Goal: Task Accomplishment & Management: Use online tool/utility

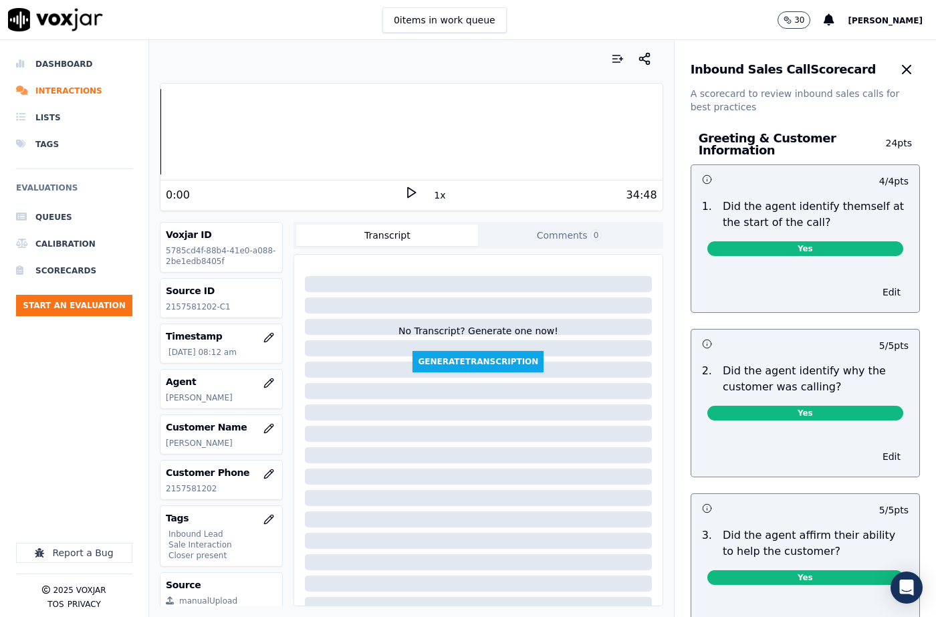
scroll to position [506, 0]
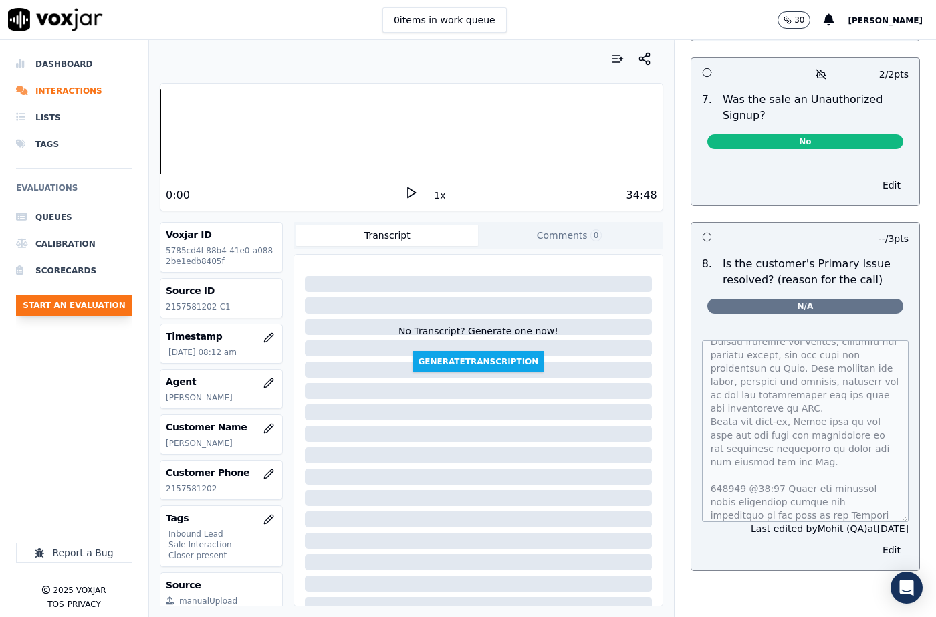
click at [103, 299] on button "Start an Evaluation" at bounding box center [74, 305] width 116 height 21
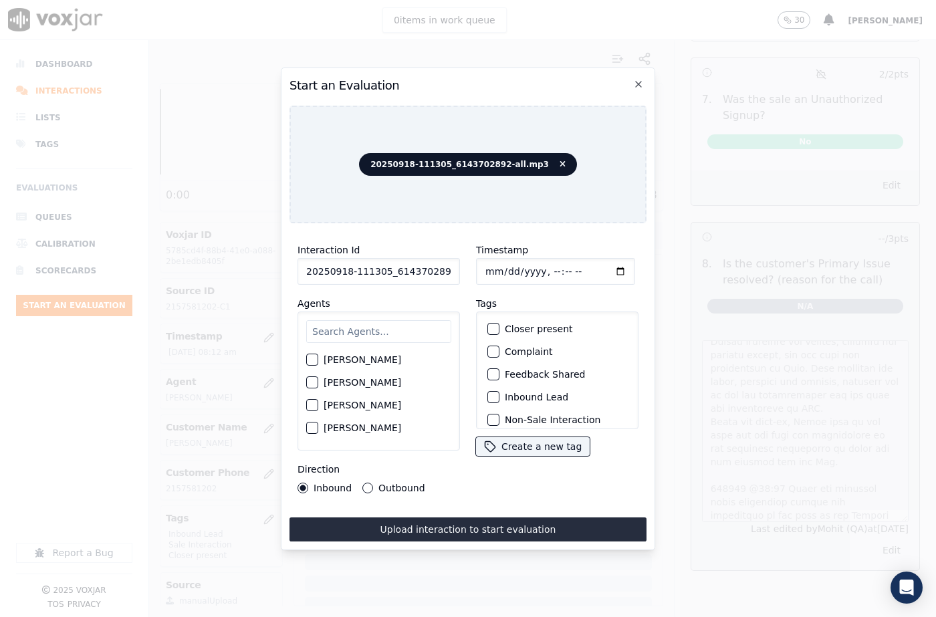
scroll to position [0, 22]
drag, startPoint x: 439, startPoint y: 267, endPoint x: 459, endPoint y: 270, distance: 20.2
click at [459, 270] on div "Interaction Id 20250918-111305_6143702892-all.mp3 Agents [PERSON_NAME] [PERSON_…" at bounding box center [379, 367] width 179 height 267
type input "20250918-111305_6143702892-C1"
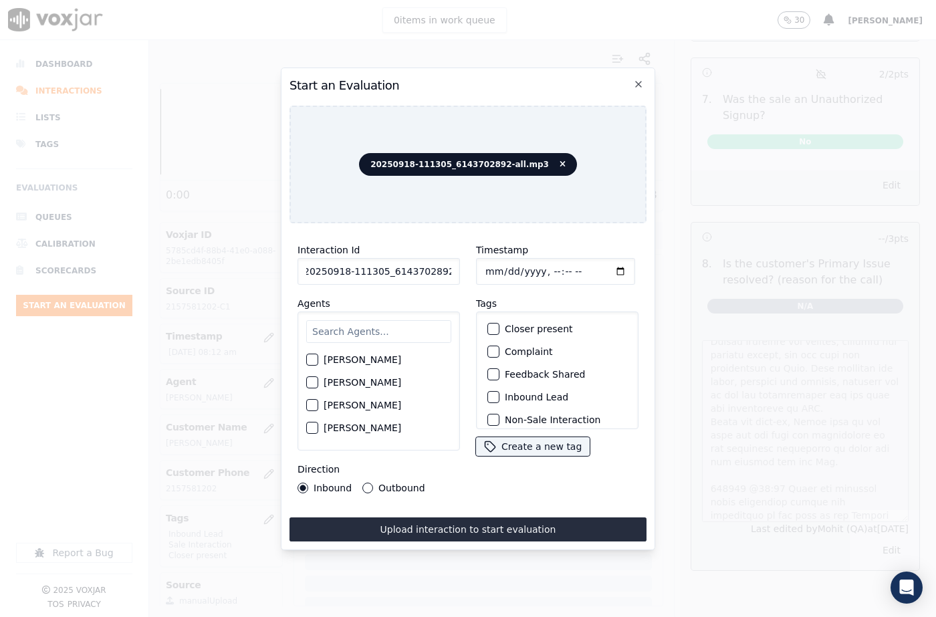
click at [500, 270] on input "Timestamp" at bounding box center [555, 271] width 159 height 27
type input "[DATE]T09:13"
click at [330, 324] on input "text" at bounding box center [378, 331] width 145 height 23
type input "[PERSON_NAME]"
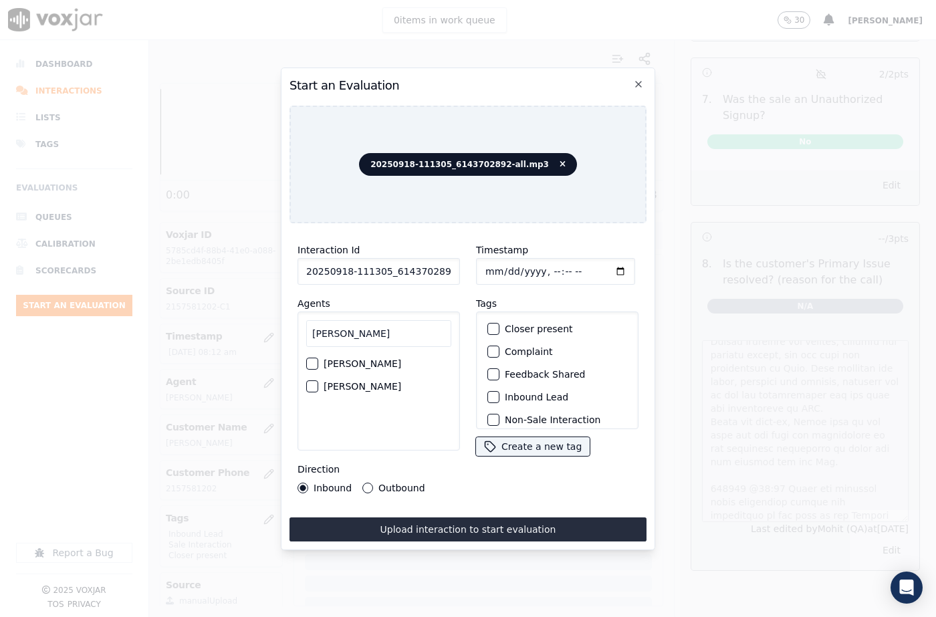
click at [314, 382] on div "button" at bounding box center [311, 386] width 9 height 9
click at [364, 483] on button "Outbound" at bounding box center [367, 488] width 11 height 11
click at [487, 323] on button "Closer present" at bounding box center [493, 329] width 12 height 12
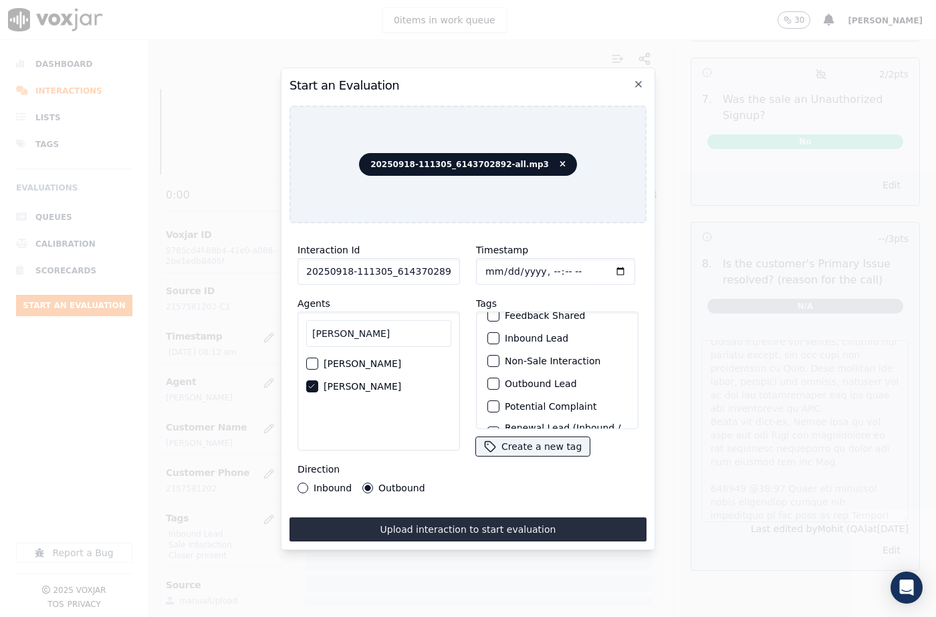
scroll to position [116, 0]
click at [491, 407] on div "button" at bounding box center [492, 411] width 9 height 9
click at [487, 380] on button "Renewal Lead (Inbound / Outbound)" at bounding box center [493, 386] width 12 height 12
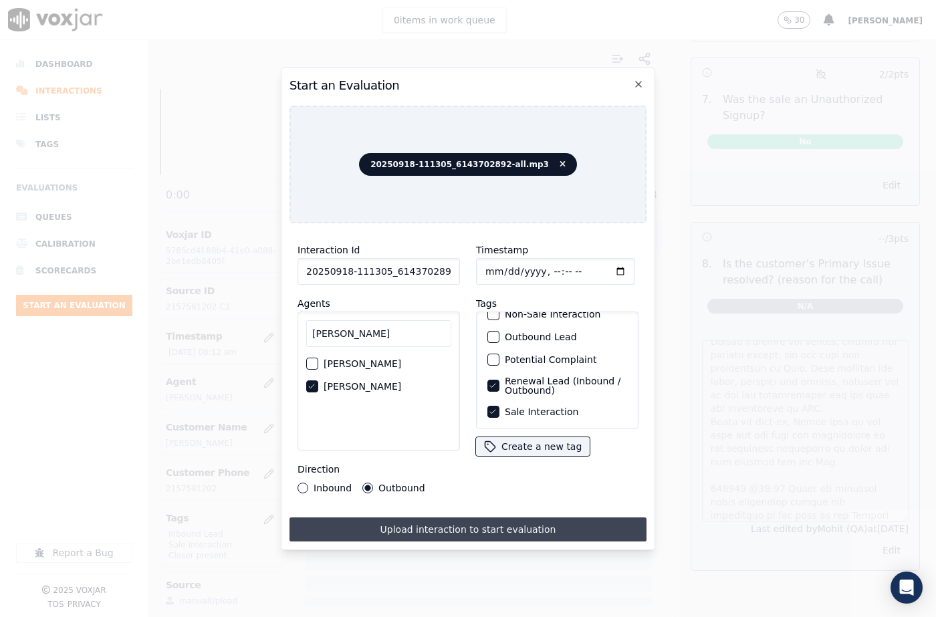
click at [494, 518] on button "Upload interaction to start evaluation" at bounding box center [468, 530] width 357 height 24
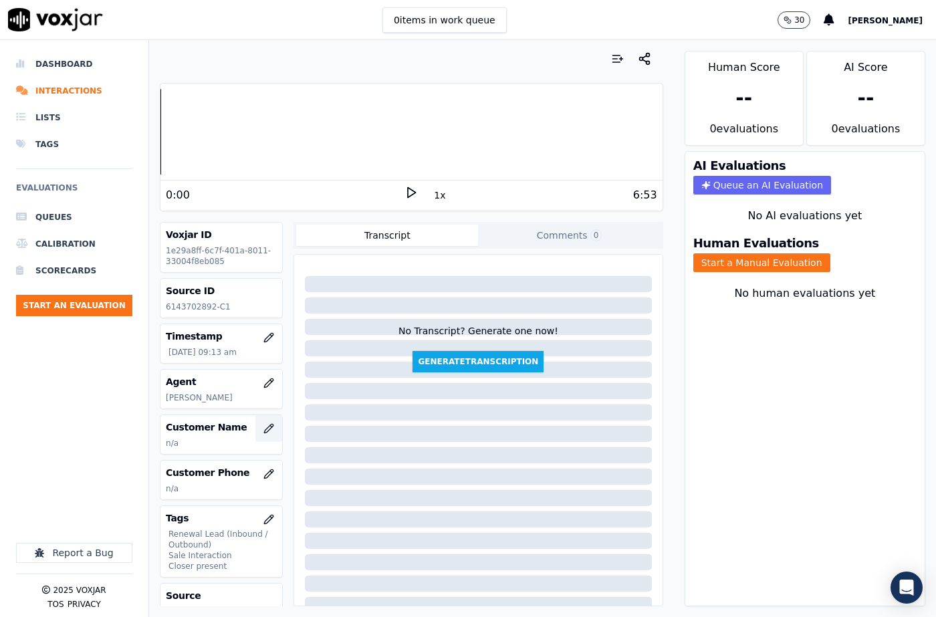
click at [263, 424] on icon "button" at bounding box center [268, 428] width 11 height 11
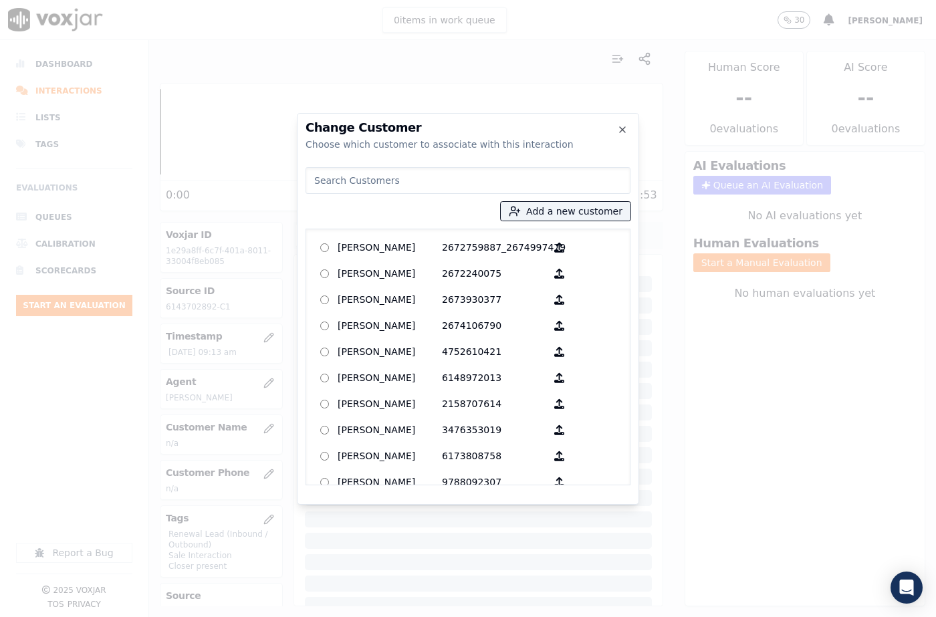
click at [476, 184] on input at bounding box center [468, 180] width 325 height 27
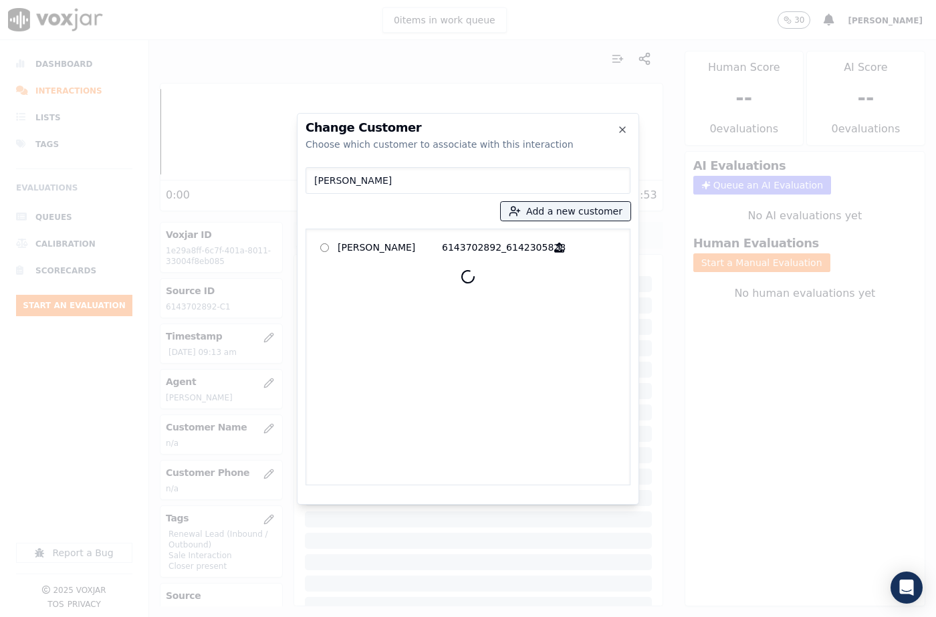
type input "[PERSON_NAME]"
click at [385, 247] on p "[PERSON_NAME]" at bounding box center [390, 247] width 104 height 21
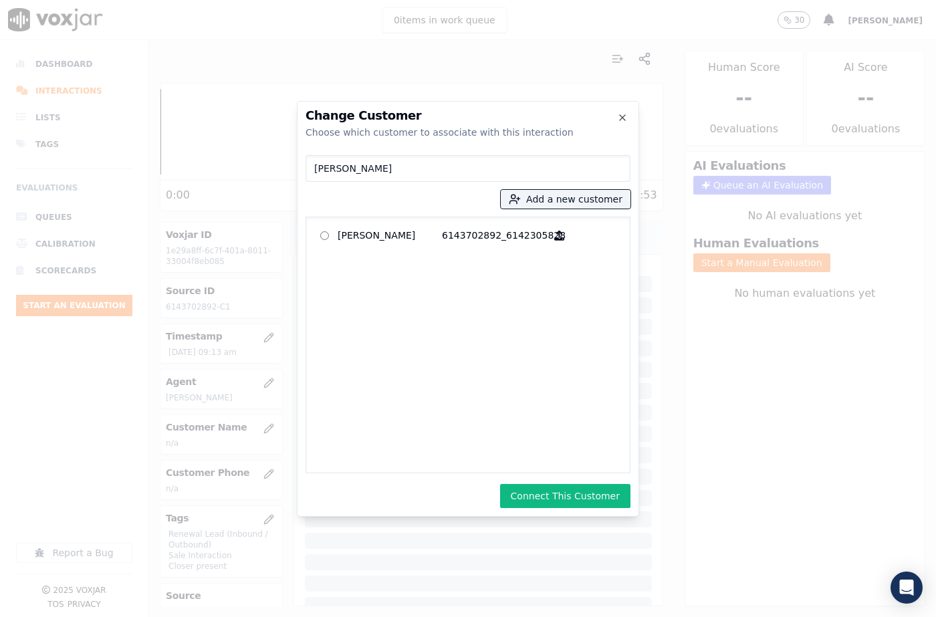
click at [580, 495] on button "Connect This Customer" at bounding box center [565, 496] width 130 height 24
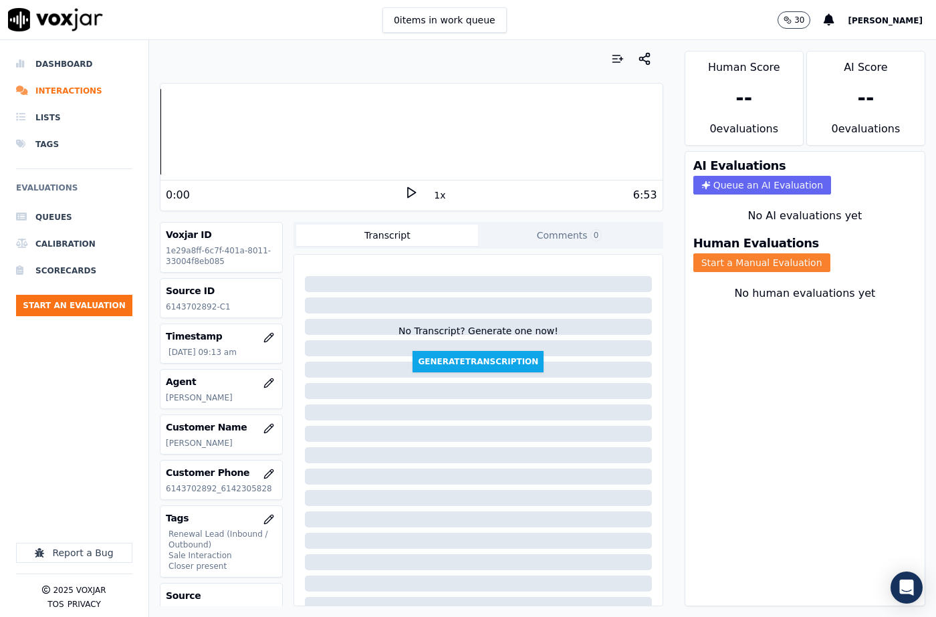
click at [732, 253] on button "Start a Manual Evaluation" at bounding box center [761, 262] width 137 height 19
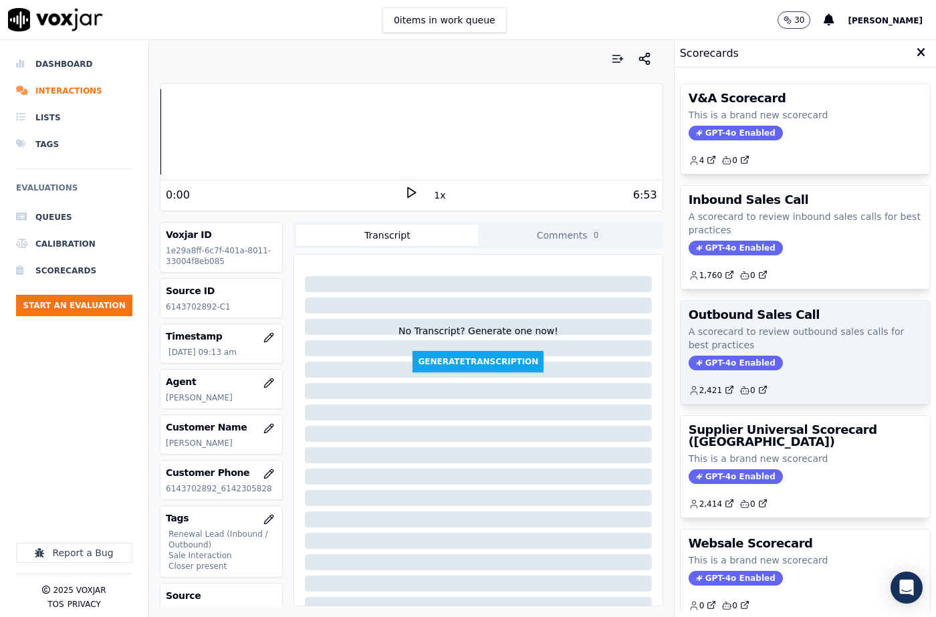
click at [719, 352] on div "Outbound Sales Call A scorecard to review outbound sales calls for best practic…" at bounding box center [805, 352] width 249 height 103
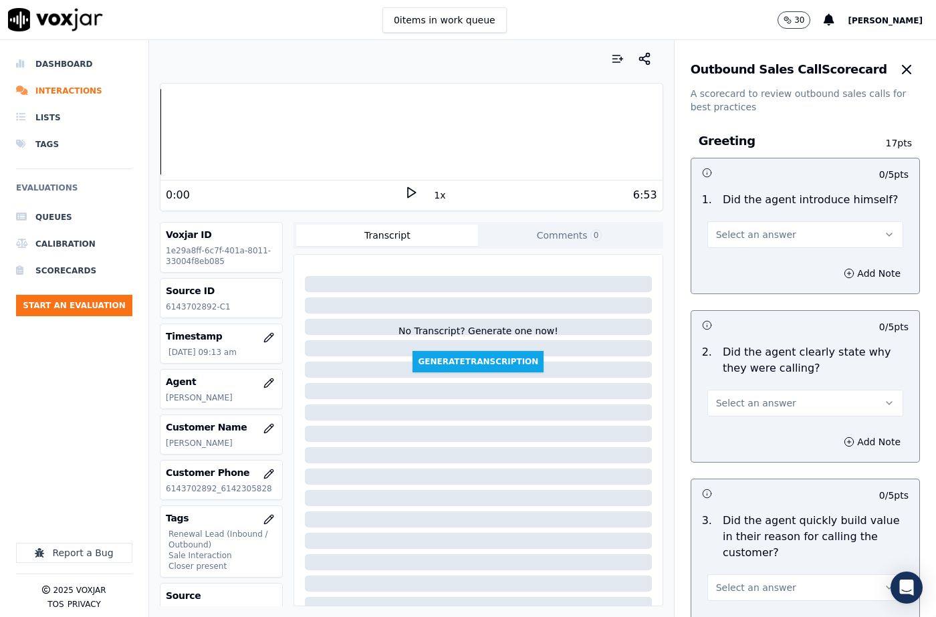
click at [735, 227] on button "Select an answer" at bounding box center [805, 234] width 196 height 27
click at [732, 258] on div "Yes" at bounding box center [783, 264] width 173 height 21
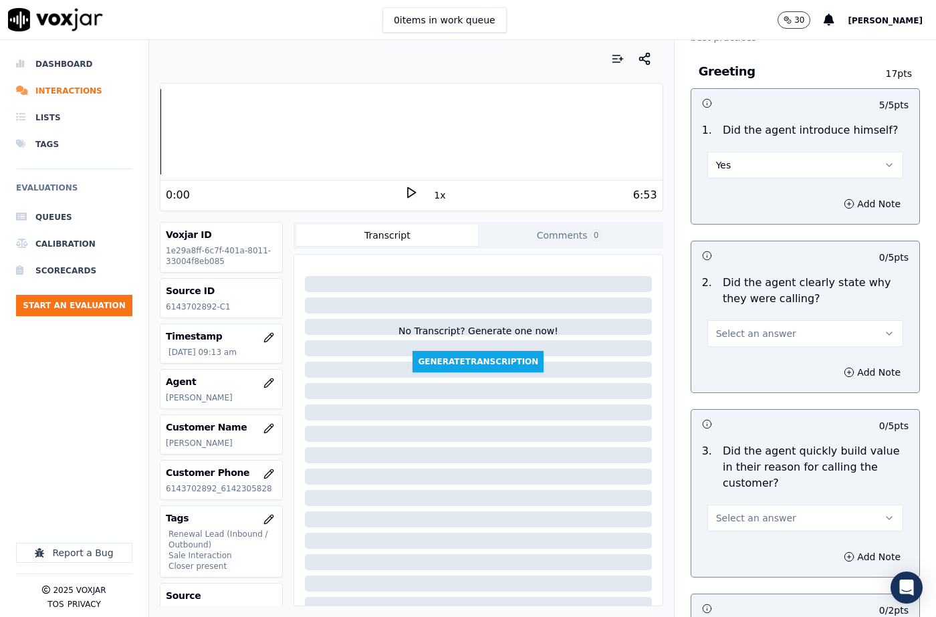
scroll to position [134, 0]
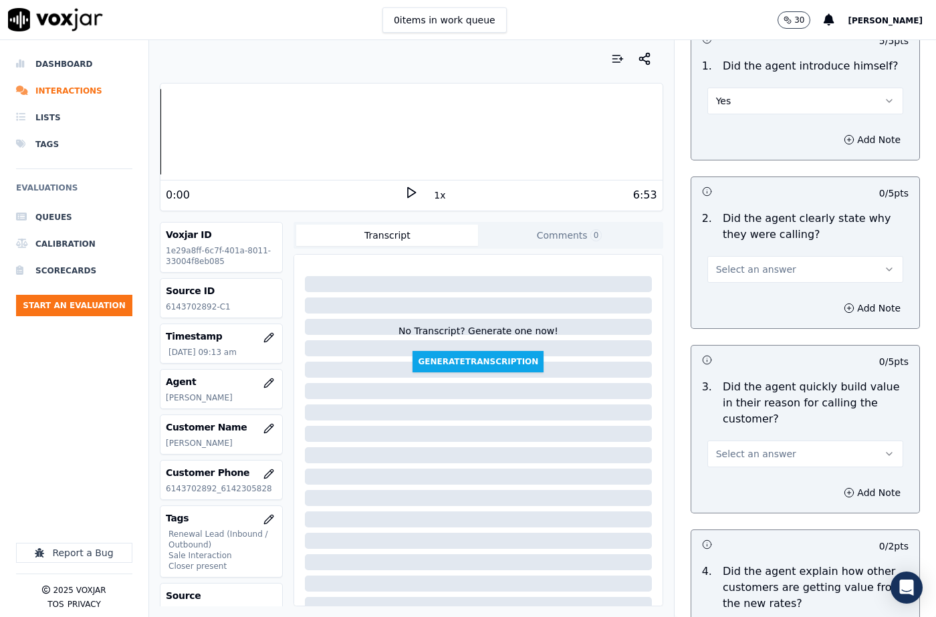
click at [733, 275] on span "Select an answer" at bounding box center [756, 269] width 80 height 13
click at [736, 298] on div "Yes" at bounding box center [783, 299] width 173 height 21
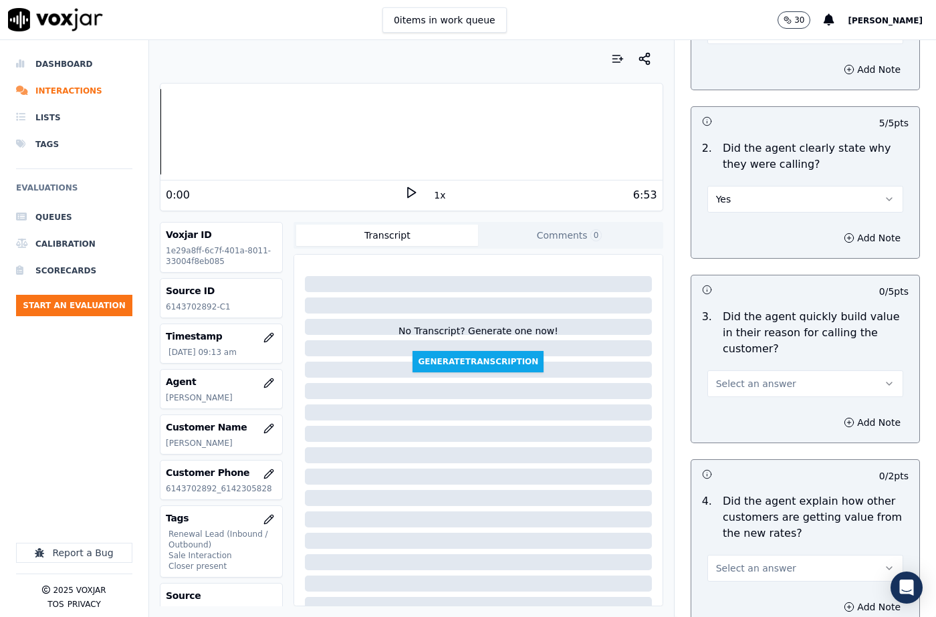
scroll to position [267, 0]
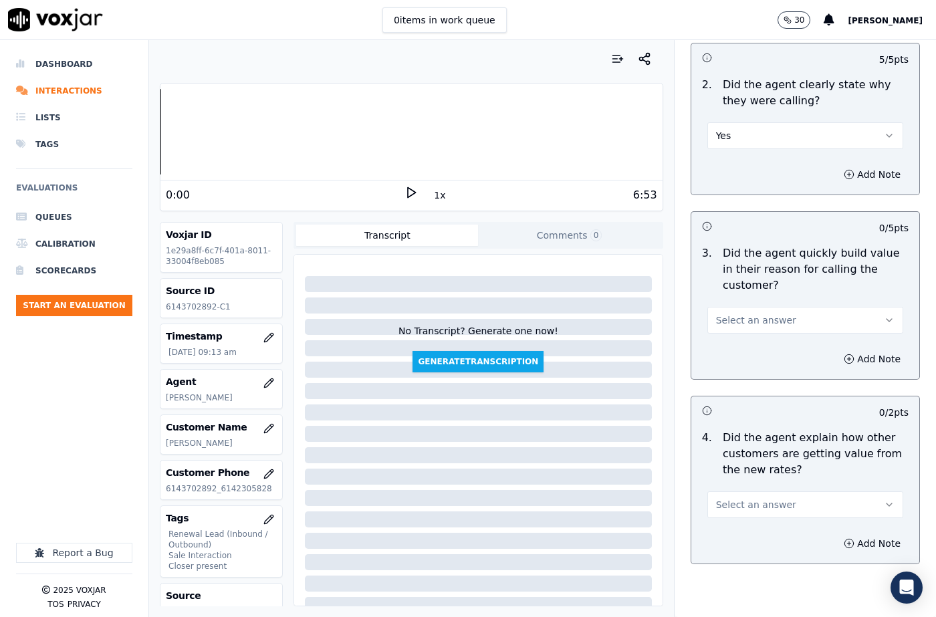
click at [731, 325] on span "Select an answer" at bounding box center [756, 320] width 80 height 13
click at [736, 348] on div "Yes" at bounding box center [783, 350] width 173 height 21
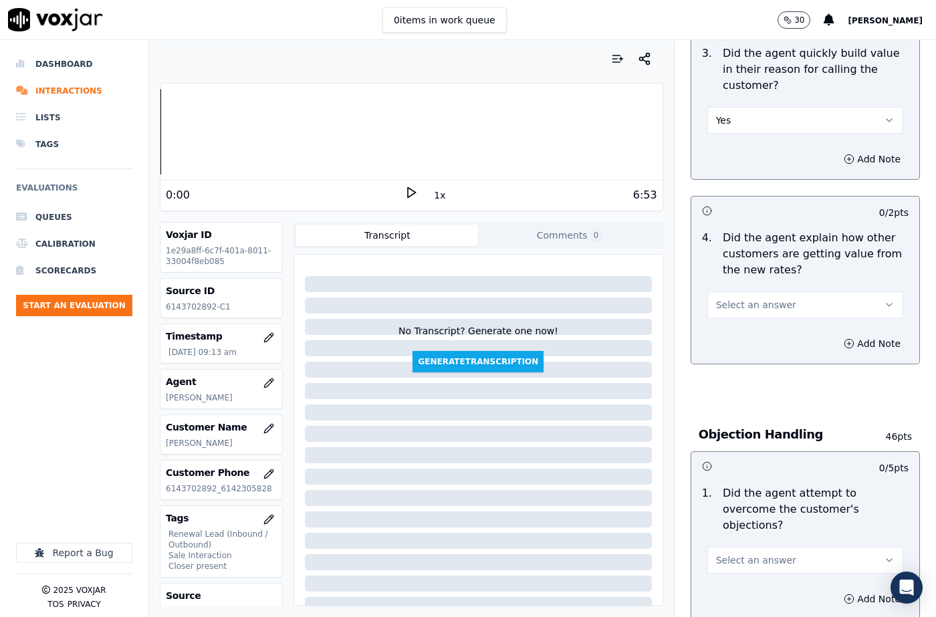
scroll to position [468, 0]
click at [739, 300] on span "Select an answer" at bounding box center [756, 304] width 80 height 13
click at [733, 369] on div "N/A" at bounding box center [783, 376] width 173 height 21
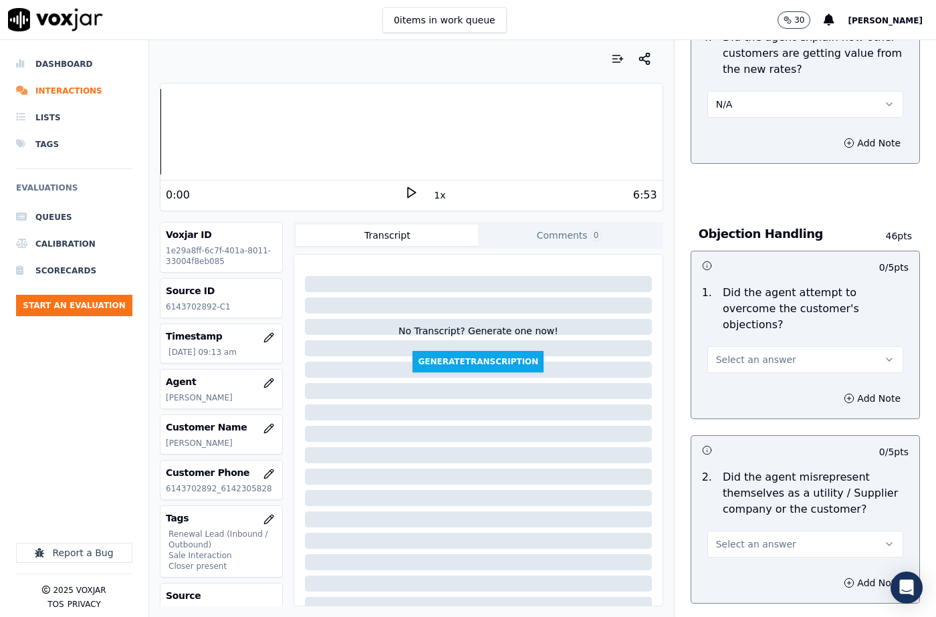
scroll to position [669, 0]
click at [726, 352] on span "Select an answer" at bounding box center [756, 358] width 80 height 13
click at [738, 413] on div "N/A" at bounding box center [783, 415] width 173 height 21
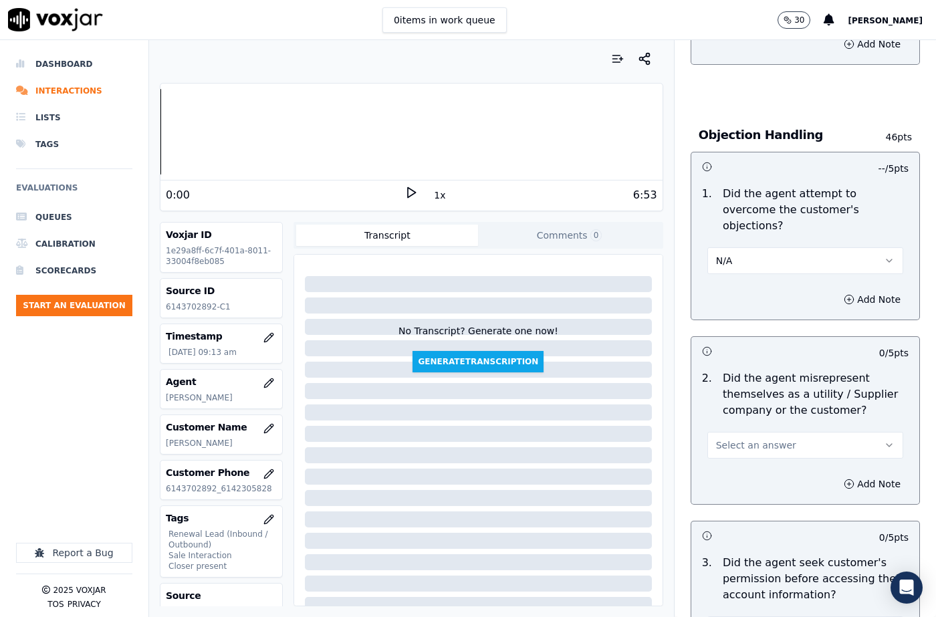
scroll to position [869, 0]
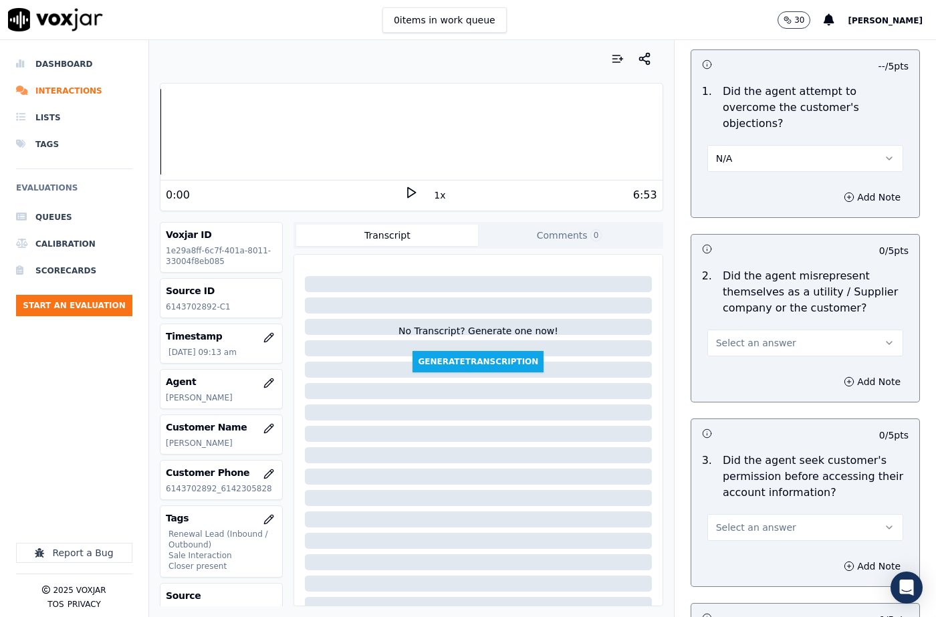
click at [750, 336] on span "Select an answer" at bounding box center [756, 342] width 80 height 13
click at [750, 360] on div "Yes" at bounding box center [783, 356] width 173 height 21
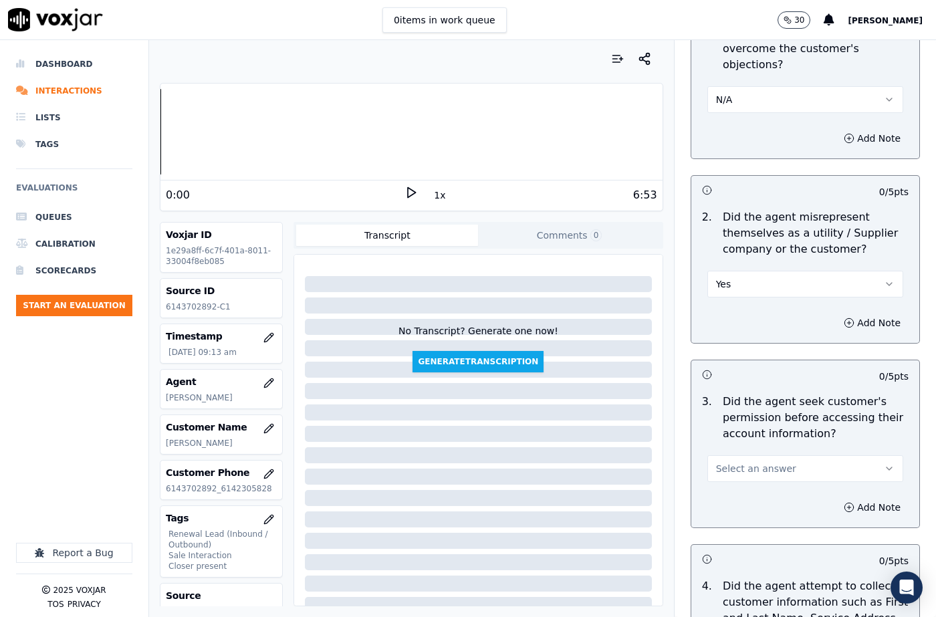
scroll to position [1003, 0]
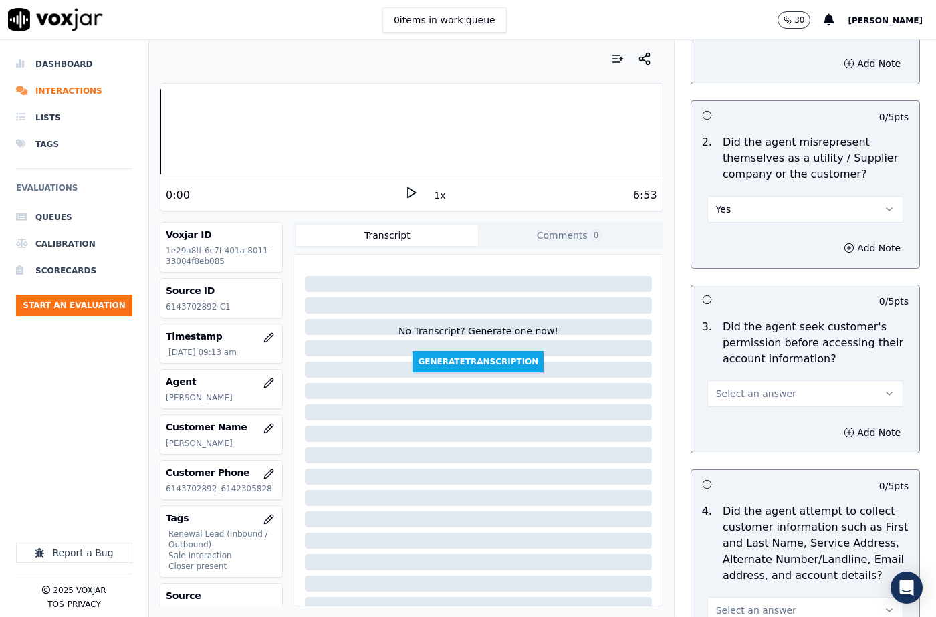
click at [726, 196] on button "Yes" at bounding box center [805, 209] width 196 height 27
click at [728, 240] on div "No" at bounding box center [783, 244] width 173 height 21
click at [744, 387] on span "Select an answer" at bounding box center [756, 393] width 80 height 13
click at [738, 425] on div "No" at bounding box center [783, 429] width 173 height 21
click at [848, 423] on button "Add Note" at bounding box center [872, 432] width 73 height 19
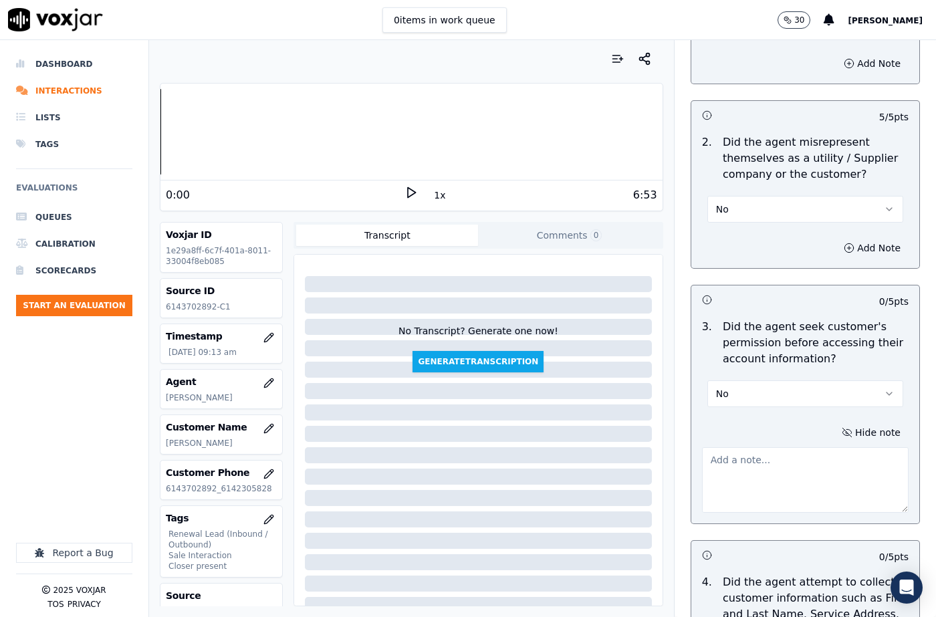
click at [752, 455] on textarea at bounding box center [805, 480] width 207 height 66
click at [754, 469] on textarea "To enrich screen reader interactions, please activate Accessibility in Grammarl…" at bounding box center [805, 480] width 207 height 66
paste textarea "@1:18 [PERSON_NAME] "And currently the balance that you have is $318. The agent…"
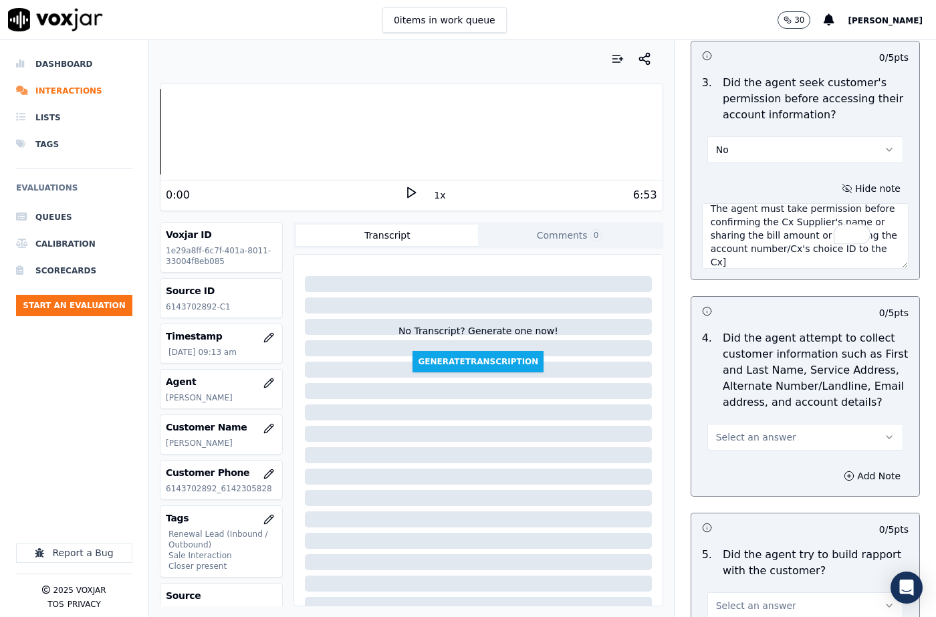
scroll to position [1270, 0]
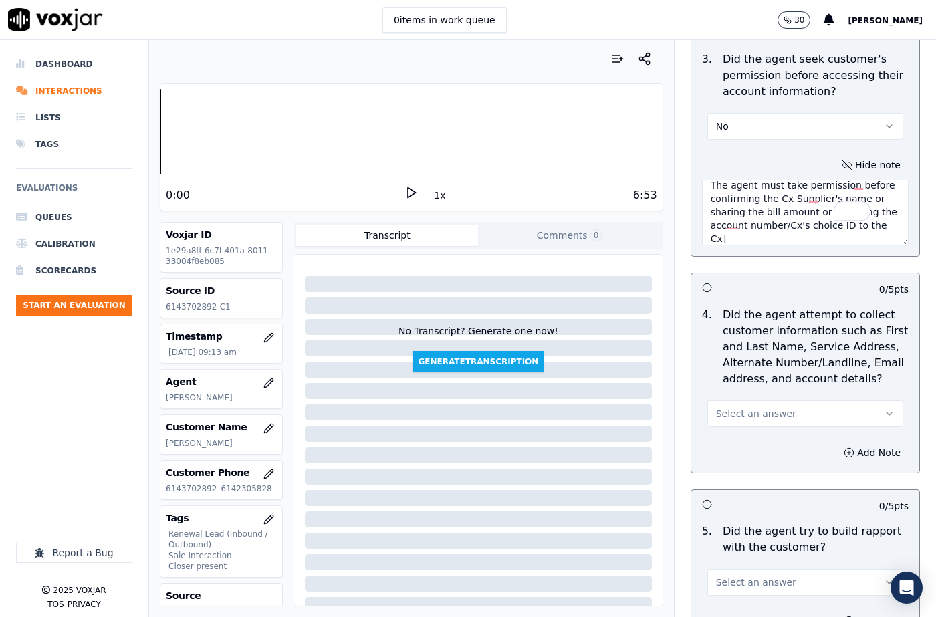
type textarea "@1:18 [PERSON_NAME] "And currently the balance that you have is $318. The agent…"
click at [739, 407] on span "Select an answer" at bounding box center [756, 413] width 80 height 13
click at [739, 472] on div "N/A" at bounding box center [783, 470] width 173 height 21
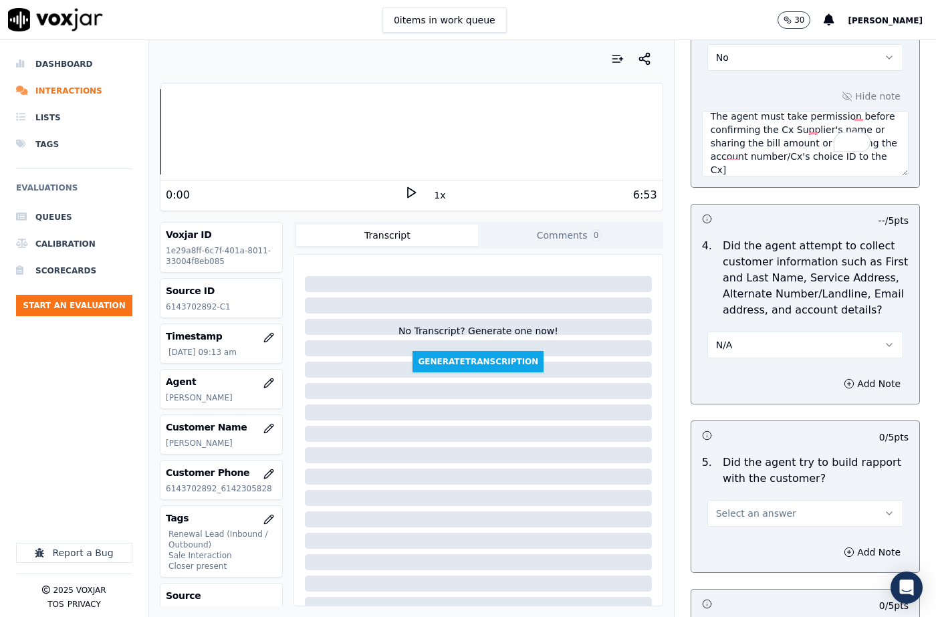
scroll to position [1404, 0]
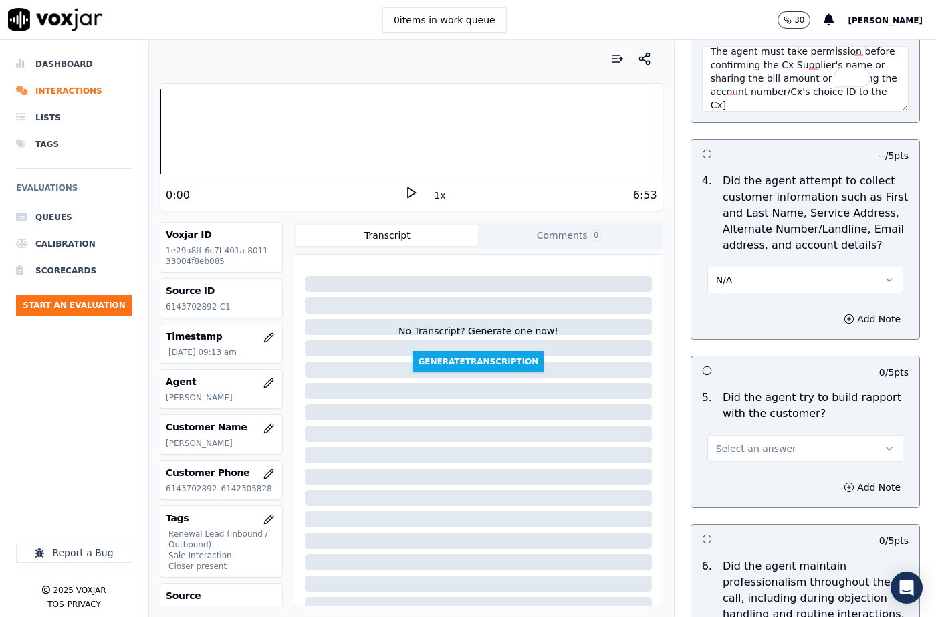
click at [757, 435] on button "Select an answer" at bounding box center [805, 448] width 196 height 27
click at [748, 464] on div "Yes" at bounding box center [783, 462] width 173 height 21
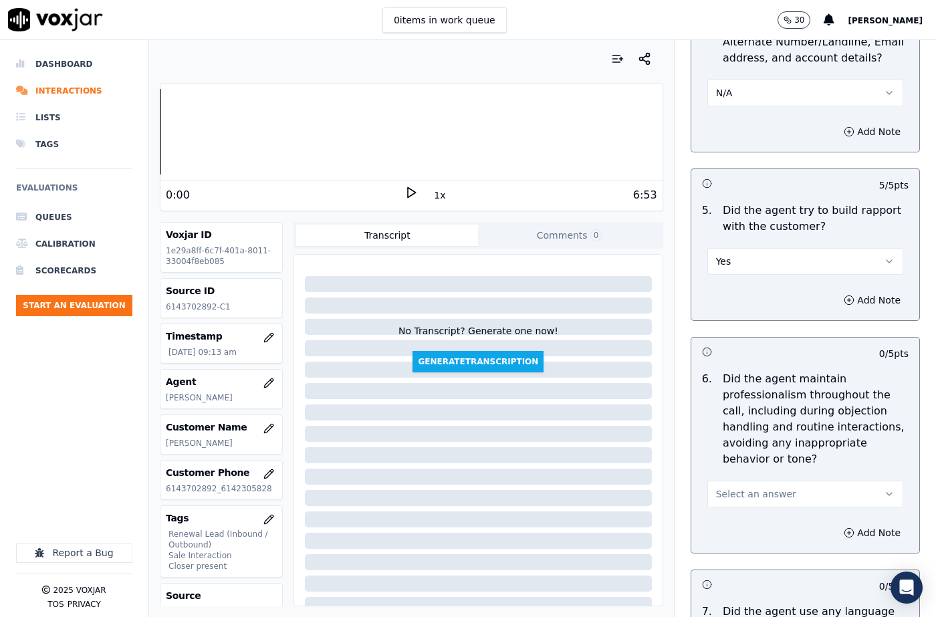
scroll to position [1605, 0]
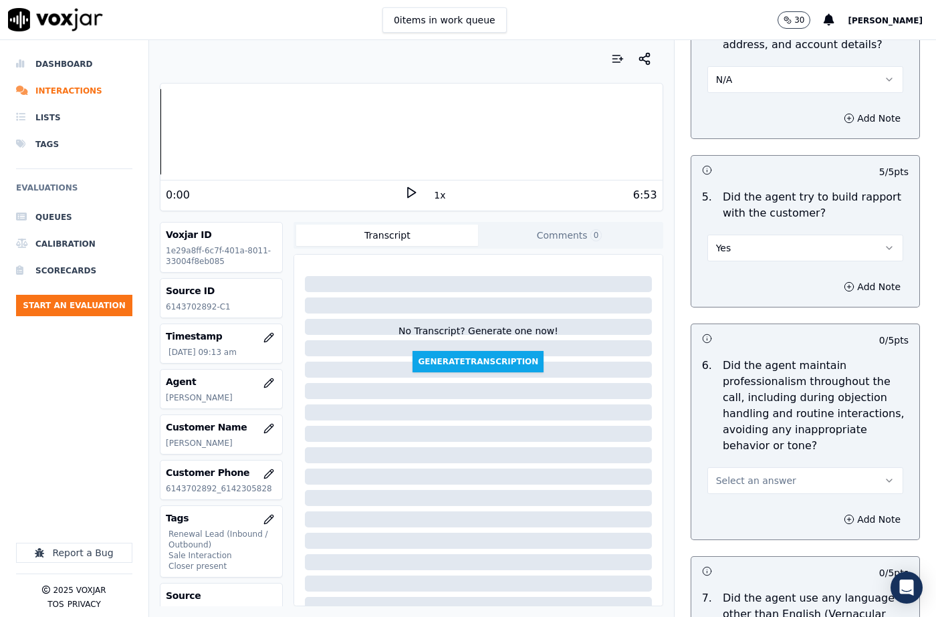
click at [737, 467] on button "Select an answer" at bounding box center [805, 480] width 196 height 27
click at [740, 469] on div "Yes" at bounding box center [783, 478] width 173 height 21
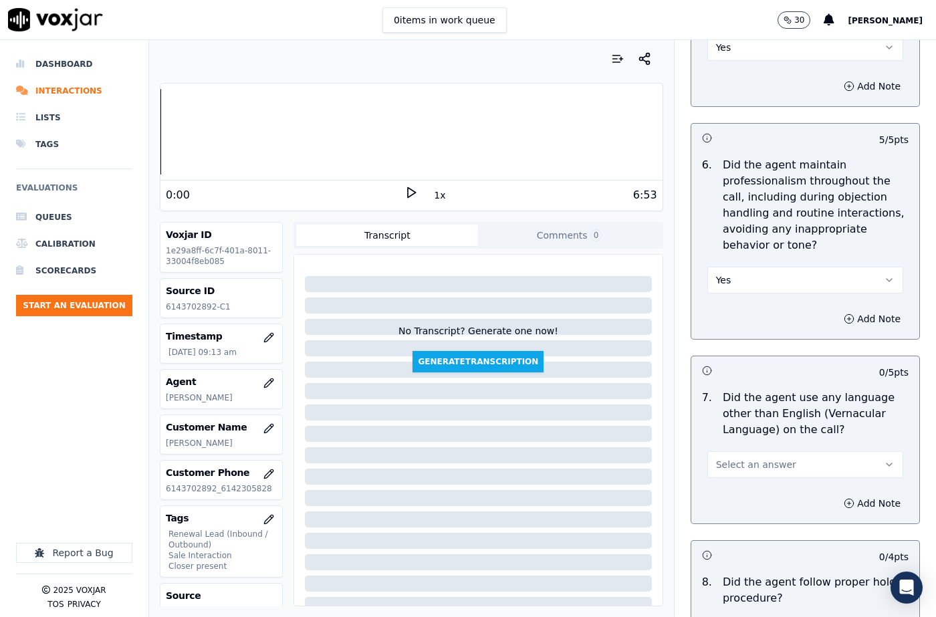
click at [736, 458] on span "Select an answer" at bounding box center [756, 464] width 80 height 13
click at [740, 483] on div "No" at bounding box center [783, 483] width 173 height 21
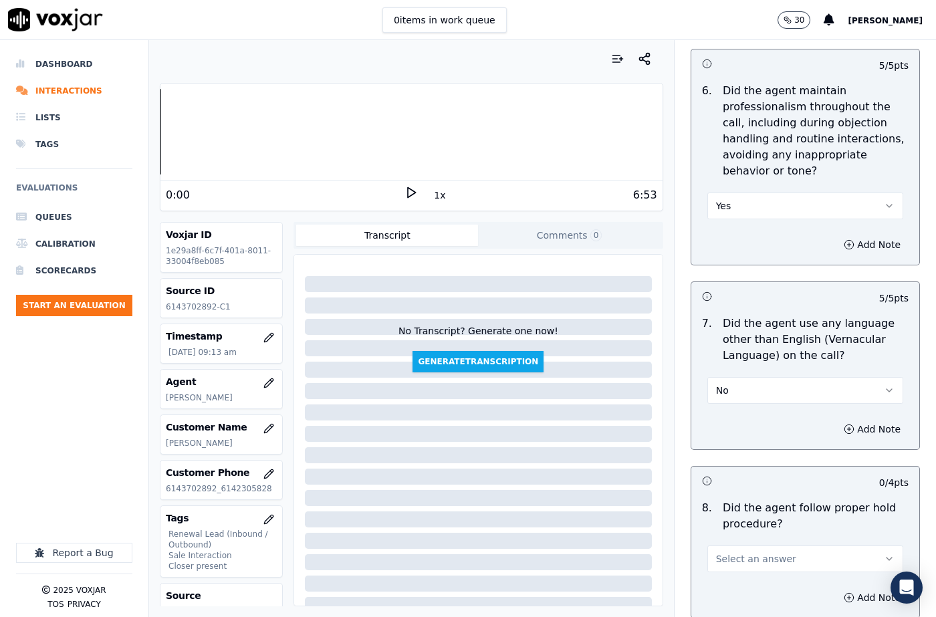
scroll to position [1939, 0]
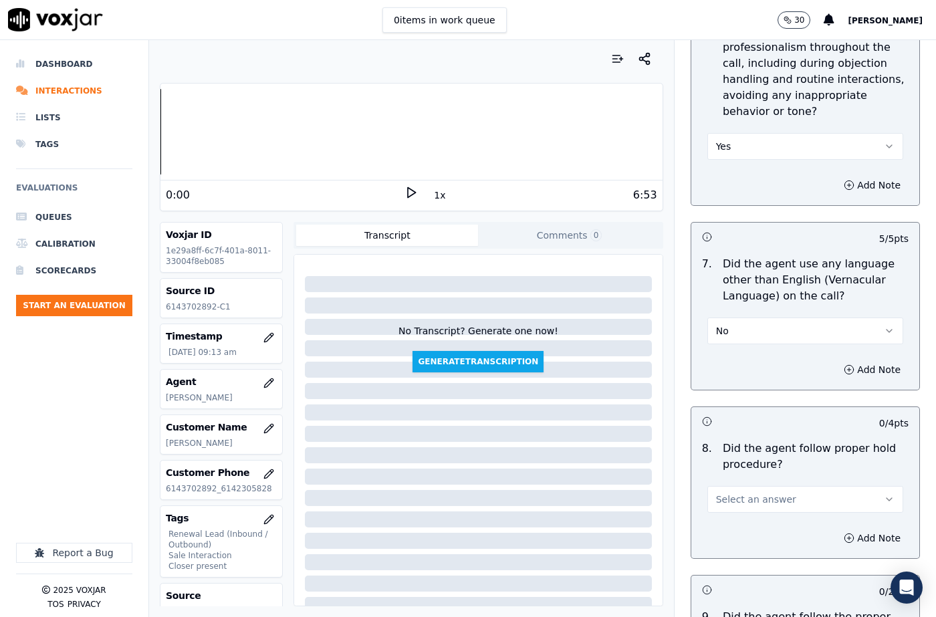
drag, startPoint x: 748, startPoint y: 463, endPoint x: 748, endPoint y: 478, distance: 15.4
click at [748, 493] on span "Select an answer" at bounding box center [756, 499] width 80 height 13
click at [744, 538] on div "N/A" at bounding box center [783, 540] width 173 height 21
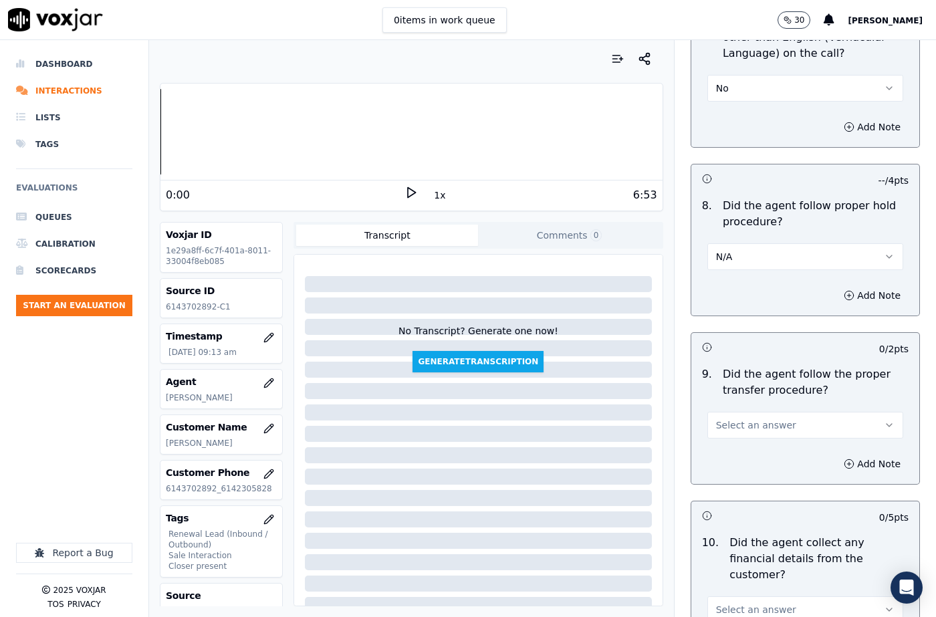
scroll to position [2207, 0]
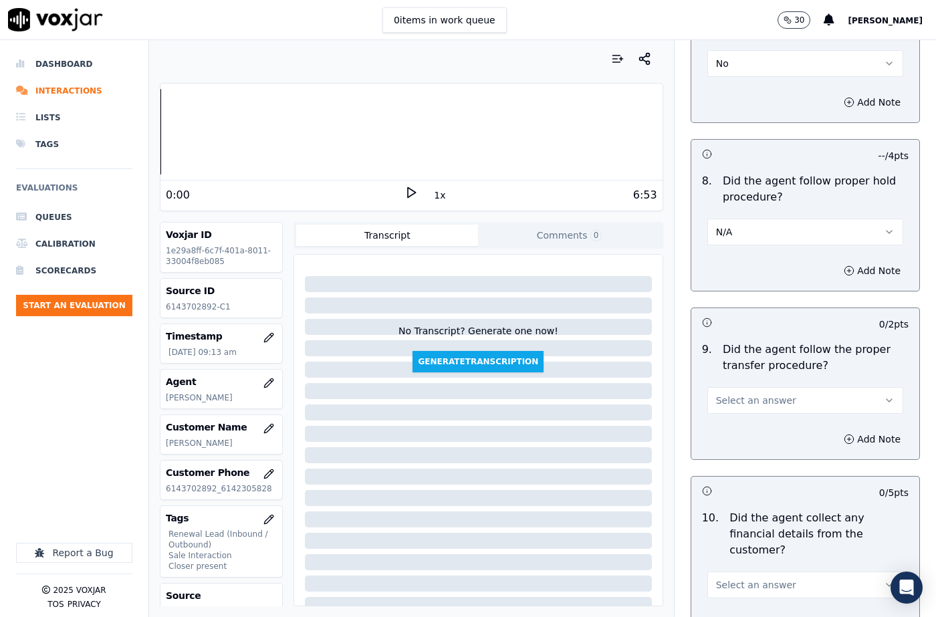
click at [741, 394] on span "Select an answer" at bounding box center [756, 400] width 80 height 13
click at [742, 402] on div "Yes" at bounding box center [783, 398] width 173 height 21
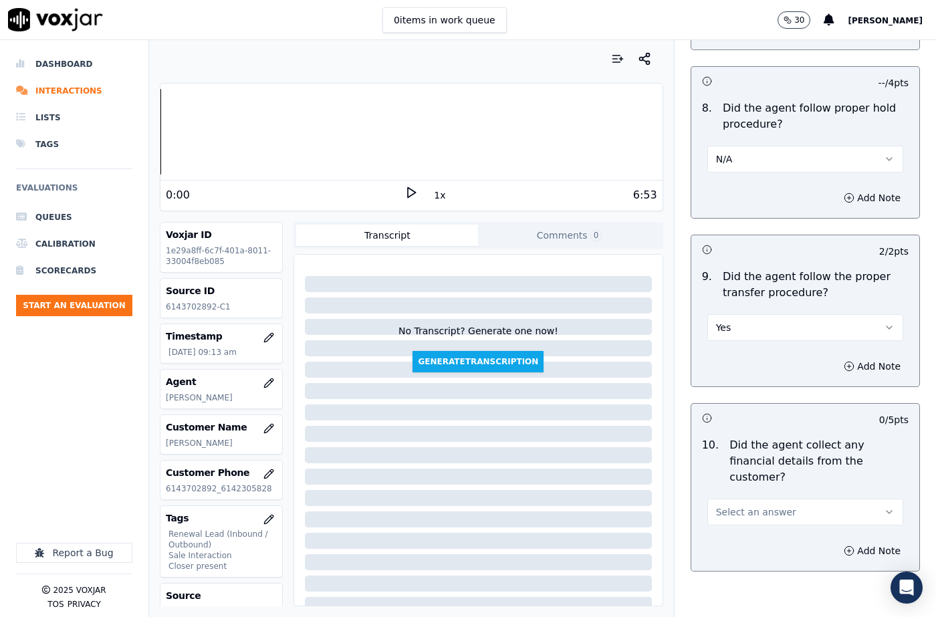
scroll to position [2340, 0]
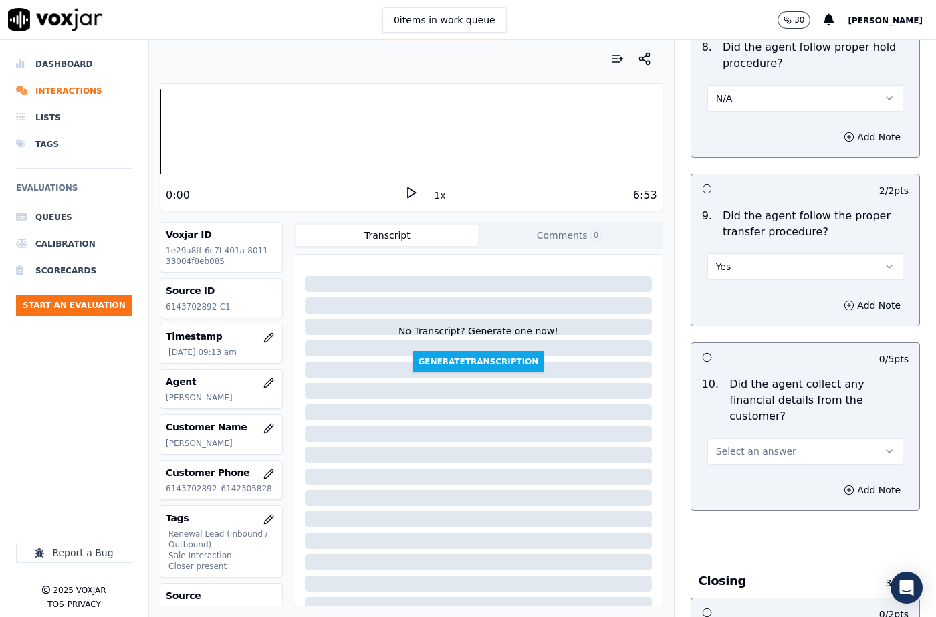
click at [743, 438] on button "Select an answer" at bounding box center [805, 451] width 196 height 27
click at [735, 457] on div "No" at bounding box center [783, 454] width 173 height 21
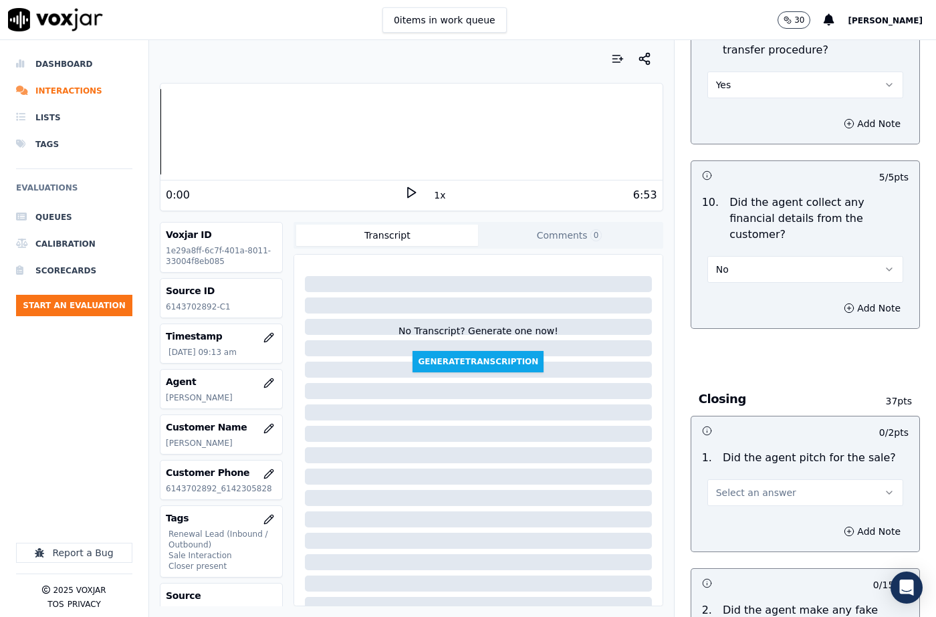
scroll to position [2541, 0]
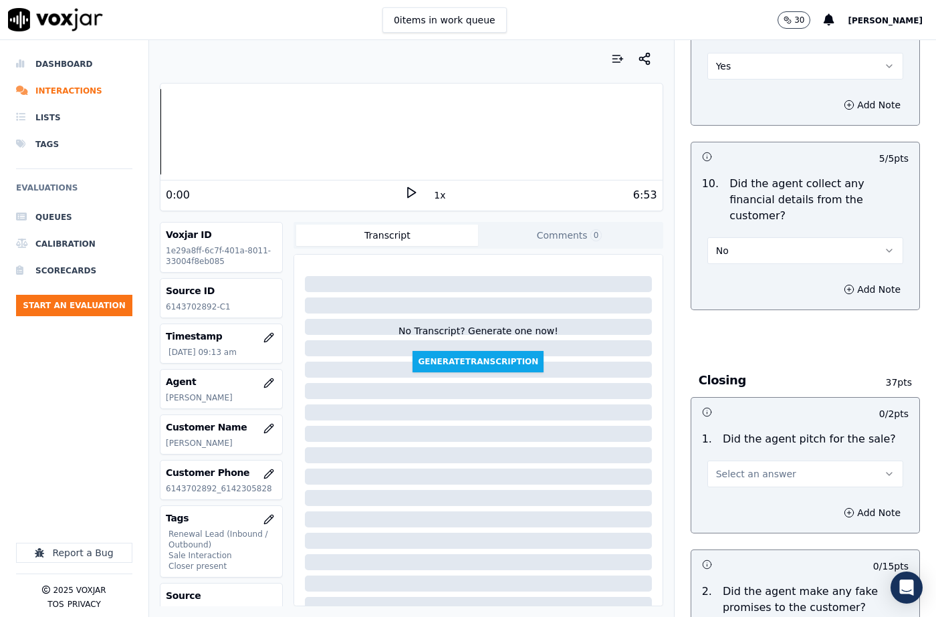
click at [745, 467] on span "Select an answer" at bounding box center [756, 473] width 80 height 13
click at [744, 448] on div "Yes" at bounding box center [783, 455] width 173 height 21
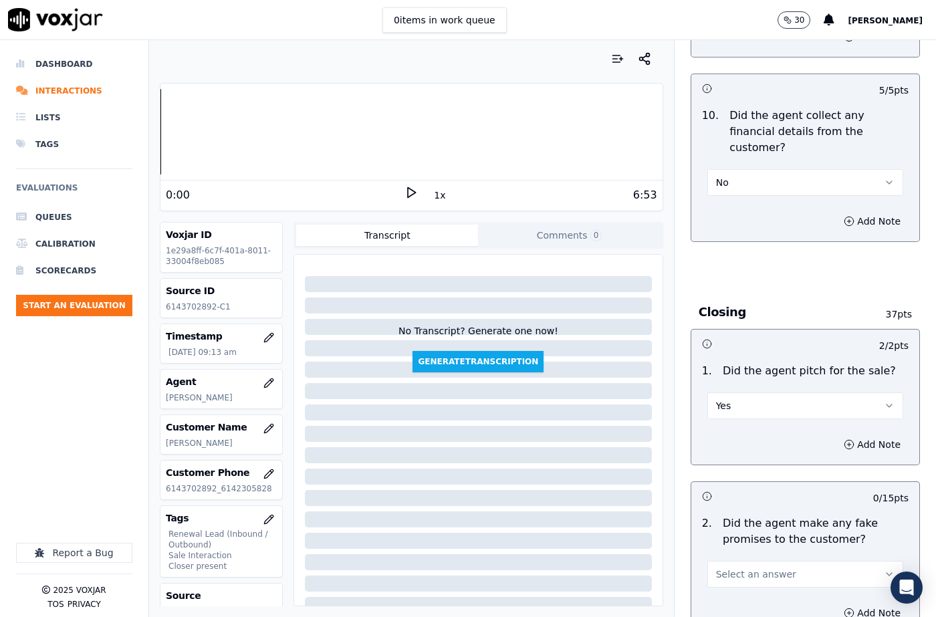
scroll to position [2675, 0]
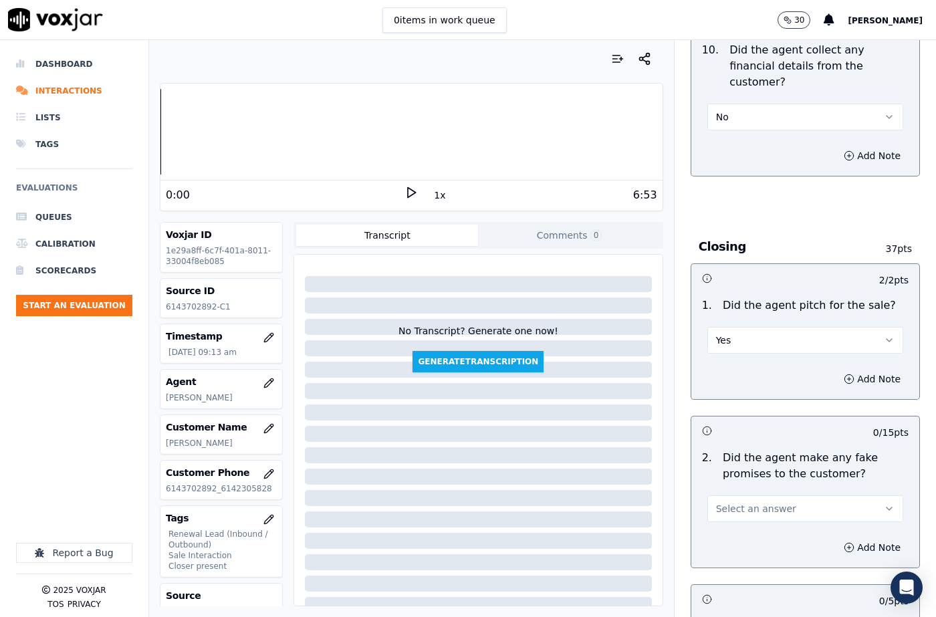
click at [748, 495] on button "Select an answer" at bounding box center [805, 508] width 196 height 27
click at [740, 503] on div "No" at bounding box center [783, 511] width 173 height 21
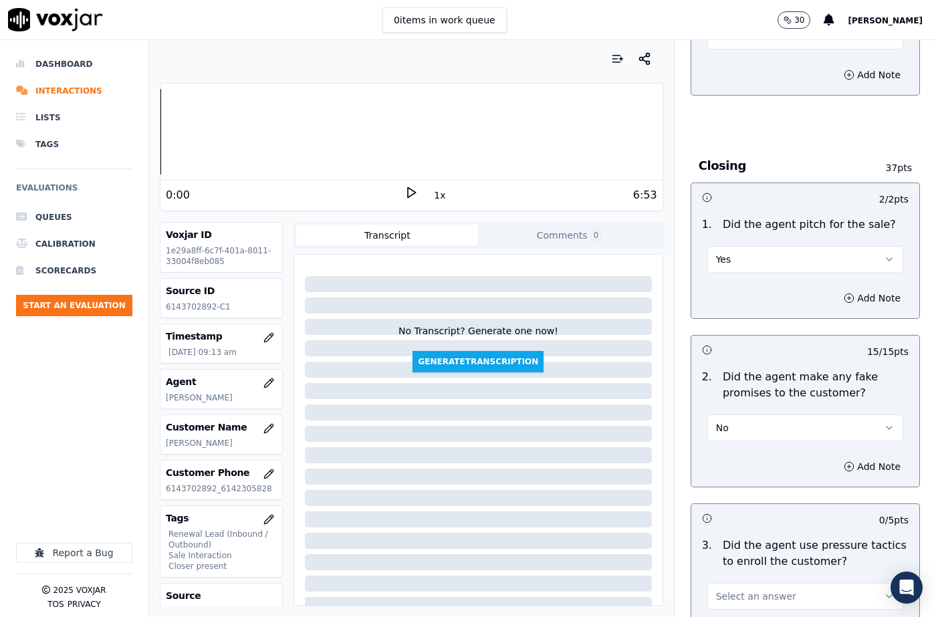
scroll to position [2942, 0]
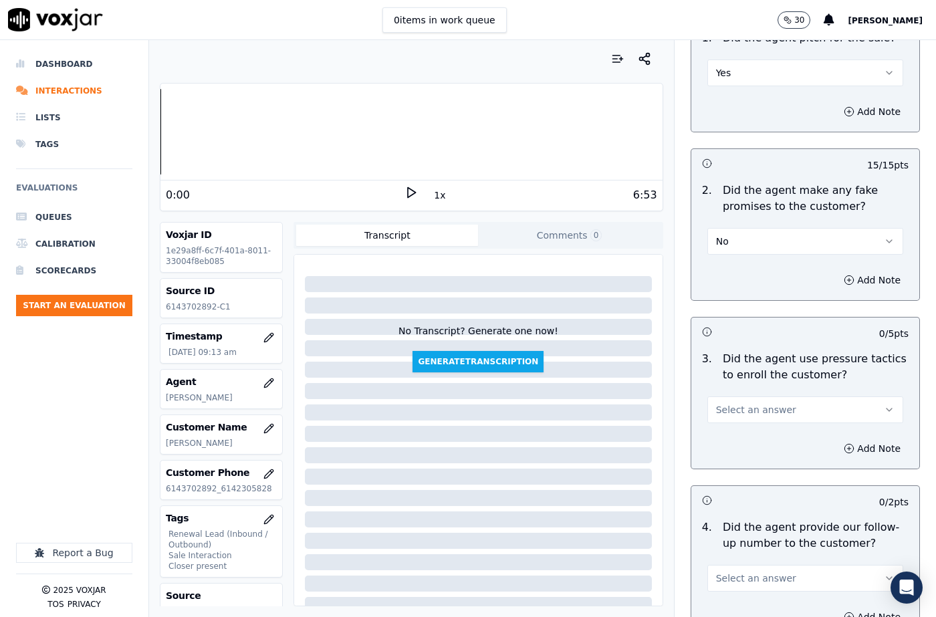
click at [735, 403] on span "Select an answer" at bounding box center [756, 409] width 80 height 13
click at [733, 407] on div "No" at bounding box center [783, 413] width 173 height 21
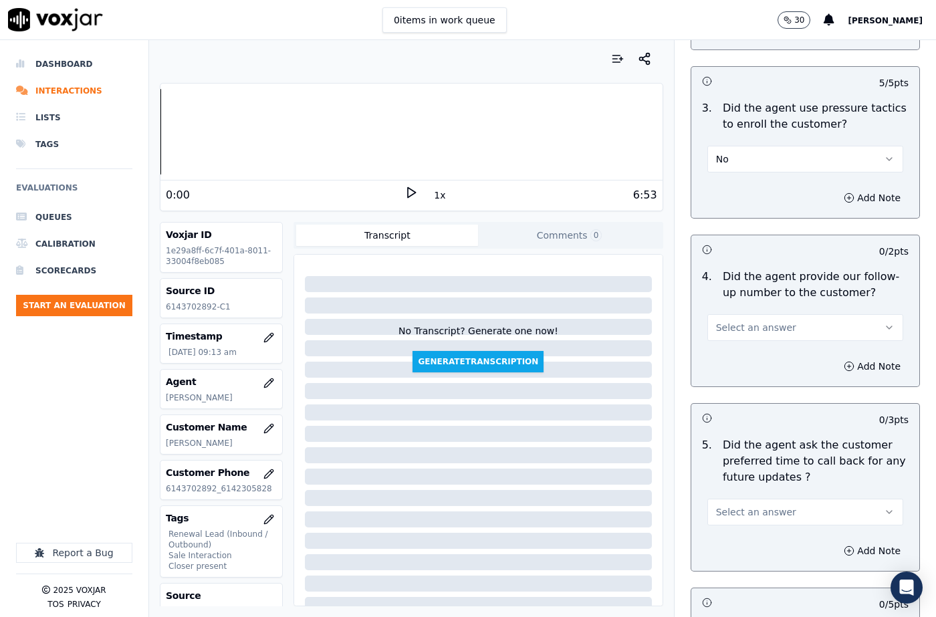
scroll to position [3276, 0]
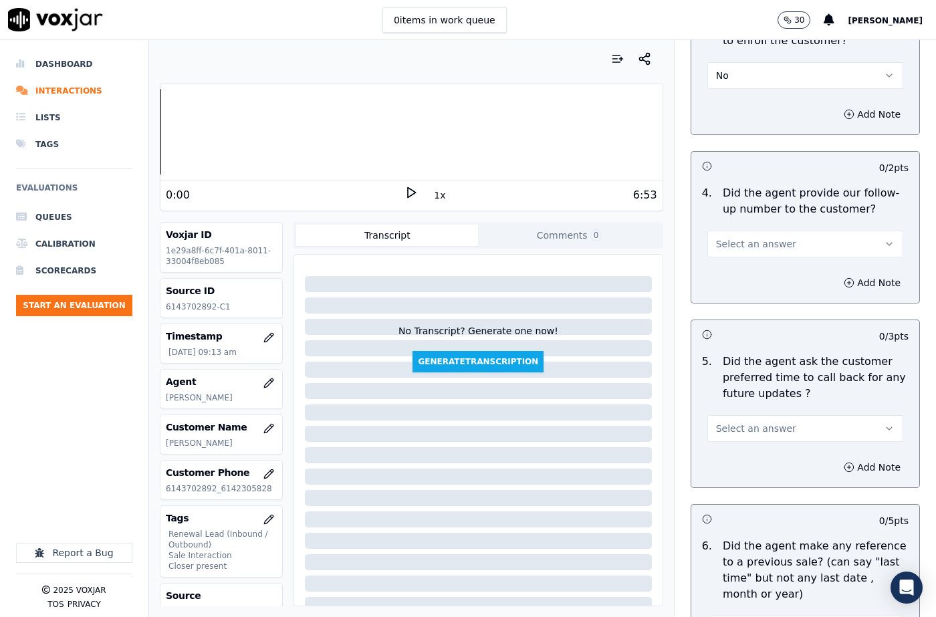
click at [736, 422] on span "Select an answer" at bounding box center [756, 428] width 80 height 13
click at [734, 457] on div "N/A" at bounding box center [783, 453] width 173 height 21
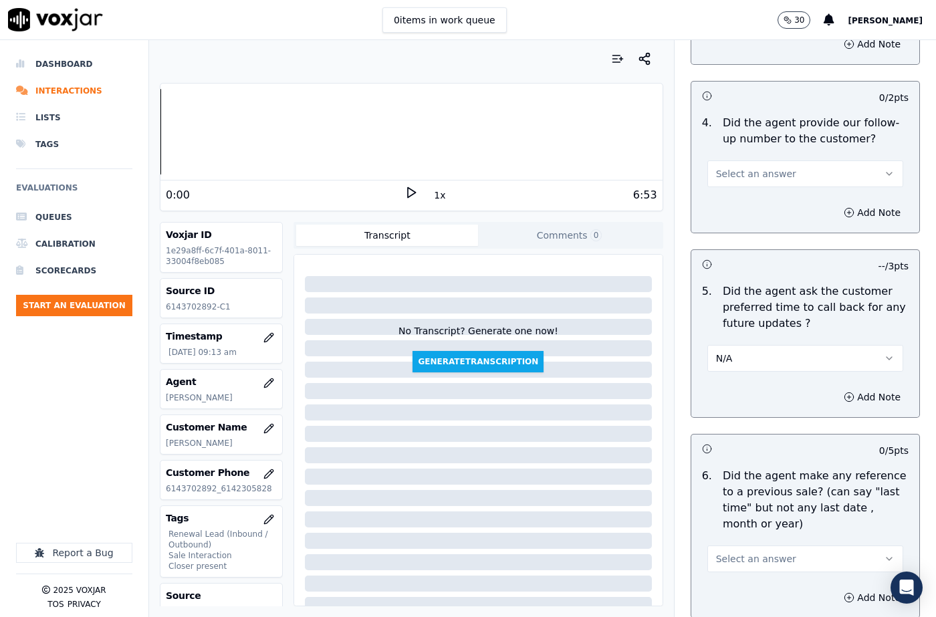
scroll to position [3410, 0]
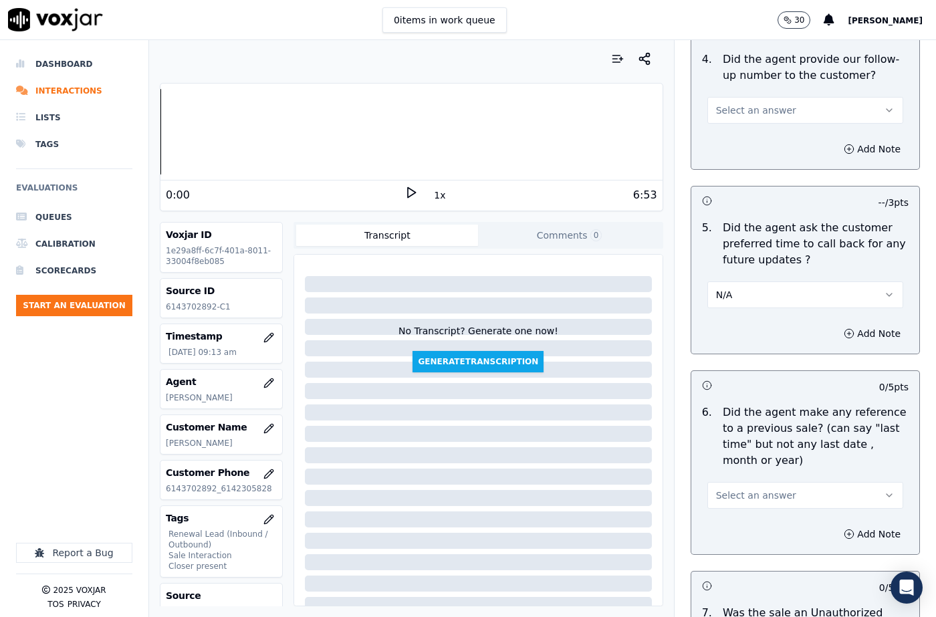
click at [743, 489] on span "Select an answer" at bounding box center [756, 495] width 80 height 13
click at [736, 495] on div "No" at bounding box center [783, 498] width 173 height 21
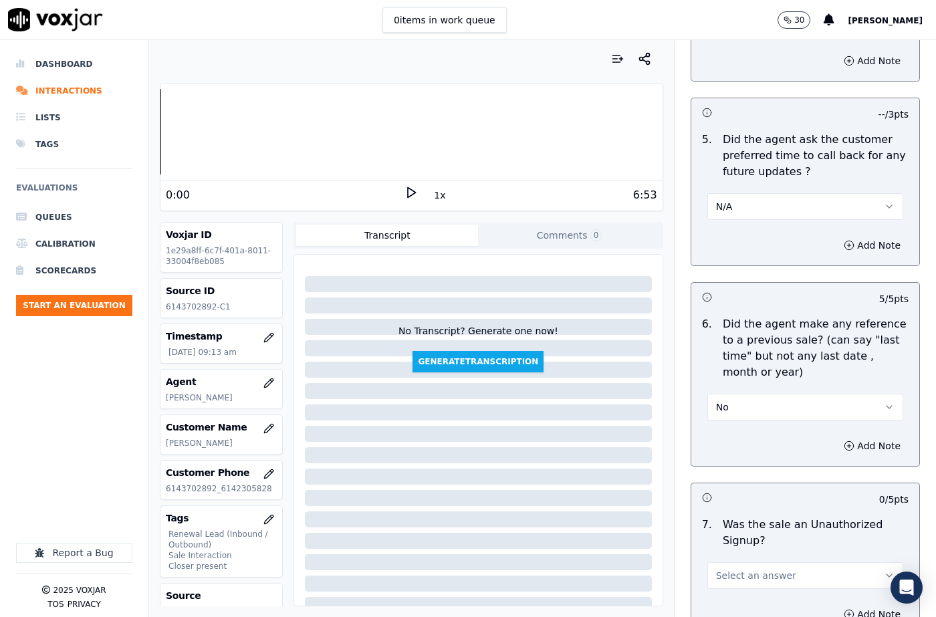
scroll to position [3579, 0]
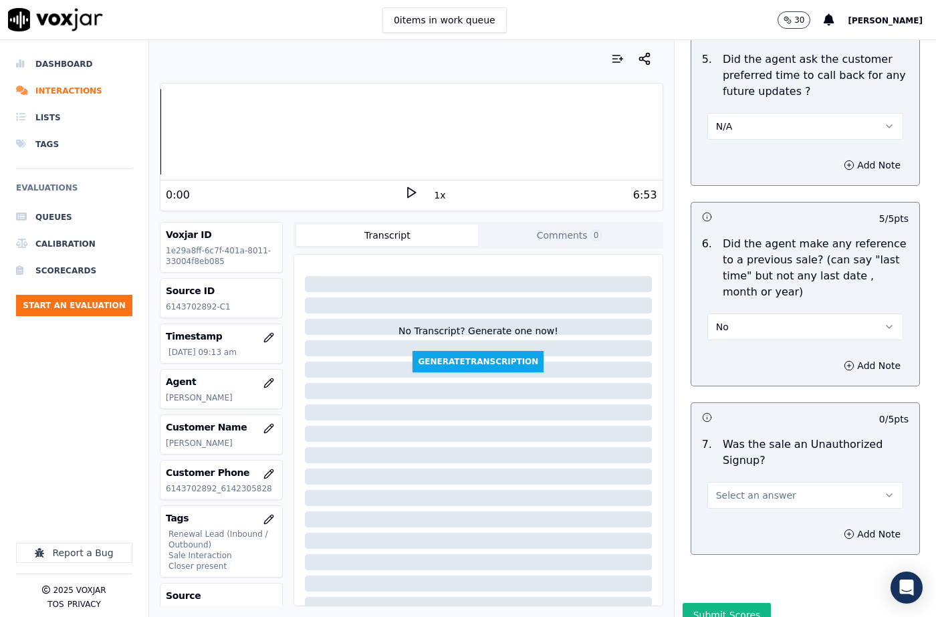
click at [747, 482] on button "Select an answer" at bounding box center [805, 495] width 196 height 27
click at [736, 491] on div "No" at bounding box center [783, 498] width 173 height 21
drag, startPoint x: 838, startPoint y: 479, endPoint x: 817, endPoint y: 492, distance: 24.7
click at [836, 525] on button "Add Note" at bounding box center [872, 534] width 73 height 19
click at [761, 549] on textarea at bounding box center [805, 582] width 207 height 66
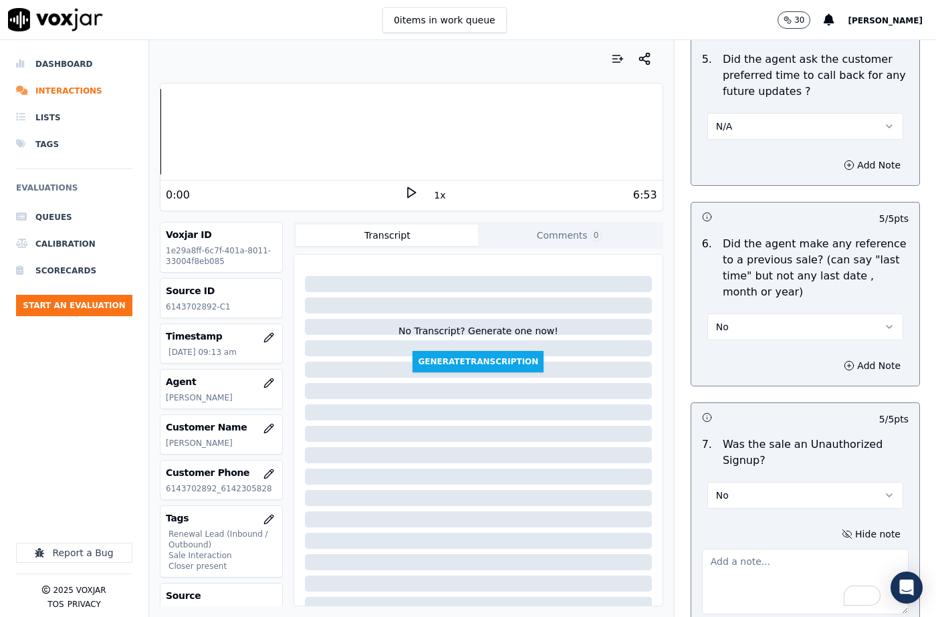
scroll to position [34, 0]
click at [762, 549] on textarea "To enrich screen reader interactions, please activate Accessibility in Grammarl…" at bounding box center [805, 582] width 207 height 66
paste textarea "111305 - [PERSON_NAME] called the cx and pitched for the Gas, "This is [PERSON_…"
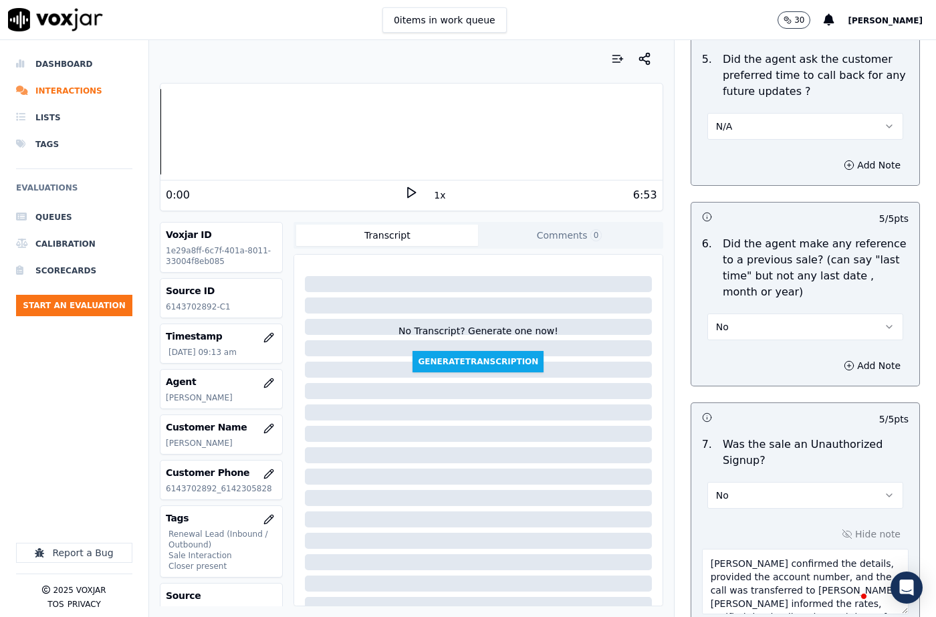
scroll to position [0, 0]
drag, startPoint x: 775, startPoint y: 561, endPoint x: 687, endPoint y: 538, distance: 90.7
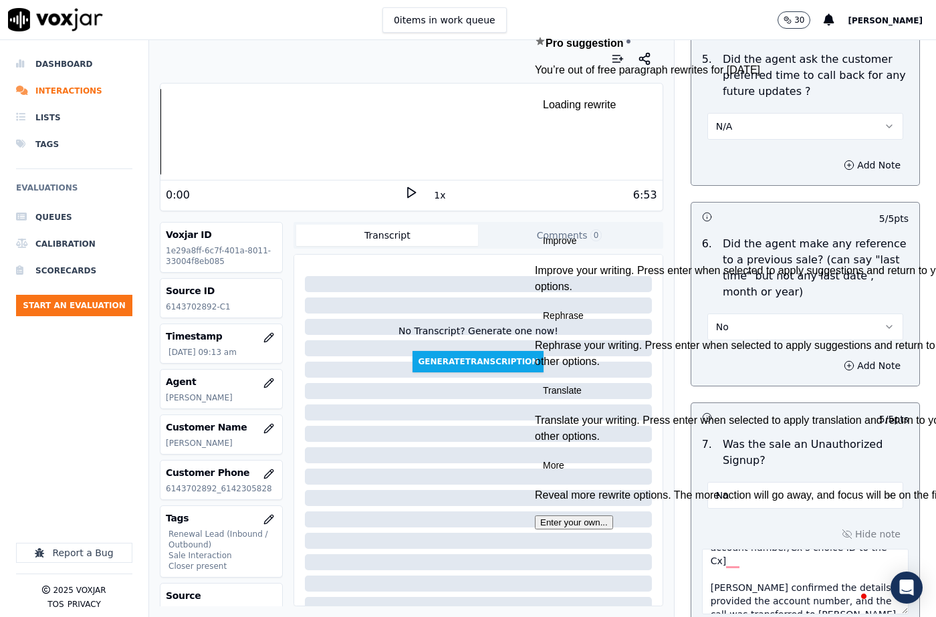
paste textarea "After the sign-up, [PERSON_NAME] came on the call and asked the cx to make some…"
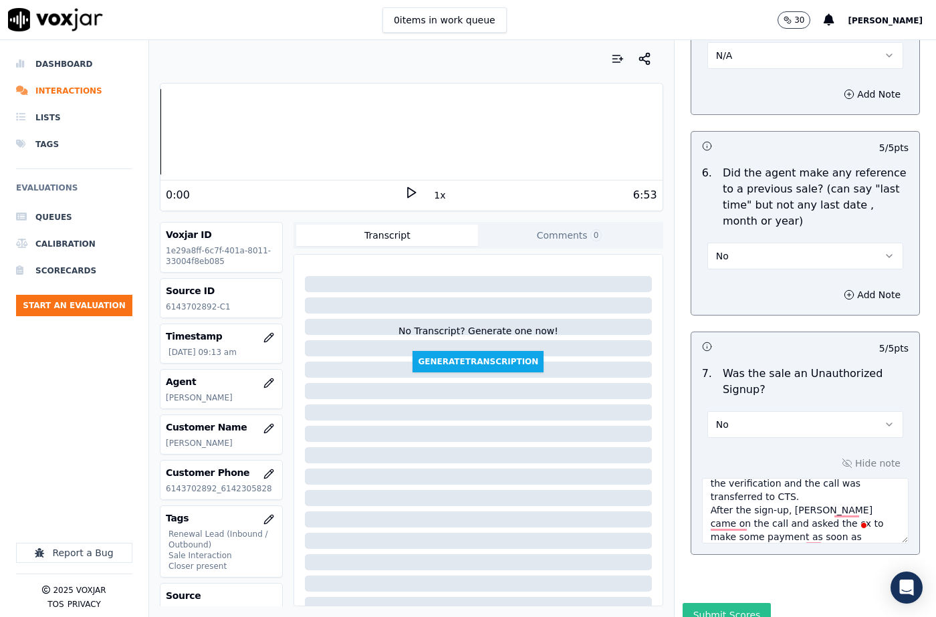
type textarea "111305 - [PERSON_NAME] called the cx and pitched for the Gas, "This is [PERSON_…"
click at [721, 603] on button "Submit Scores" at bounding box center [727, 615] width 89 height 24
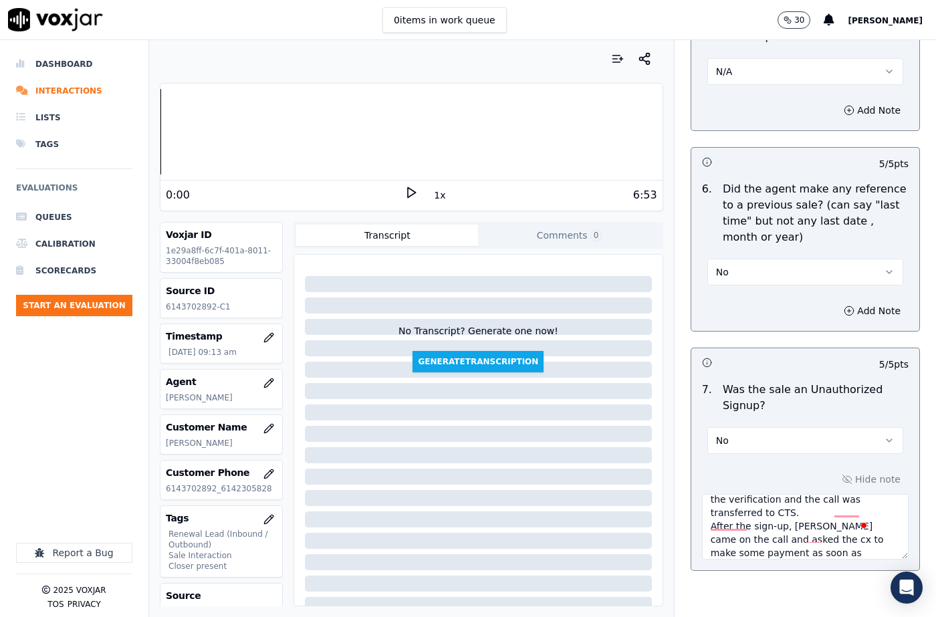
scroll to position [3665, 0]
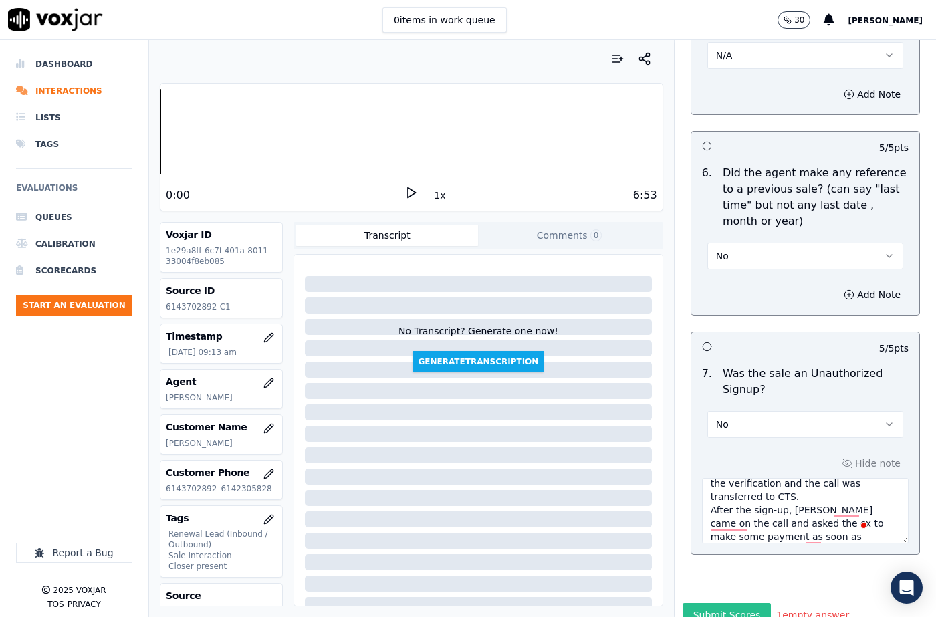
click at [733, 603] on button "Submit Scores" at bounding box center [727, 615] width 89 height 24
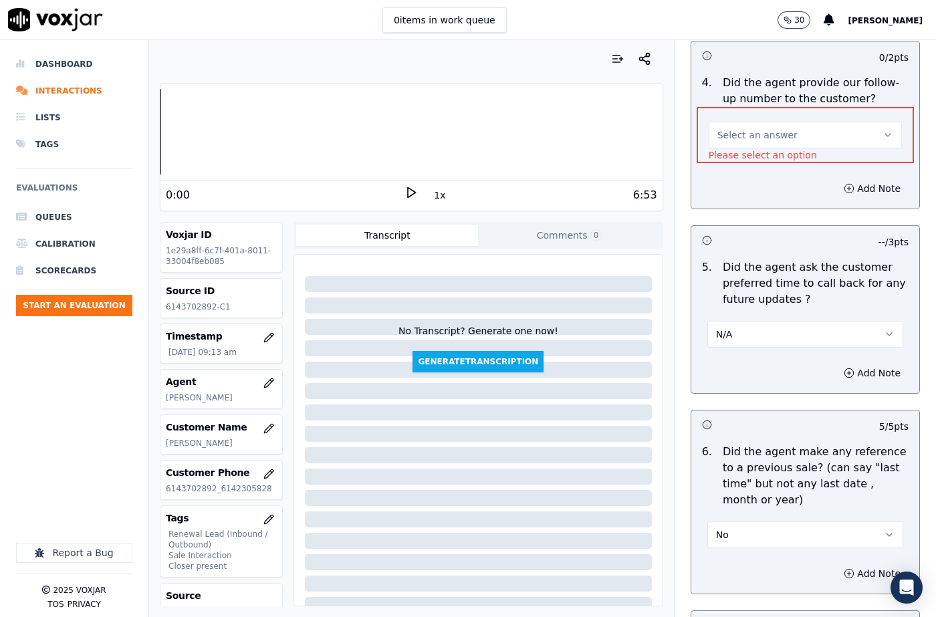
scroll to position [3331, 0]
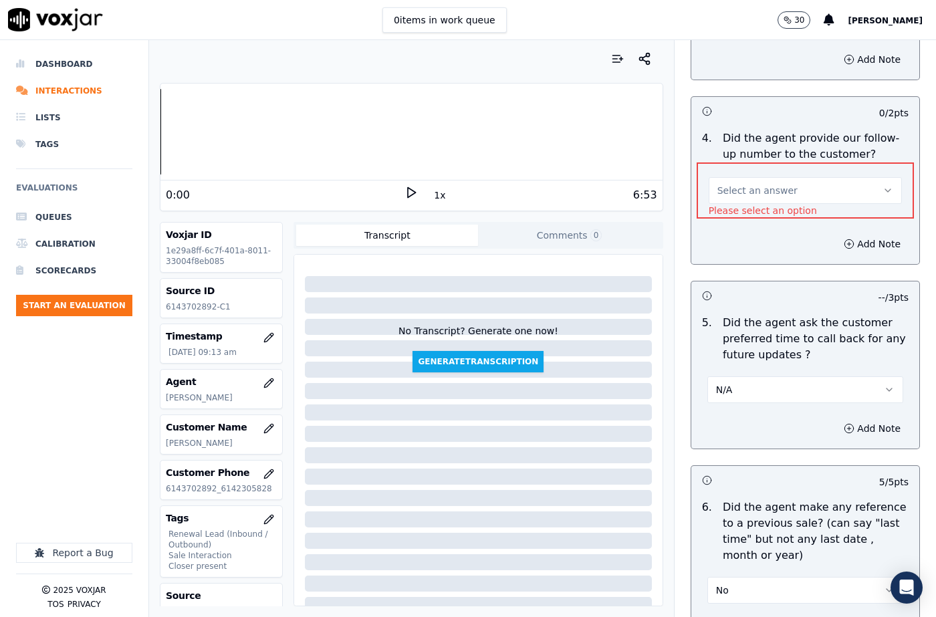
click at [731, 184] on span "Select an answer" at bounding box center [757, 190] width 80 height 13
click at [734, 190] on div "No" at bounding box center [784, 193] width 170 height 21
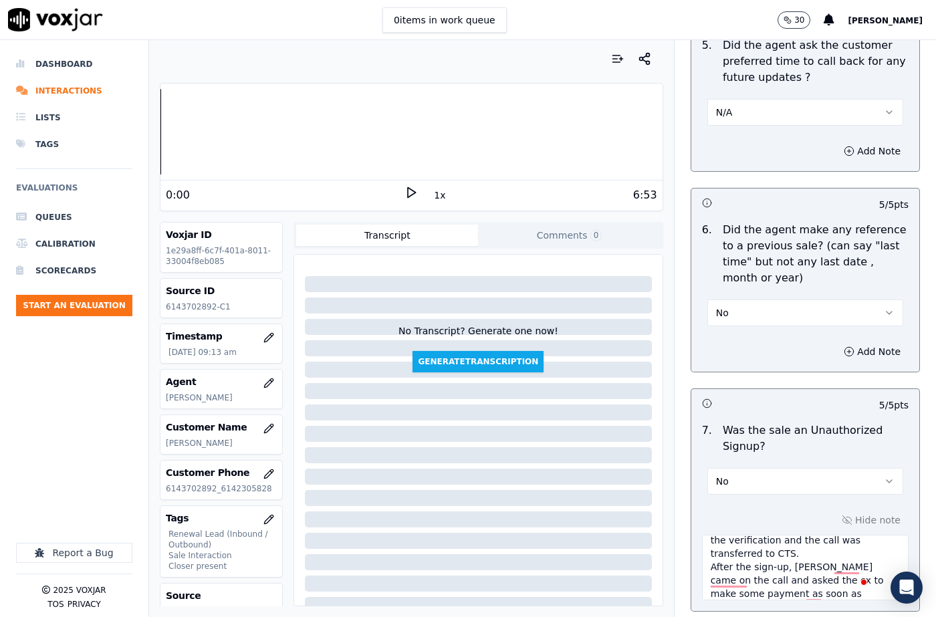
scroll to position [3649, 0]
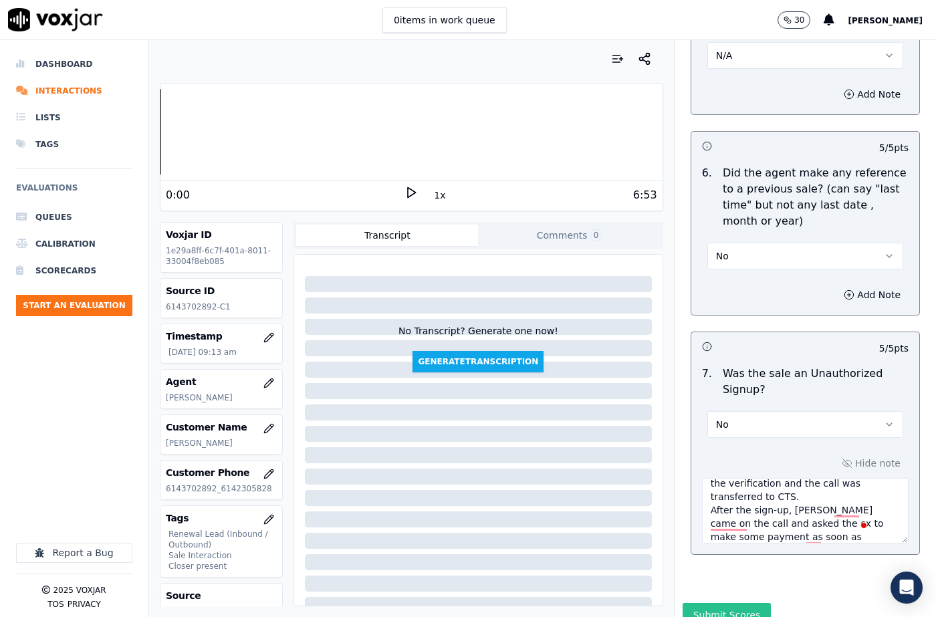
click at [725, 603] on button "Submit Scores" at bounding box center [727, 615] width 89 height 24
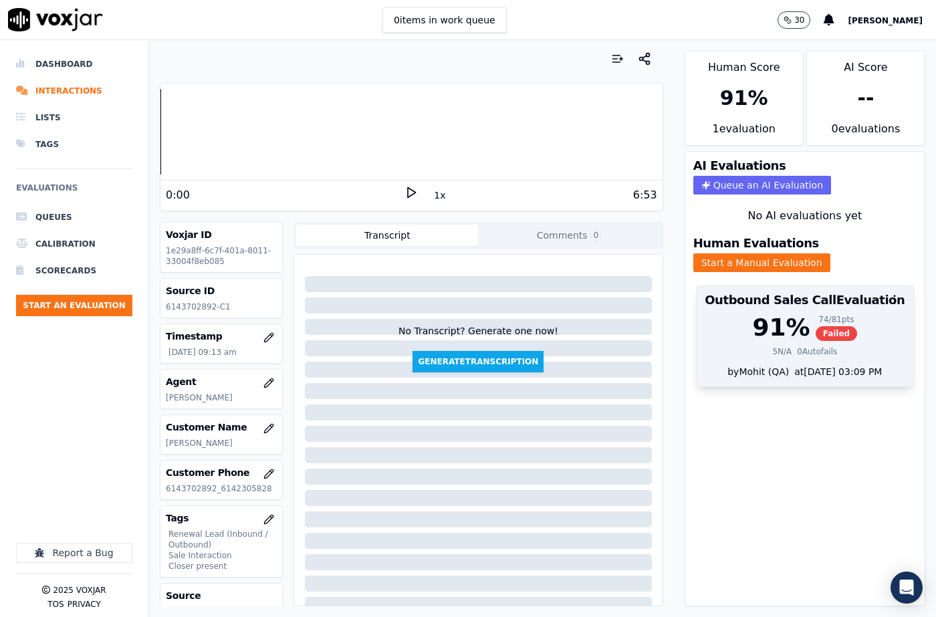
click at [816, 326] on span "Failed" at bounding box center [837, 333] width 42 height 15
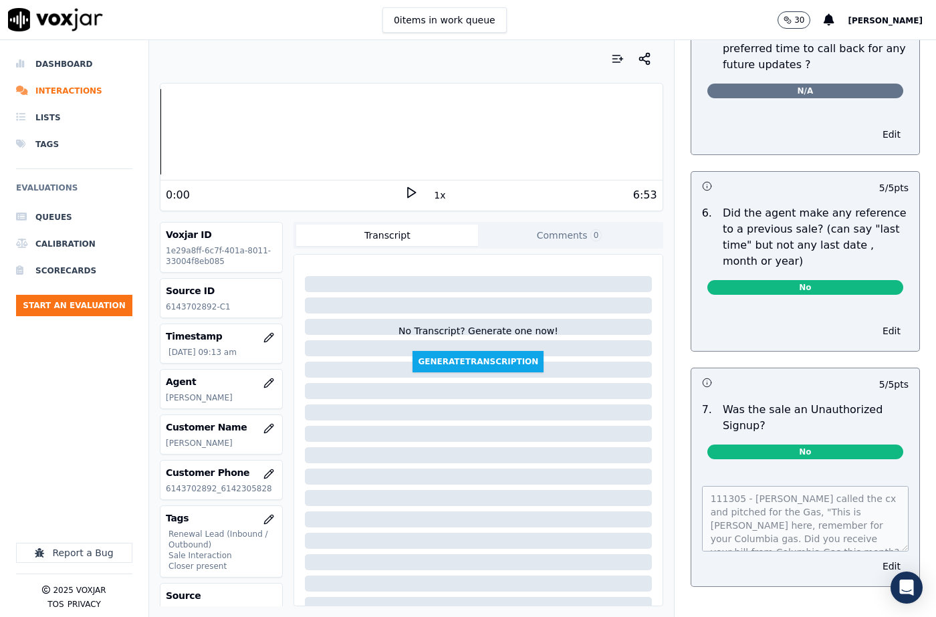
scroll to position [0, 0]
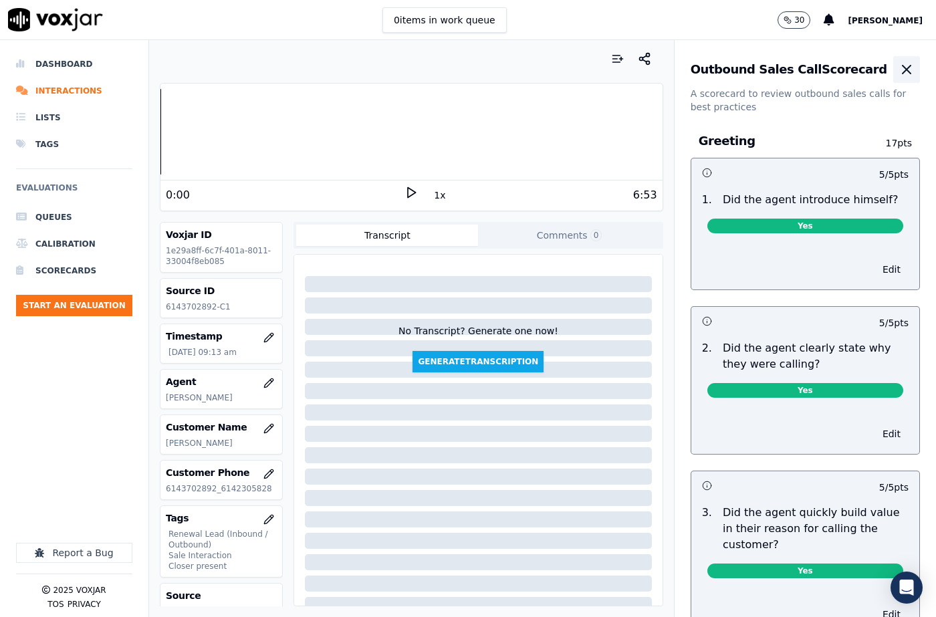
click at [903, 66] on icon "button" at bounding box center [907, 70] width 8 height 8
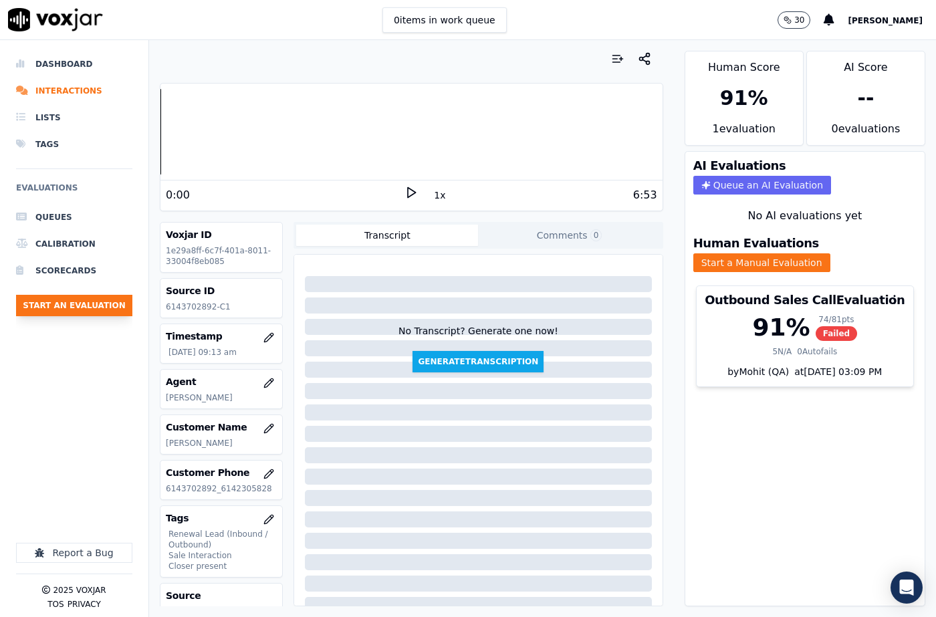
click at [87, 302] on button "Start an Evaluation" at bounding box center [74, 305] width 116 height 21
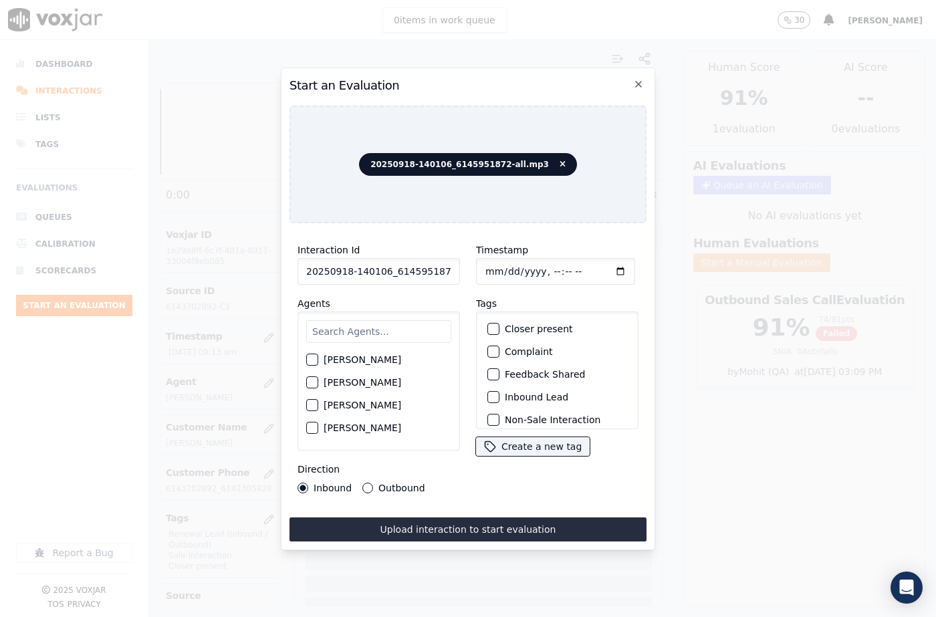
scroll to position [0, 22]
drag, startPoint x: 439, startPoint y: 266, endPoint x: 463, endPoint y: 267, distance: 24.7
click at [463, 267] on div "Interaction Id 20250918-140106_6145951872-all.mp3 Agents [PERSON_NAME] [PERSON_…" at bounding box center [468, 367] width 357 height 267
type input "20250918-140106_6145951872-C1"
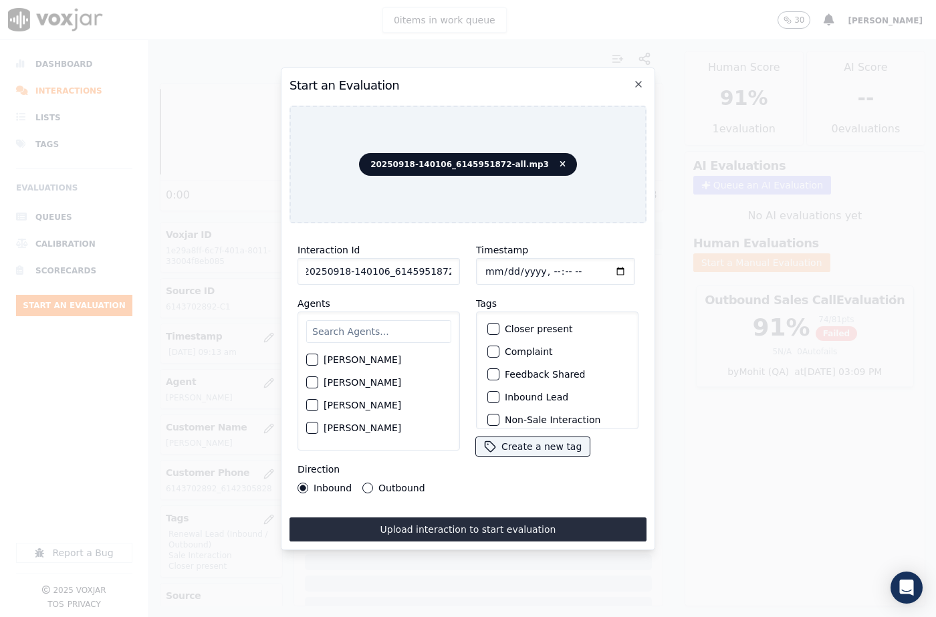
click at [498, 265] on input "Timestamp" at bounding box center [555, 271] width 159 height 27
type input "[DATE]T09:39"
click at [365, 320] on input "text" at bounding box center [378, 331] width 145 height 23
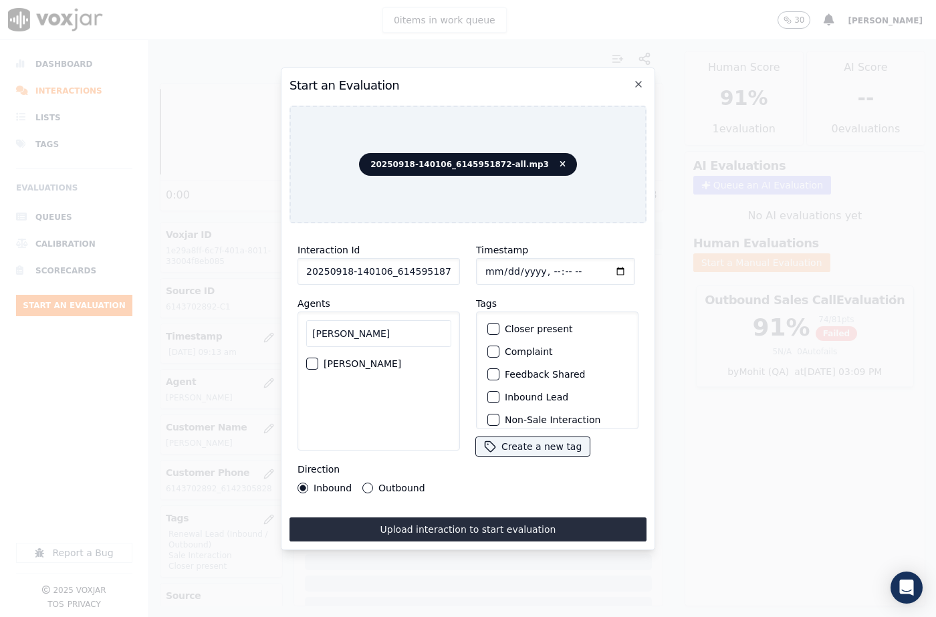
type input "[PERSON_NAME]"
click at [310, 359] on div "button" at bounding box center [311, 363] width 9 height 9
click at [366, 483] on button "Outbound" at bounding box center [367, 488] width 11 height 11
click at [489, 324] on div "button" at bounding box center [492, 328] width 9 height 9
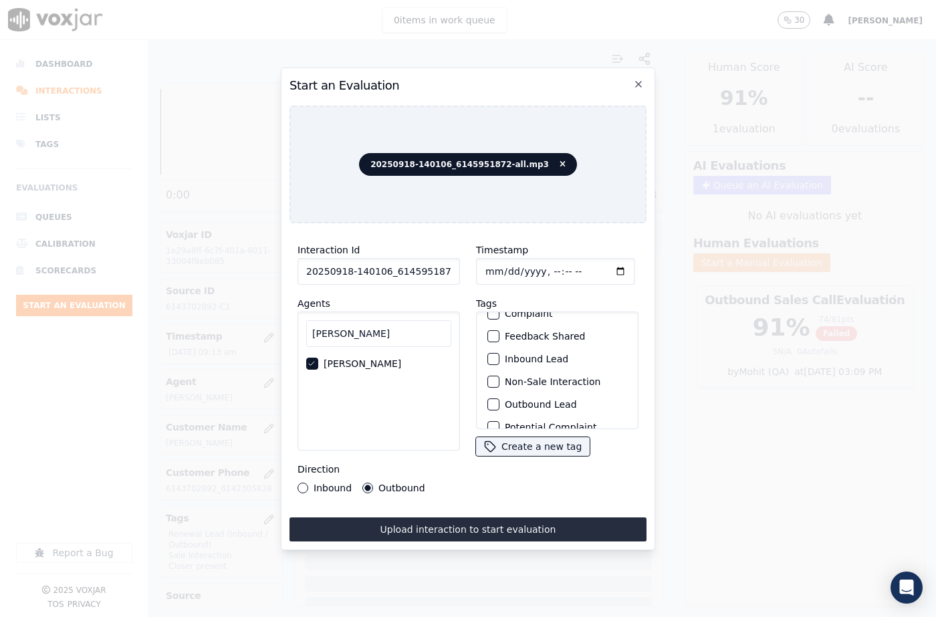
scroll to position [116, 0]
click at [488, 407] on div "button" at bounding box center [492, 411] width 9 height 9
click at [488, 381] on div "button" at bounding box center [492, 385] width 9 height 9
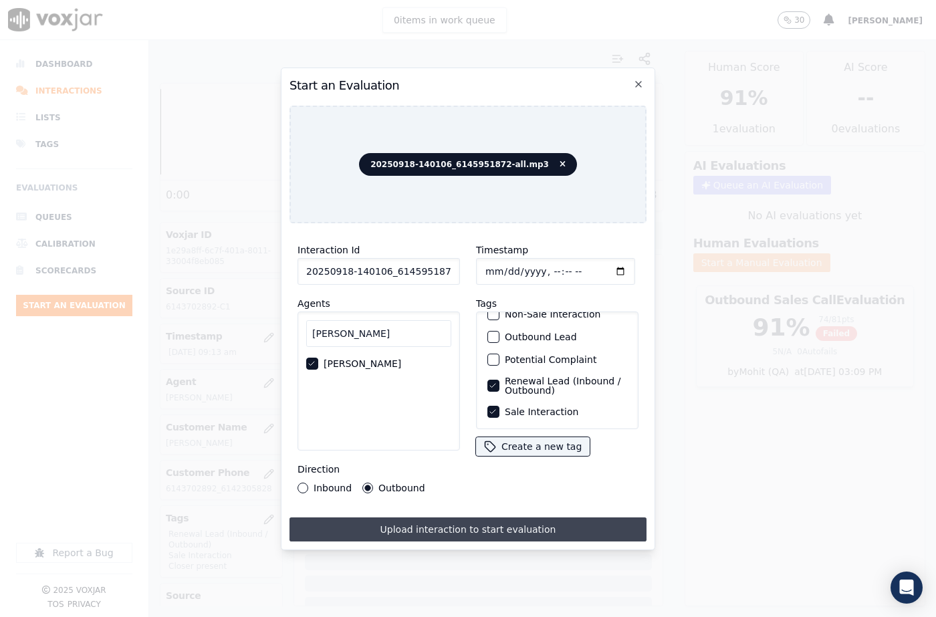
click at [489, 519] on button "Upload interaction to start evaluation" at bounding box center [468, 530] width 357 height 24
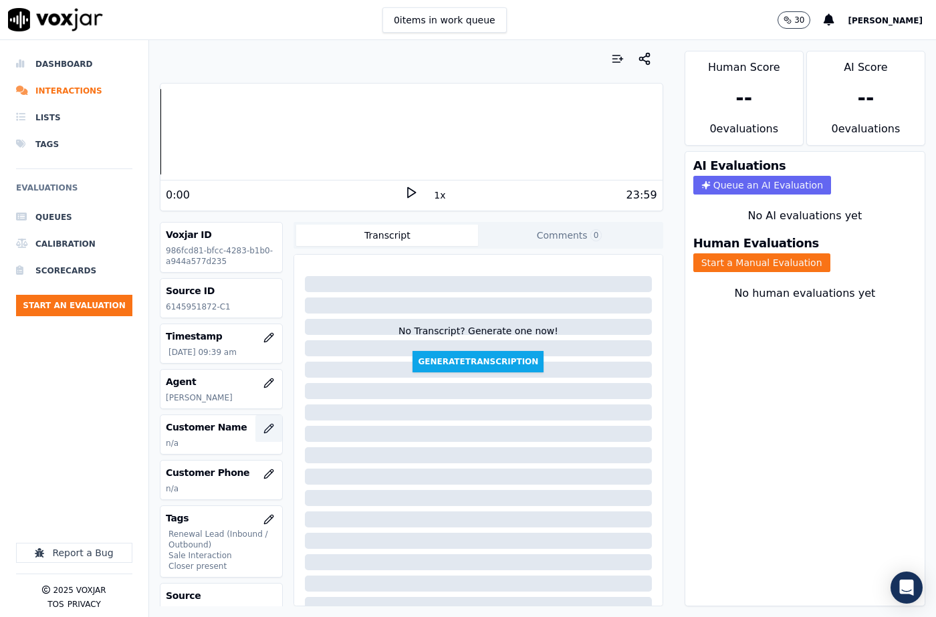
click at [265, 425] on icon "button" at bounding box center [269, 428] width 9 height 9
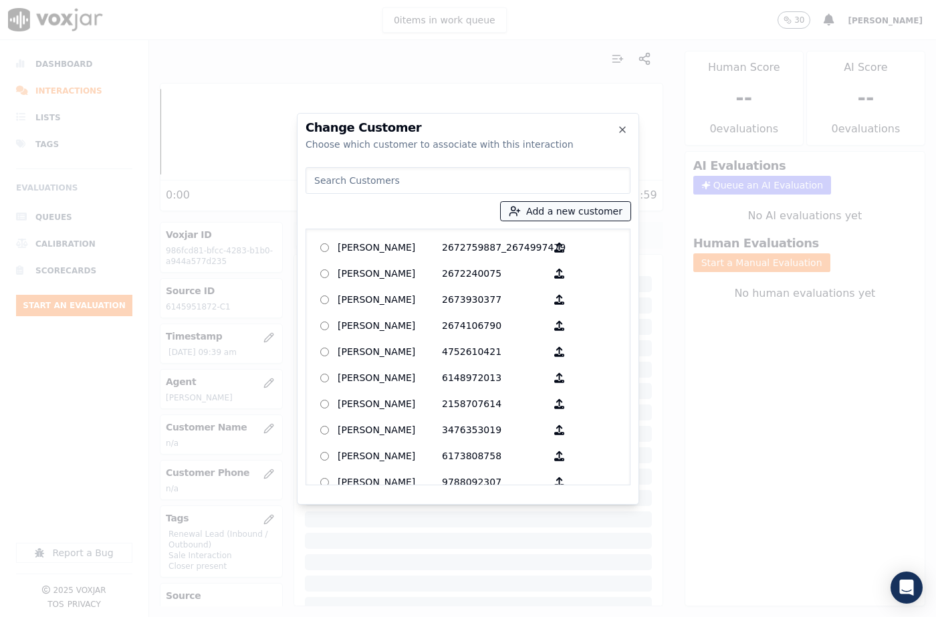
click at [564, 211] on button "Add a new customer" at bounding box center [566, 211] width 130 height 19
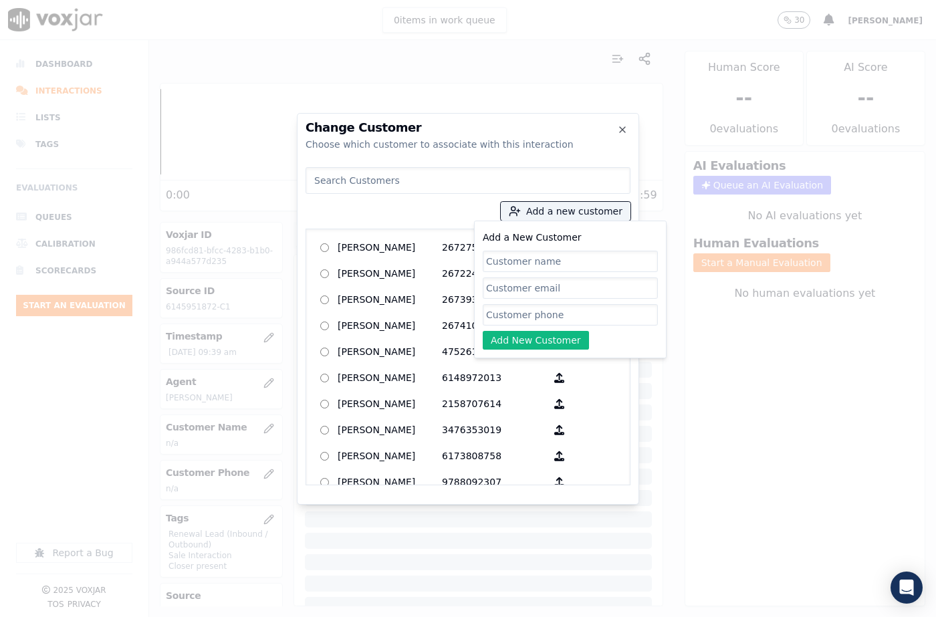
drag, startPoint x: 522, startPoint y: 314, endPoint x: 514, endPoint y: 304, distance: 12.8
click at [522, 314] on input "Add a New Customer" at bounding box center [570, 314] width 175 height 21
paste input "6143559816"
click at [486, 316] on input "6143559816" at bounding box center [570, 314] width 175 height 21
paste input "6145951872"
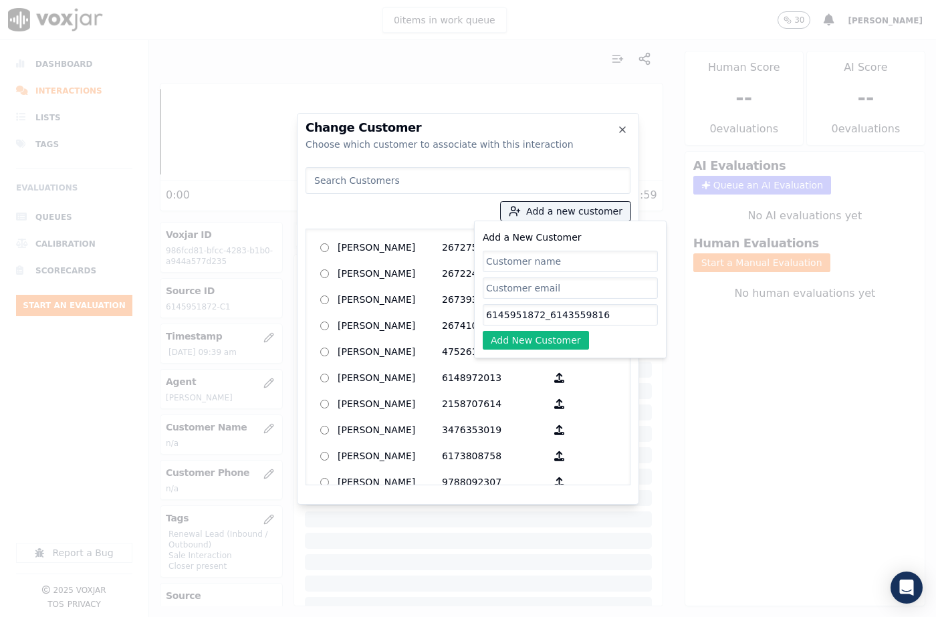
type input "6145951872_6143559816"
click at [540, 266] on input "Add a New Customer" at bounding box center [570, 261] width 175 height 21
click at [496, 258] on input "Add a New Customer" at bounding box center [570, 261] width 175 height 21
paste input "[PERSON_NAME][DEMOGRAPHIC_DATA]"
click at [415, 176] on input at bounding box center [468, 180] width 325 height 27
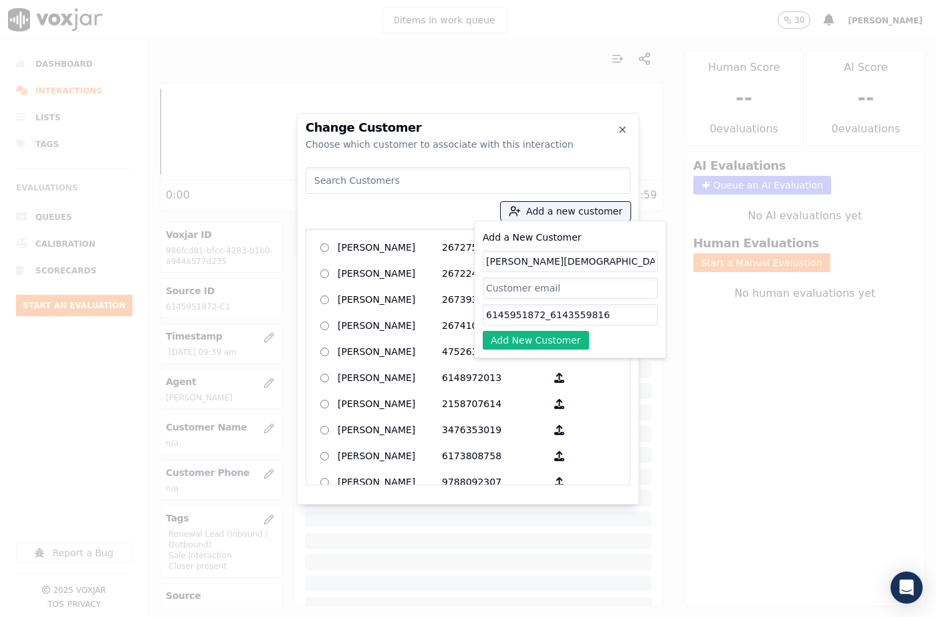
type input "[PERSON_NAME][DEMOGRAPHIC_DATA]"
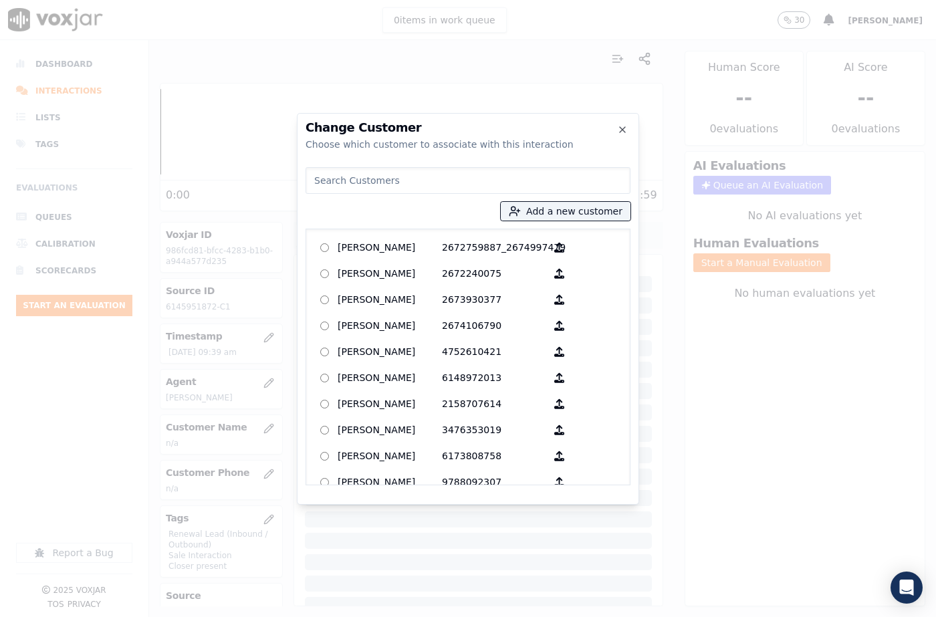
click at [447, 185] on input at bounding box center [468, 180] width 325 height 27
paste input "[PERSON_NAME][DEMOGRAPHIC_DATA]"
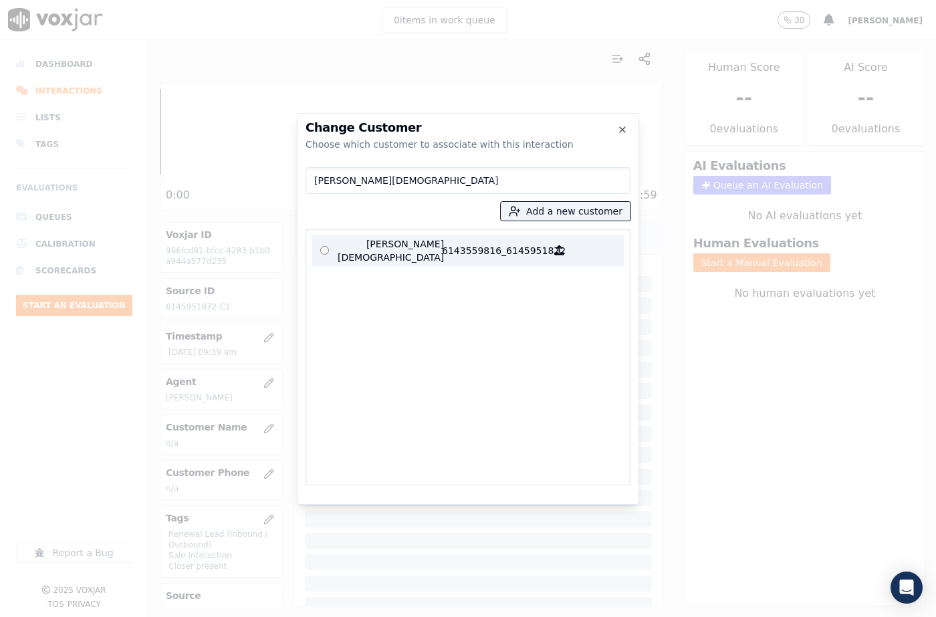
type input "[PERSON_NAME][DEMOGRAPHIC_DATA]"
click at [510, 241] on p "6143559816_6145951872" at bounding box center [494, 250] width 104 height 27
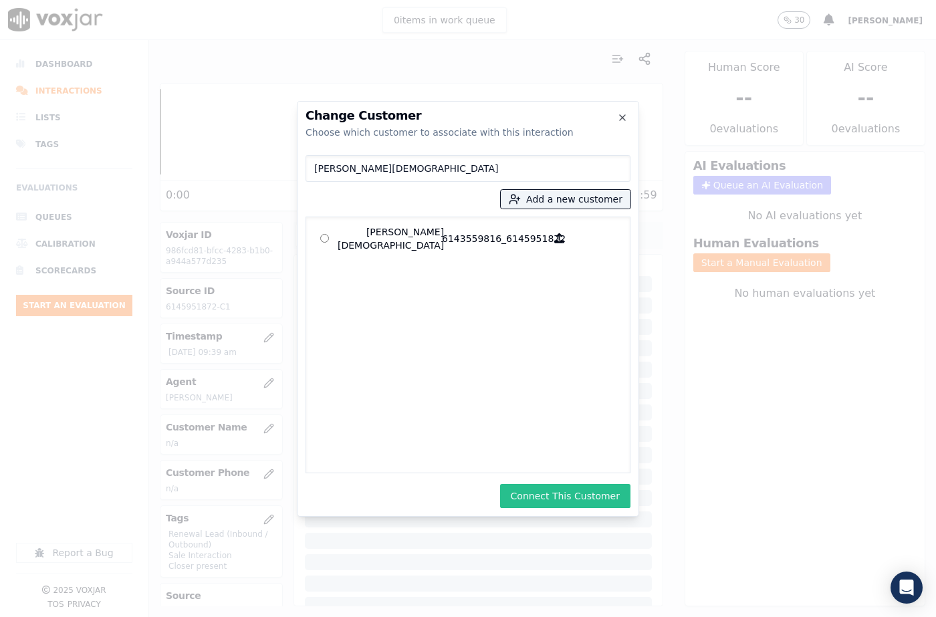
click at [590, 494] on button "Connect This Customer" at bounding box center [565, 496] width 130 height 24
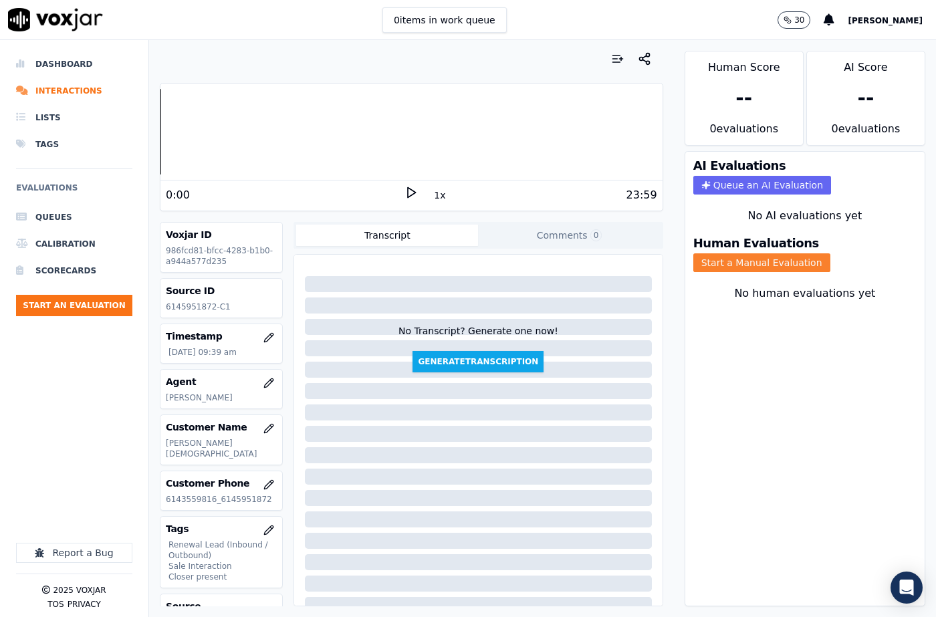
click at [741, 253] on button "Start a Manual Evaluation" at bounding box center [761, 262] width 137 height 19
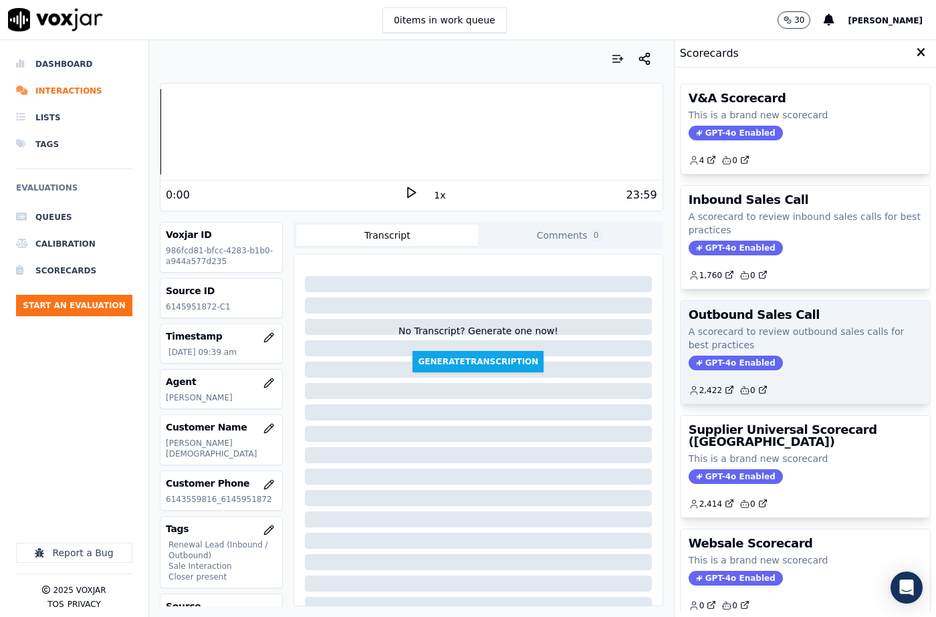
click at [708, 358] on span "GPT-4o Enabled" at bounding box center [736, 363] width 94 height 15
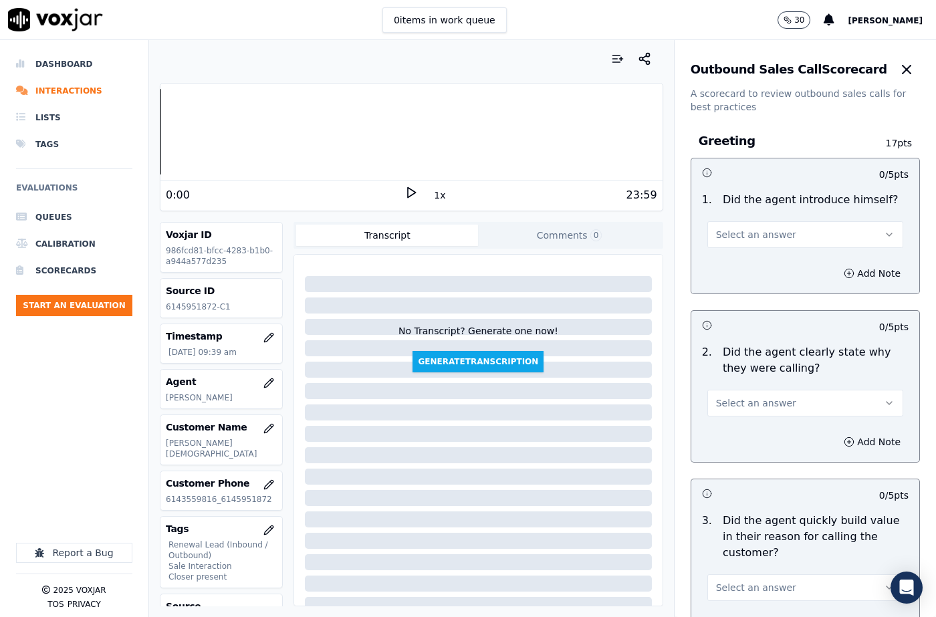
click at [724, 233] on span "Select an answer" at bounding box center [756, 234] width 80 height 13
click at [728, 262] on div "Yes" at bounding box center [783, 264] width 173 height 21
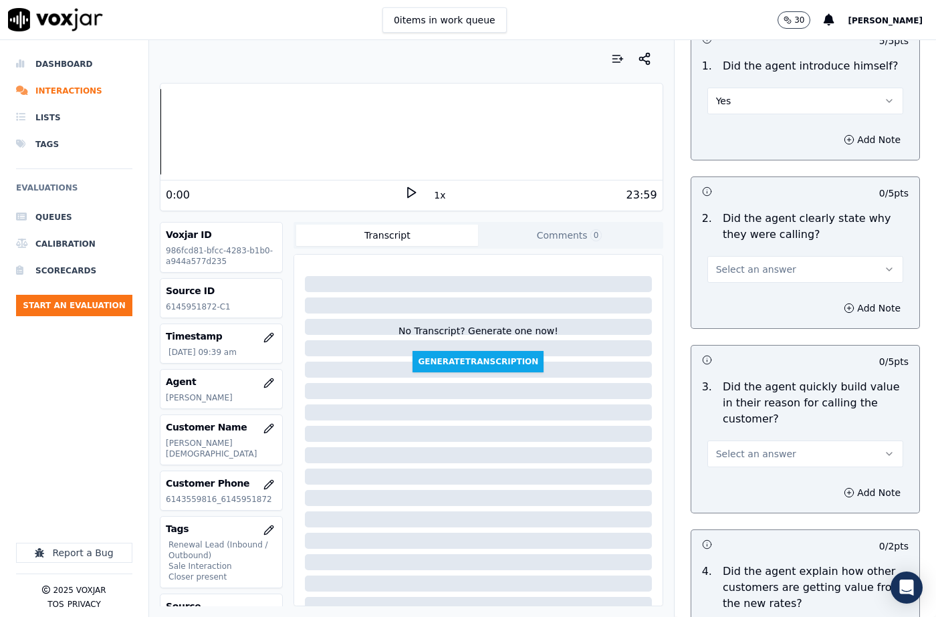
click at [725, 275] on span "Select an answer" at bounding box center [756, 269] width 80 height 13
click at [728, 295] on div "Yes" at bounding box center [783, 299] width 173 height 21
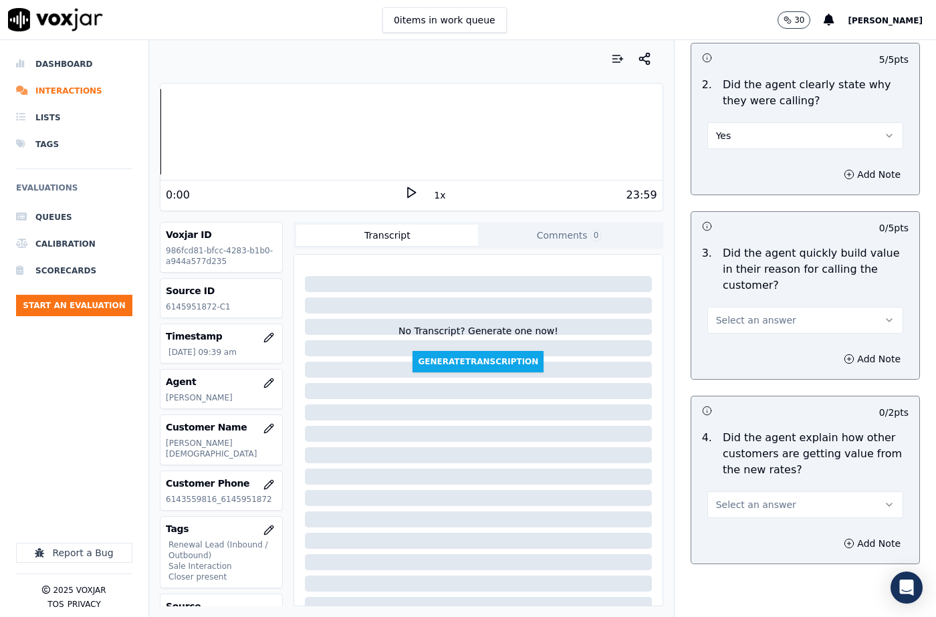
click at [718, 324] on span "Select an answer" at bounding box center [756, 320] width 80 height 13
click at [726, 349] on div "Yes" at bounding box center [783, 350] width 173 height 21
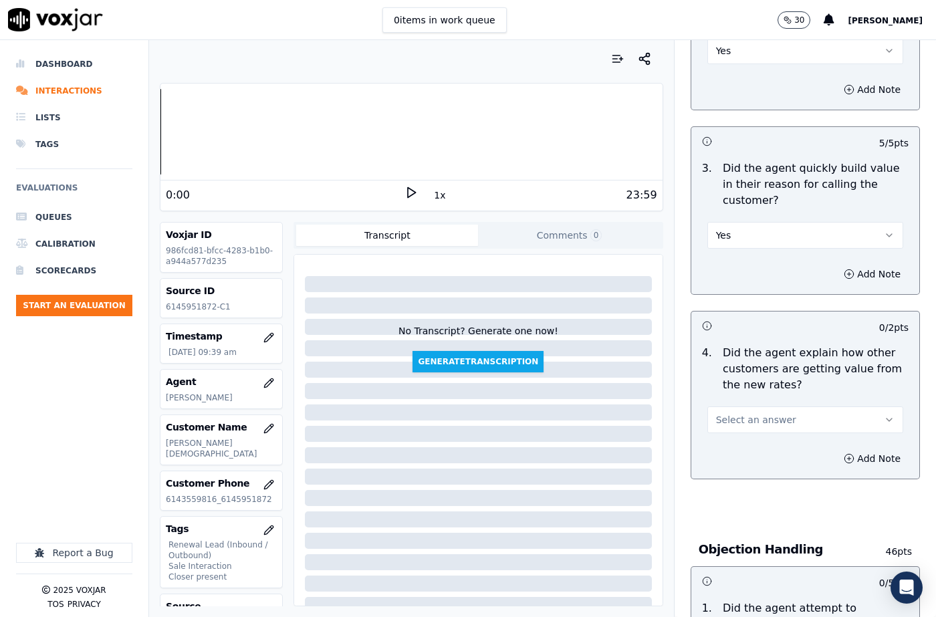
scroll to position [401, 0]
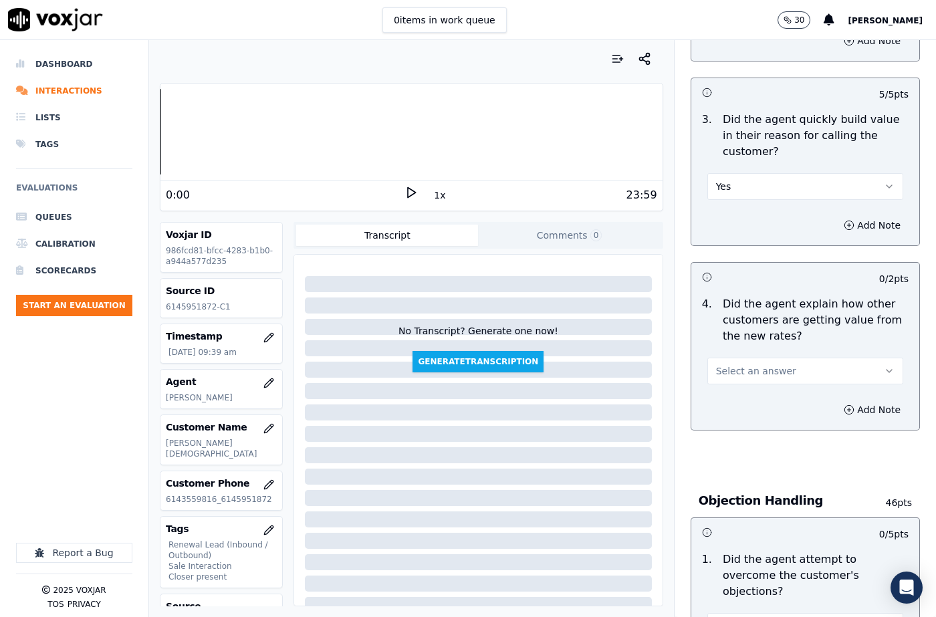
click at [734, 374] on span "Select an answer" at bounding box center [756, 370] width 80 height 13
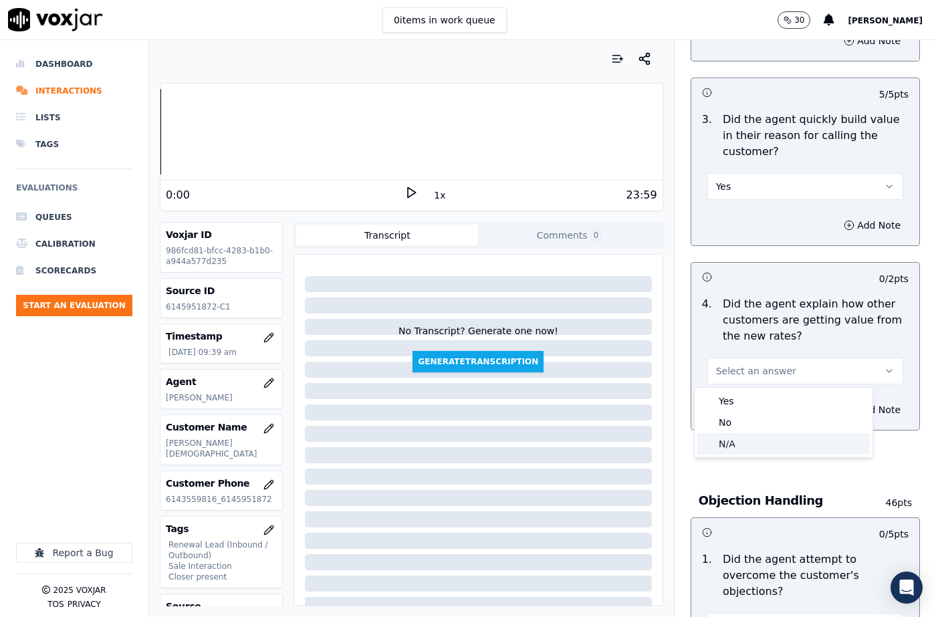
click at [736, 442] on div "N/A" at bounding box center [783, 443] width 173 height 21
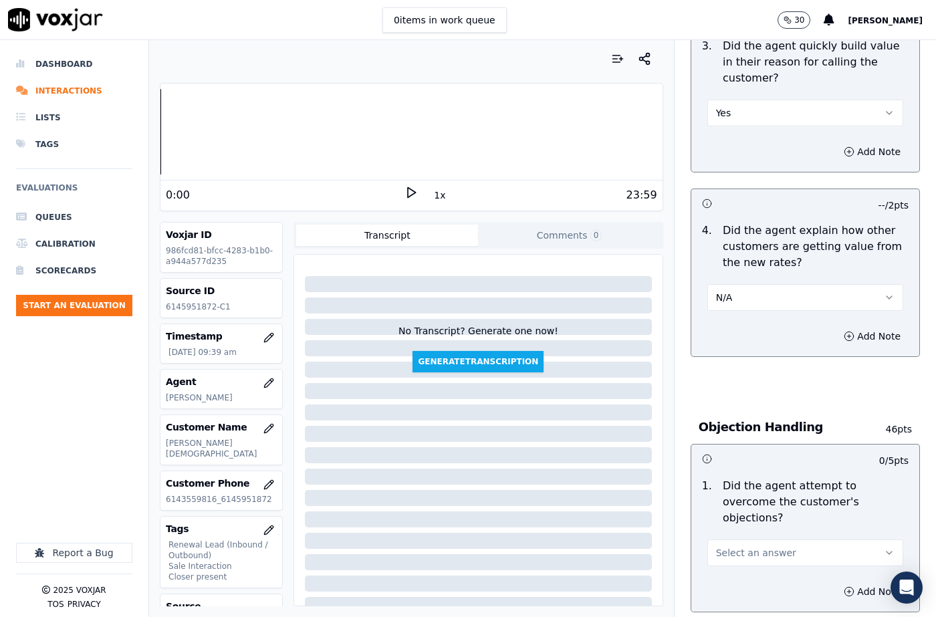
scroll to position [602, 0]
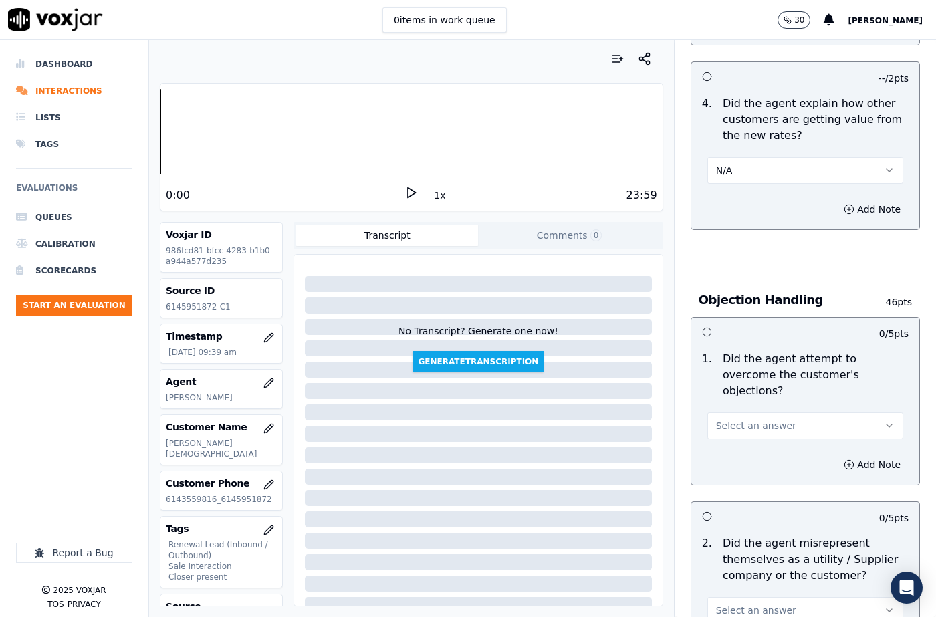
click at [733, 413] on button "Select an answer" at bounding box center [805, 426] width 196 height 27
click at [725, 487] on div "N/A" at bounding box center [783, 482] width 173 height 21
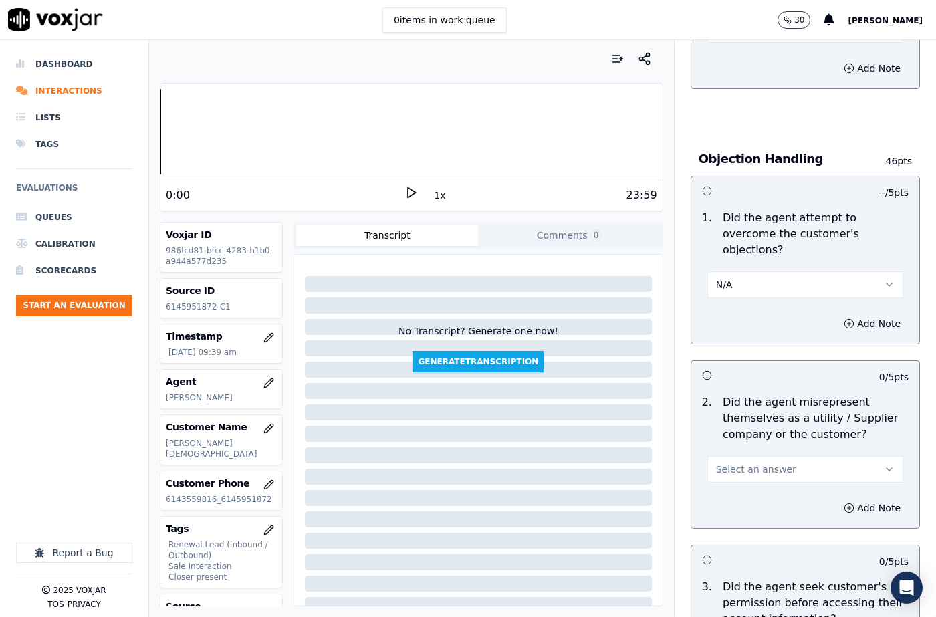
scroll to position [869, 0]
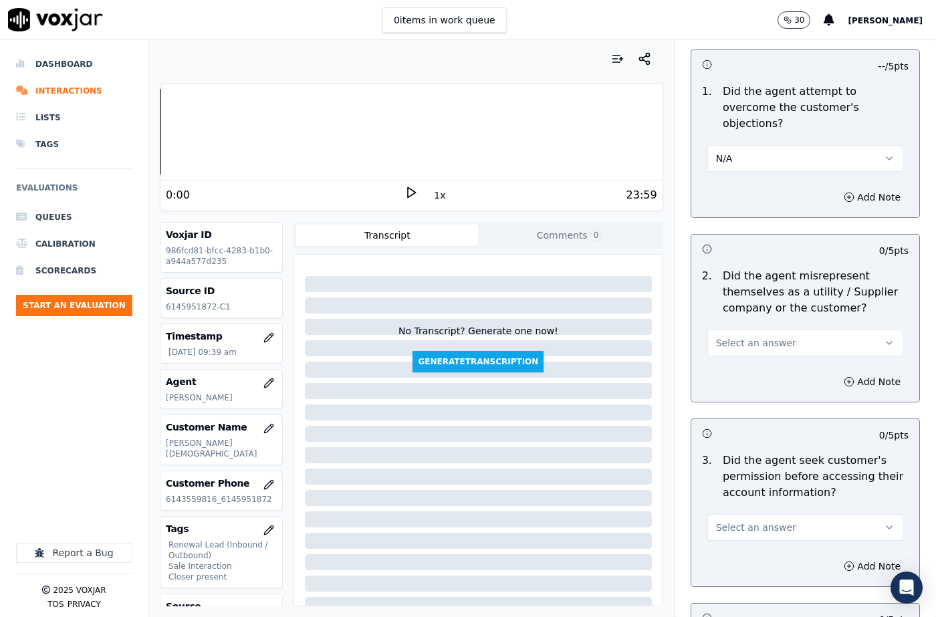
click at [741, 336] on span "Select an answer" at bounding box center [756, 342] width 80 height 13
click at [741, 380] on div "No" at bounding box center [783, 378] width 173 height 21
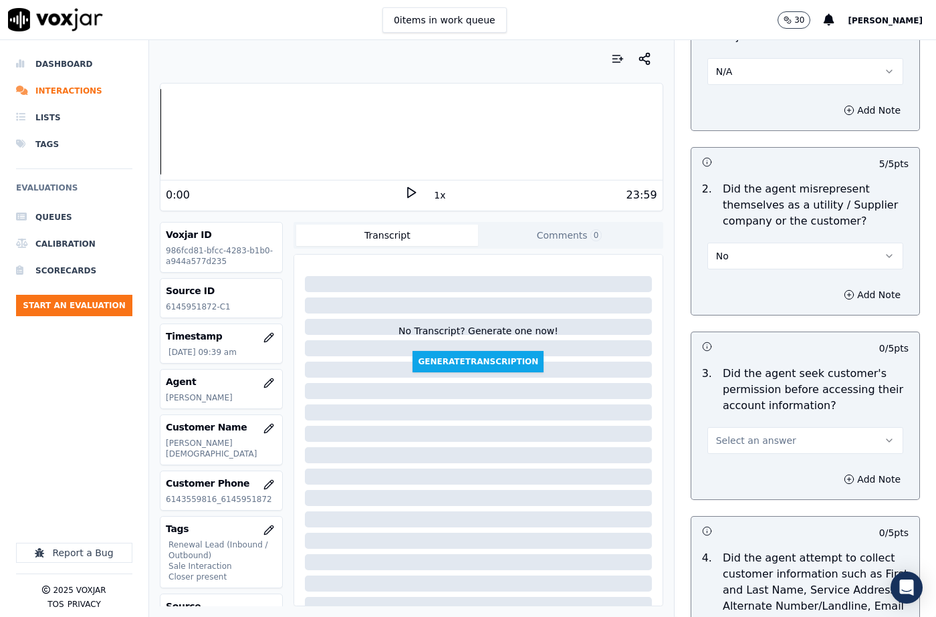
scroll to position [1070, 0]
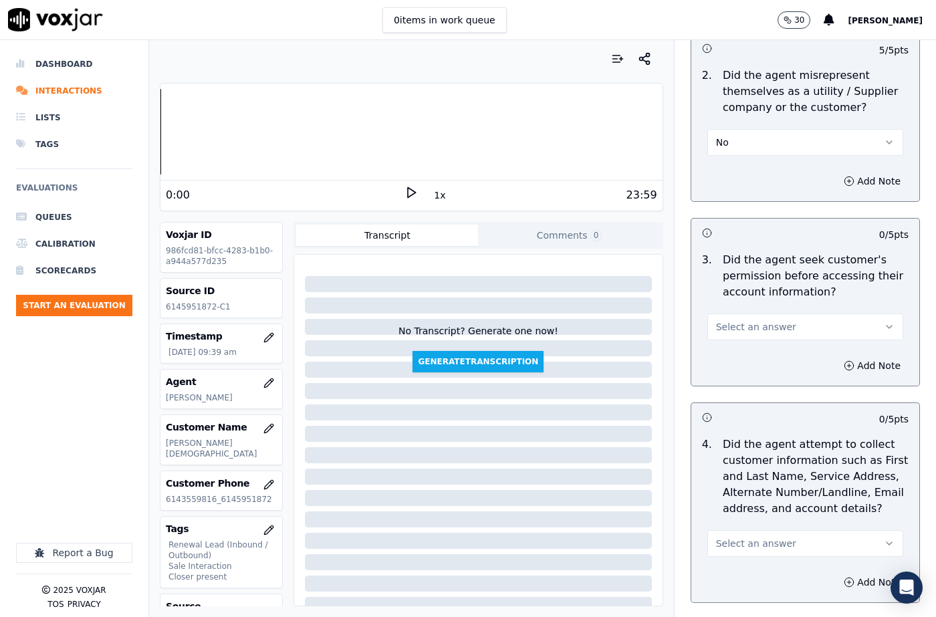
click at [744, 318] on button "Select an answer" at bounding box center [805, 327] width 196 height 27
click at [742, 376] on div "N/A" at bounding box center [783, 383] width 173 height 21
click at [836, 356] on button "Add Note" at bounding box center [872, 365] width 73 height 19
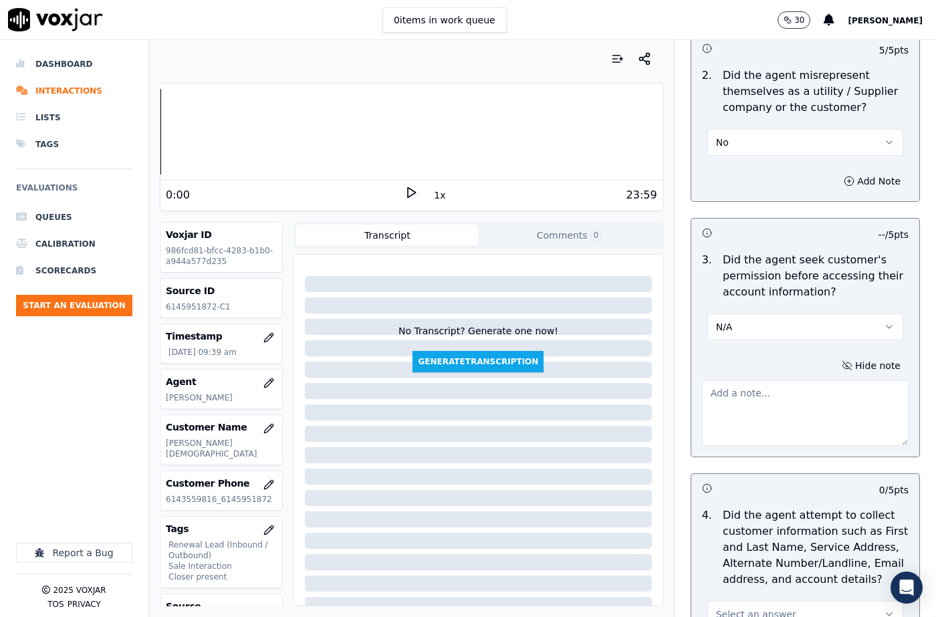
click at [770, 400] on textarea at bounding box center [805, 413] width 207 height 66
type textarea "The cx was [PERSON_NAME]"
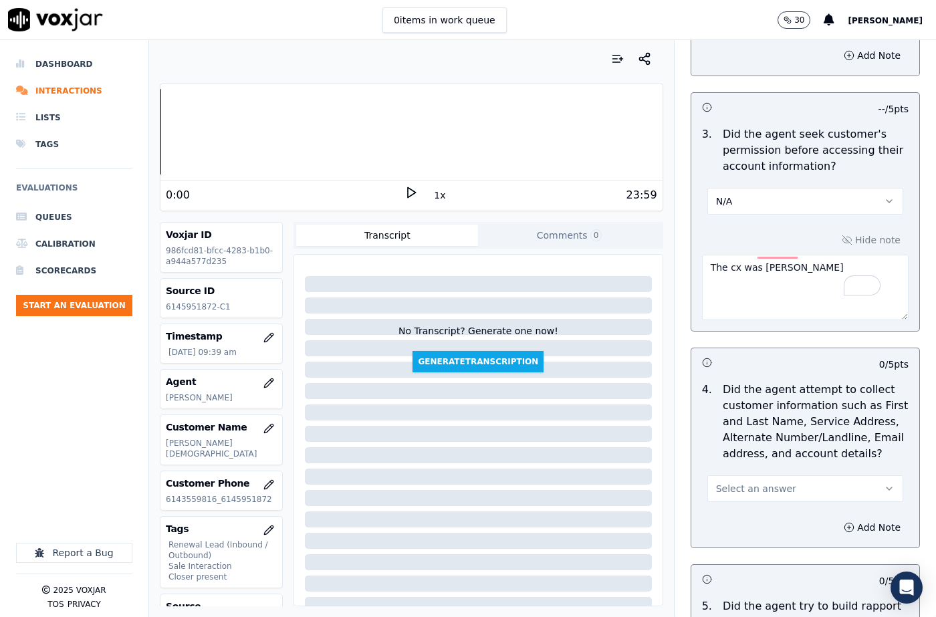
scroll to position [1404, 0]
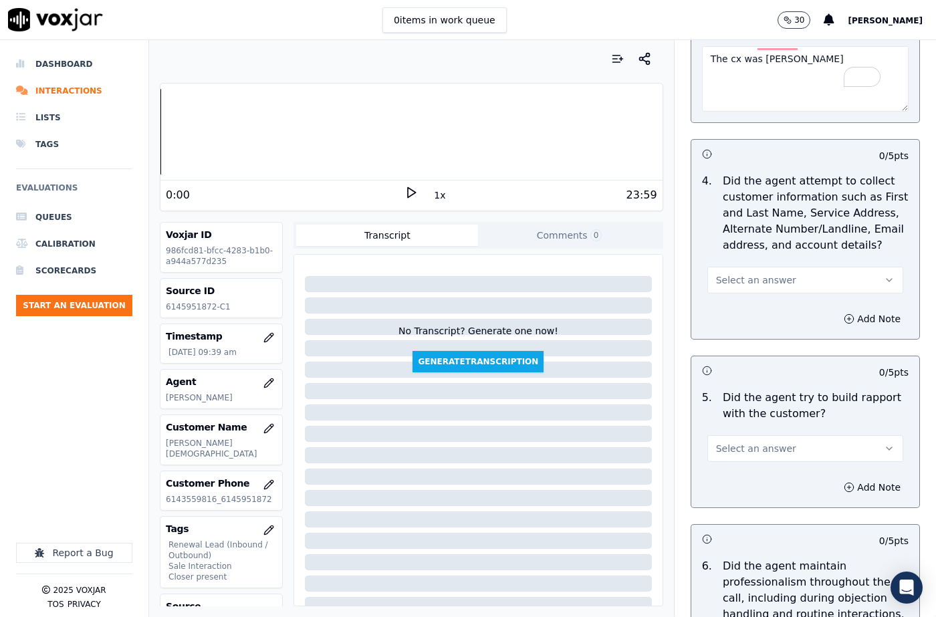
click at [749, 272] on button "Select an answer" at bounding box center [805, 280] width 196 height 27
click at [733, 344] on div "N/A" at bounding box center [783, 336] width 173 height 21
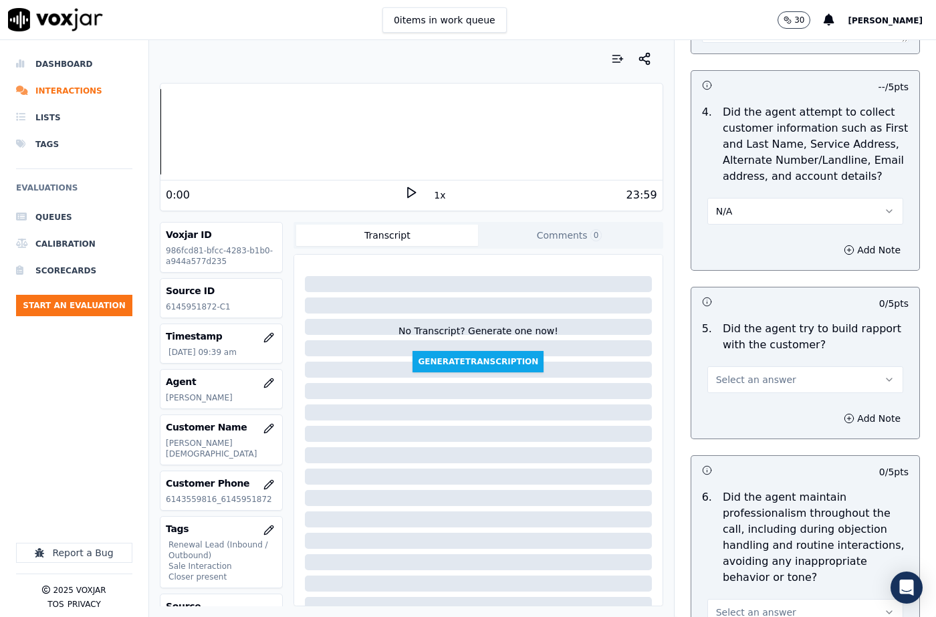
scroll to position [1538, 0]
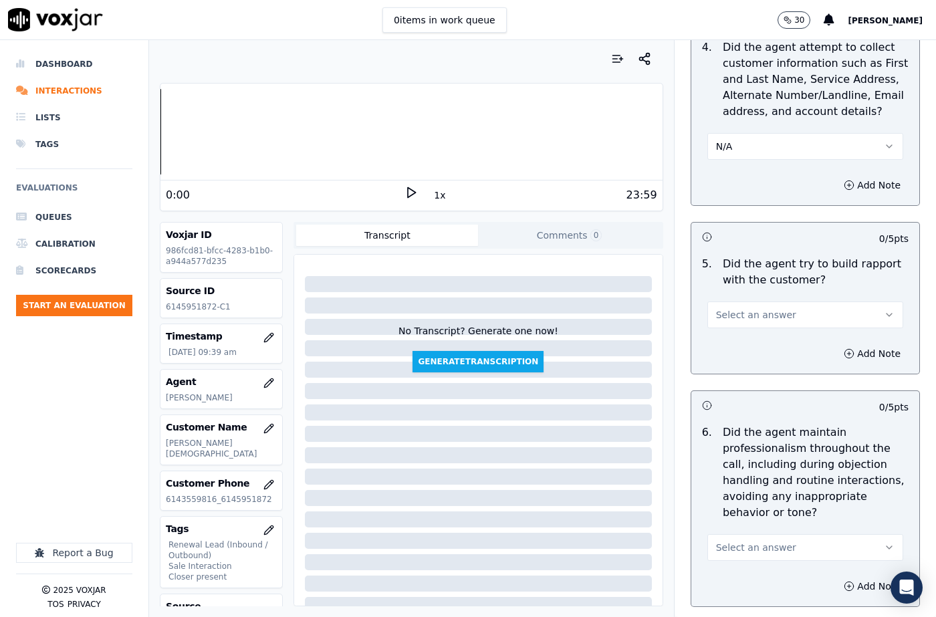
drag, startPoint x: 740, startPoint y: 281, endPoint x: 734, endPoint y: 316, distance: 34.5
click at [740, 288] on div "Select an answer" at bounding box center [805, 308] width 217 height 40
click at [732, 308] on span "Select an answer" at bounding box center [756, 314] width 80 height 13
click at [729, 328] on div "Yes" at bounding box center [783, 328] width 173 height 21
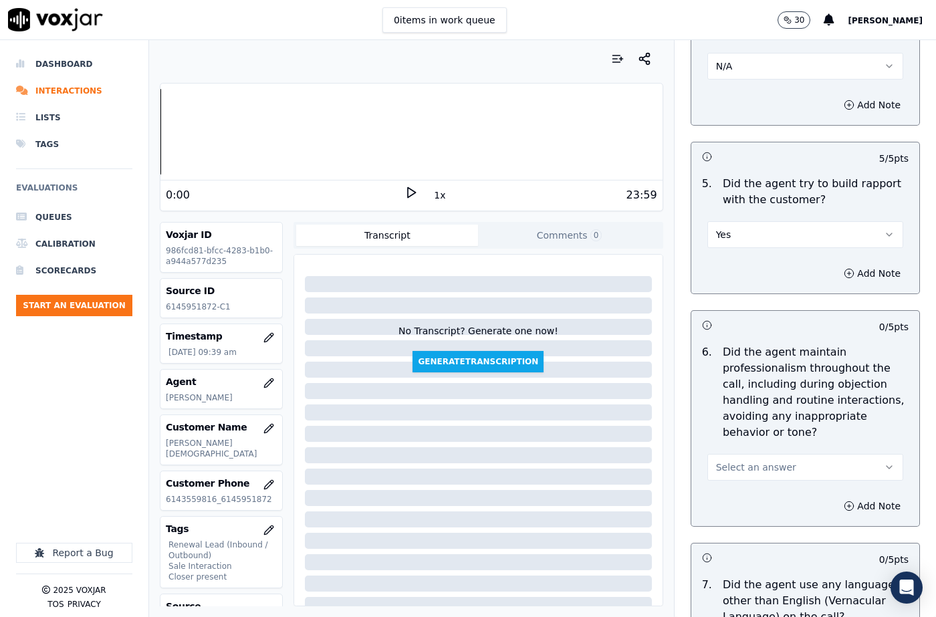
scroll to position [1738, 0]
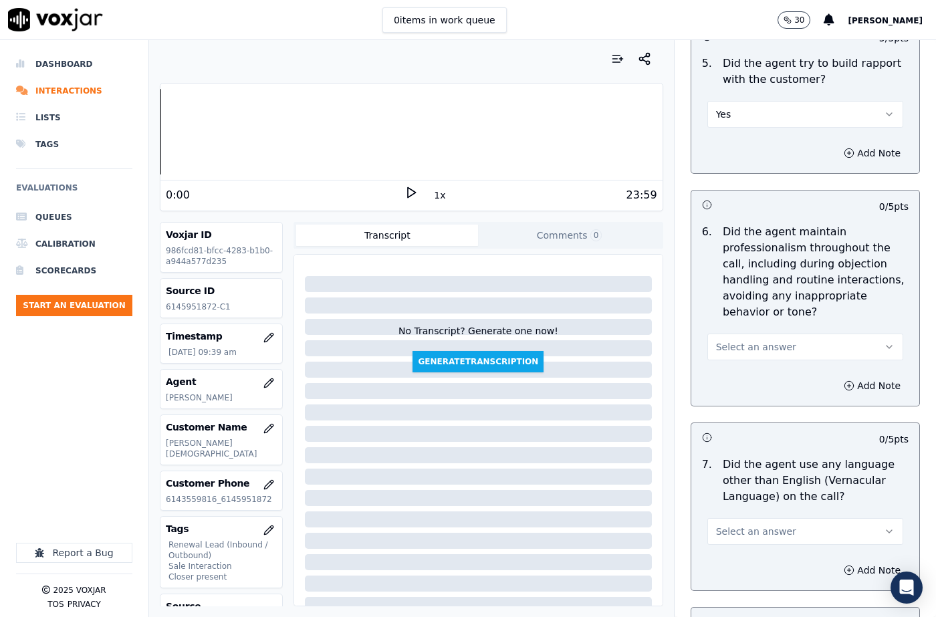
click at [739, 340] on span "Select an answer" at bounding box center [756, 346] width 80 height 13
click at [729, 344] on div "Yes" at bounding box center [783, 344] width 173 height 21
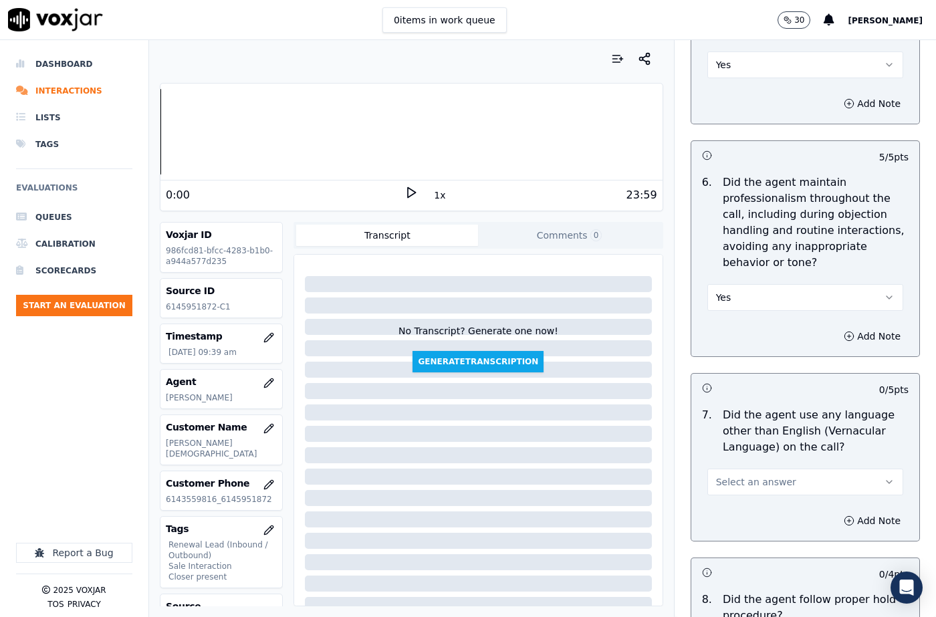
scroll to position [1939, 0]
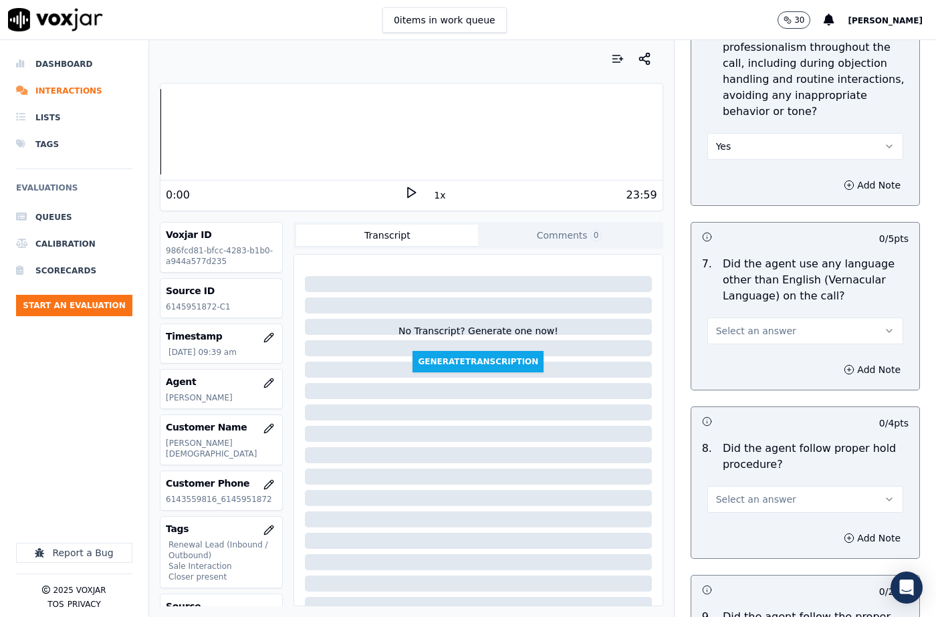
click at [729, 324] on span "Select an answer" at bounding box center [756, 330] width 80 height 13
click at [726, 354] on div "No" at bounding box center [783, 350] width 173 height 21
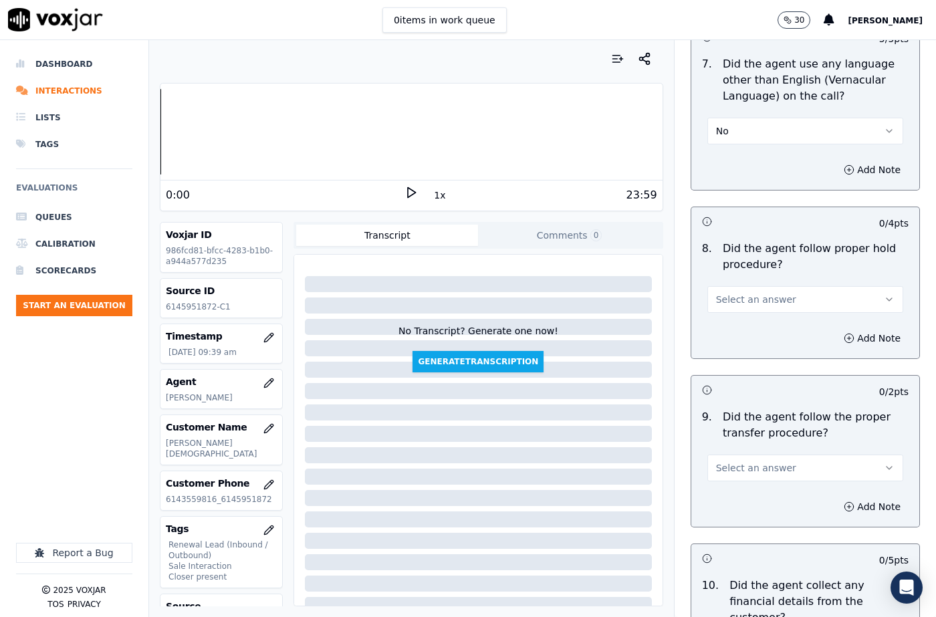
scroll to position [2140, 0]
click at [736, 292] on span "Select an answer" at bounding box center [756, 298] width 80 height 13
click at [733, 334] on div "N/A" at bounding box center [783, 339] width 173 height 21
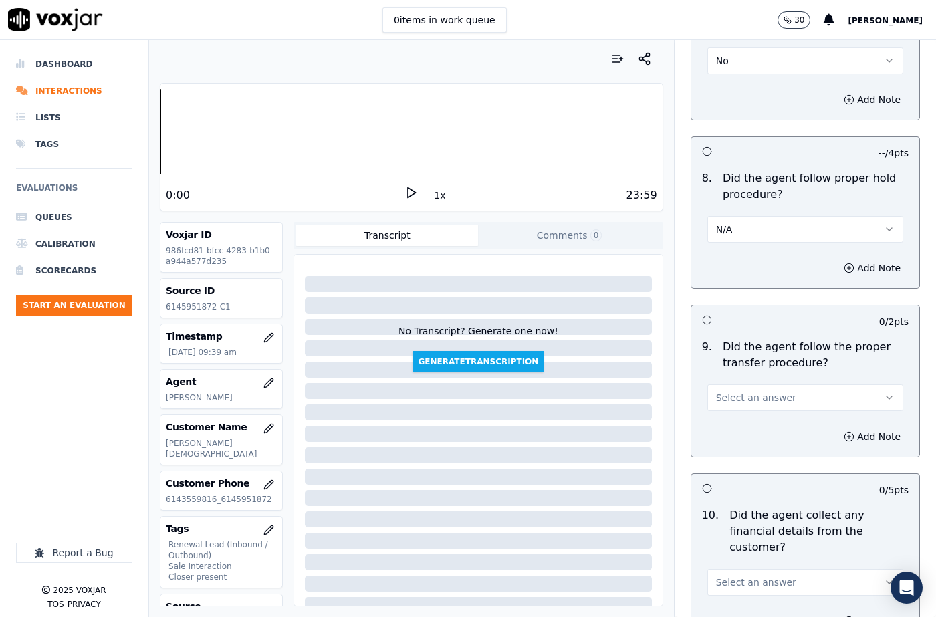
scroll to position [2340, 0]
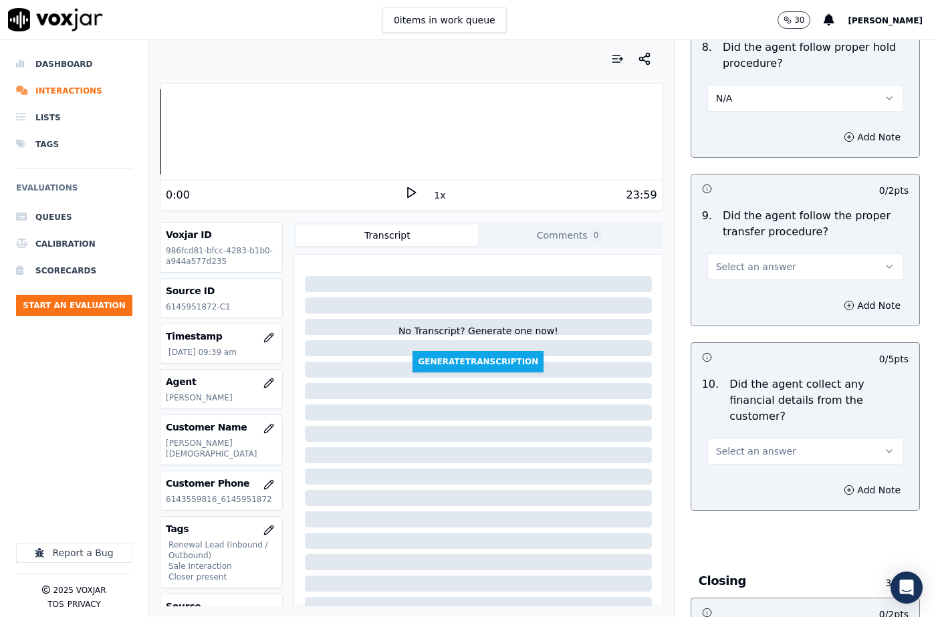
click at [733, 260] on span "Select an answer" at bounding box center [756, 266] width 80 height 13
click at [733, 259] on div "Yes" at bounding box center [783, 264] width 173 height 21
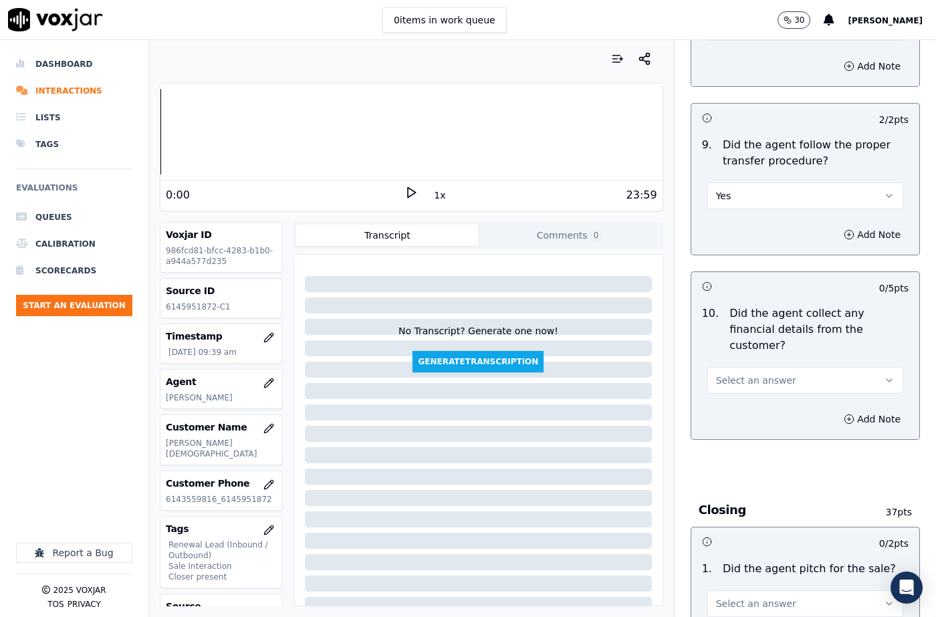
scroll to position [2474, 0]
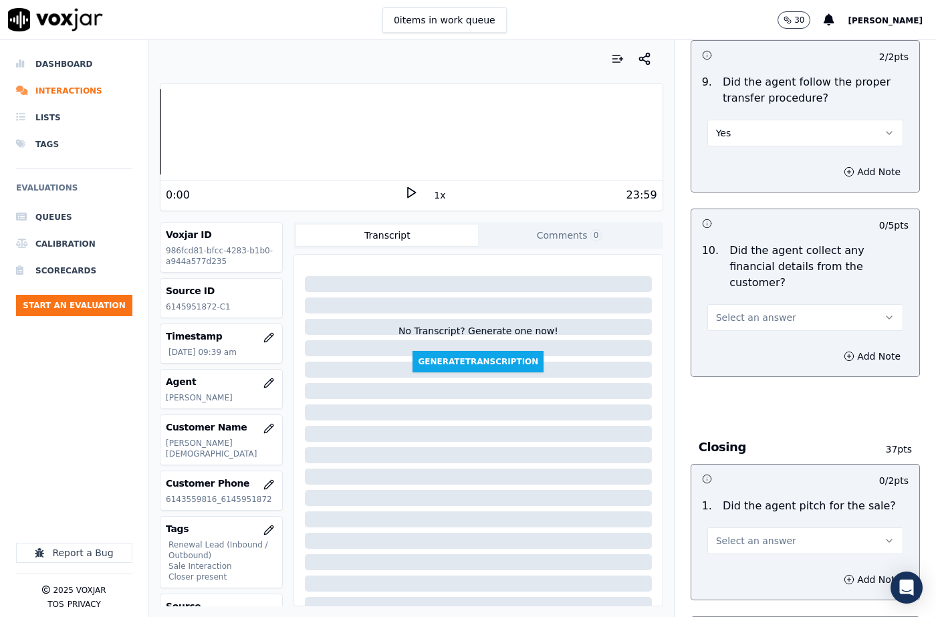
click at [745, 311] on span "Select an answer" at bounding box center [756, 317] width 80 height 13
click at [741, 321] on div "No" at bounding box center [783, 320] width 173 height 21
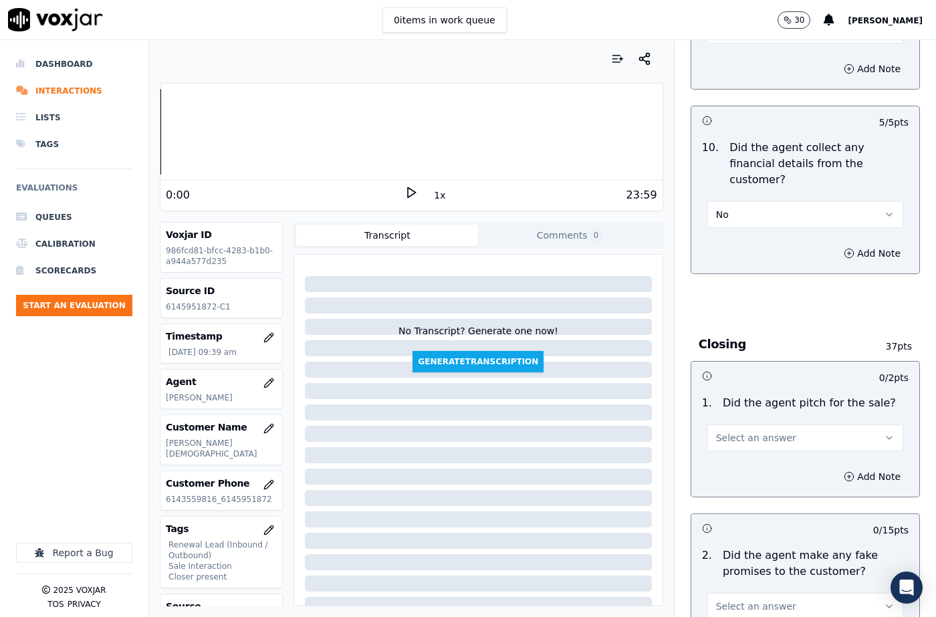
scroll to position [2675, 0]
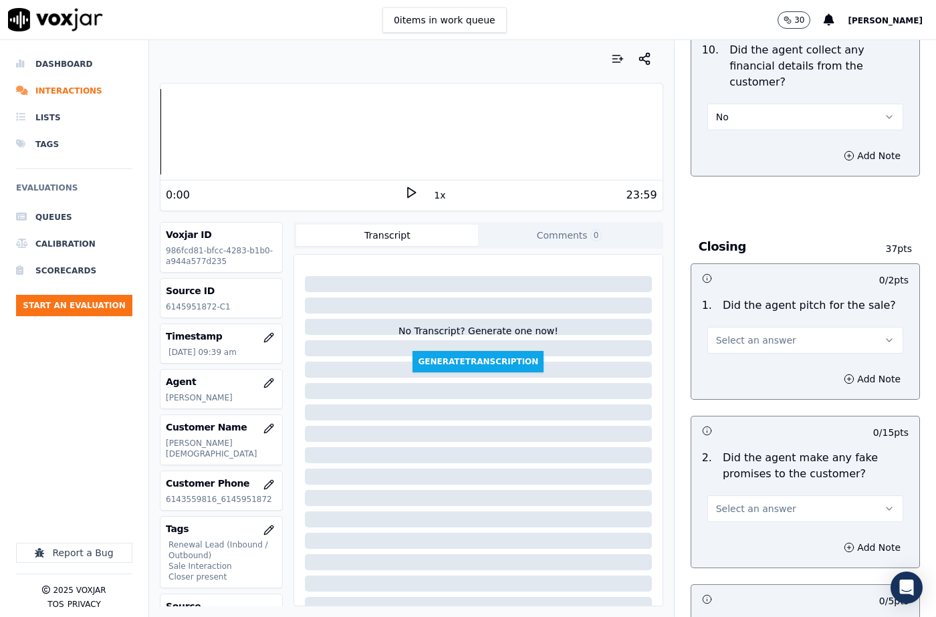
click at [733, 334] on span "Select an answer" at bounding box center [756, 340] width 80 height 13
click at [736, 322] on div "Yes" at bounding box center [783, 322] width 173 height 21
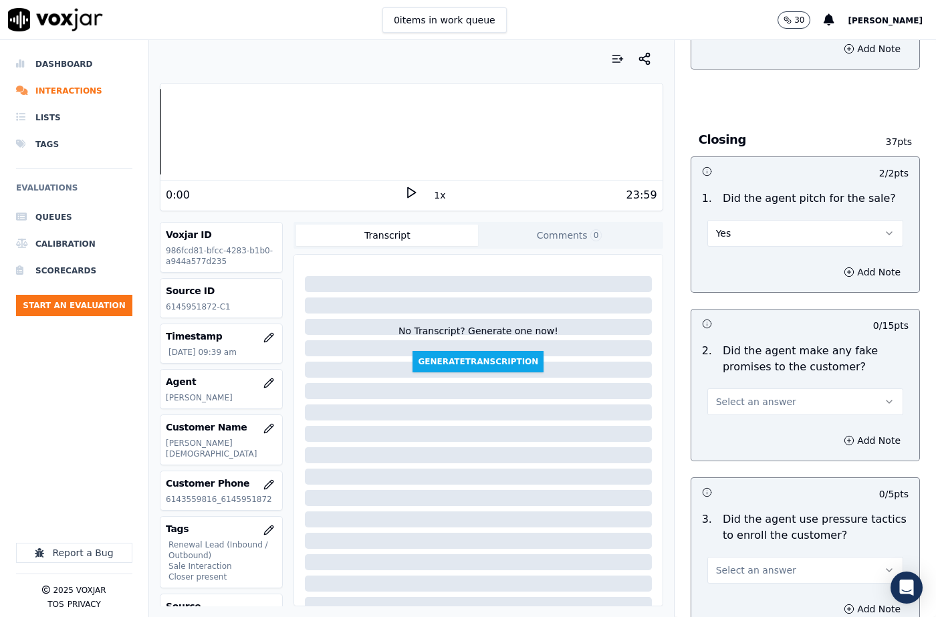
scroll to position [2875, 0]
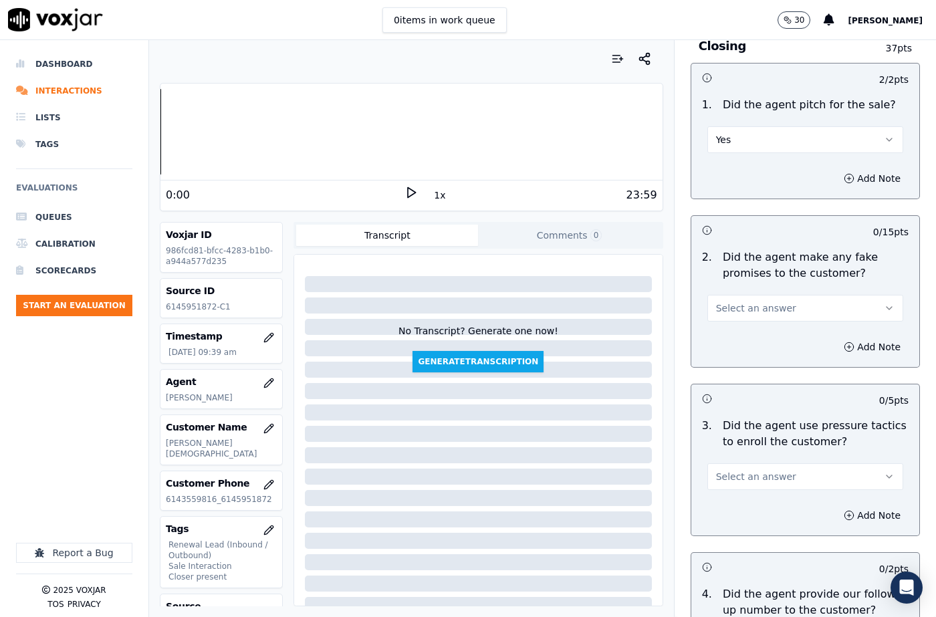
click at [725, 302] on span "Select an answer" at bounding box center [756, 308] width 80 height 13
click at [727, 307] on div "No" at bounding box center [783, 311] width 173 height 21
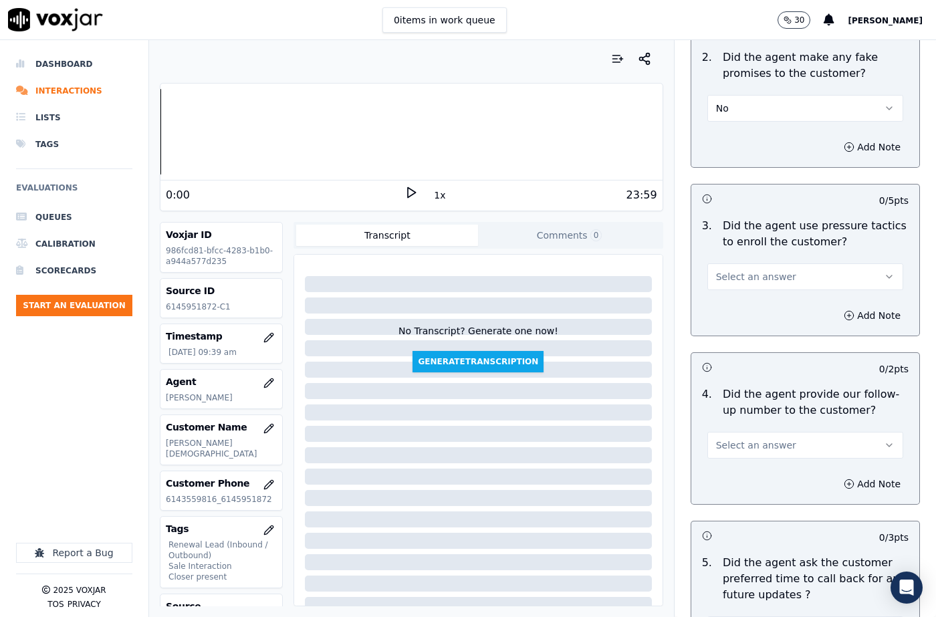
scroll to position [3076, 0]
click at [749, 269] on span "Select an answer" at bounding box center [756, 275] width 80 height 13
click at [747, 296] on div "N/A" at bounding box center [783, 300] width 173 height 21
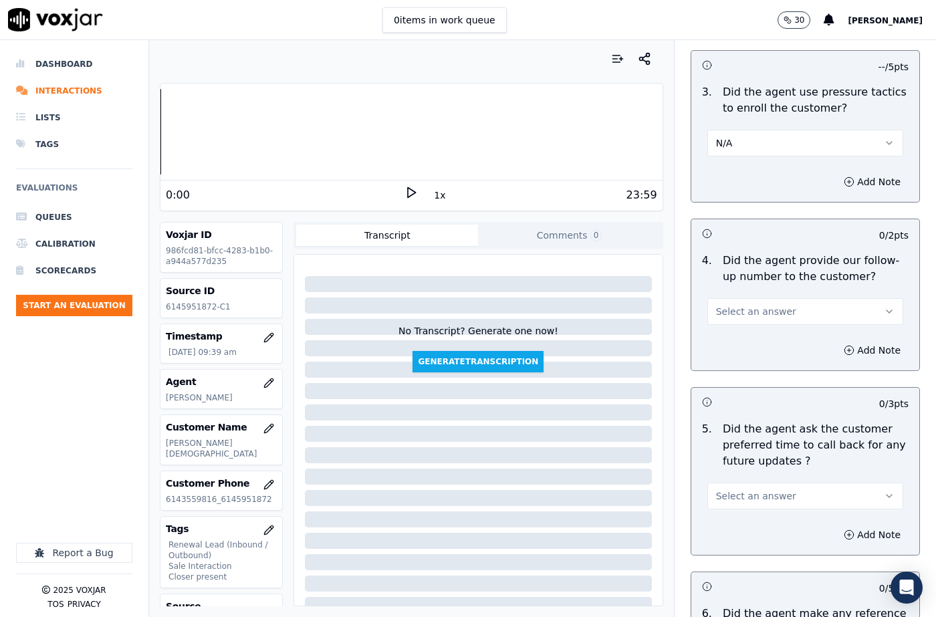
scroll to position [3209, 0]
click at [723, 129] on button "N/A" at bounding box center [805, 142] width 196 height 27
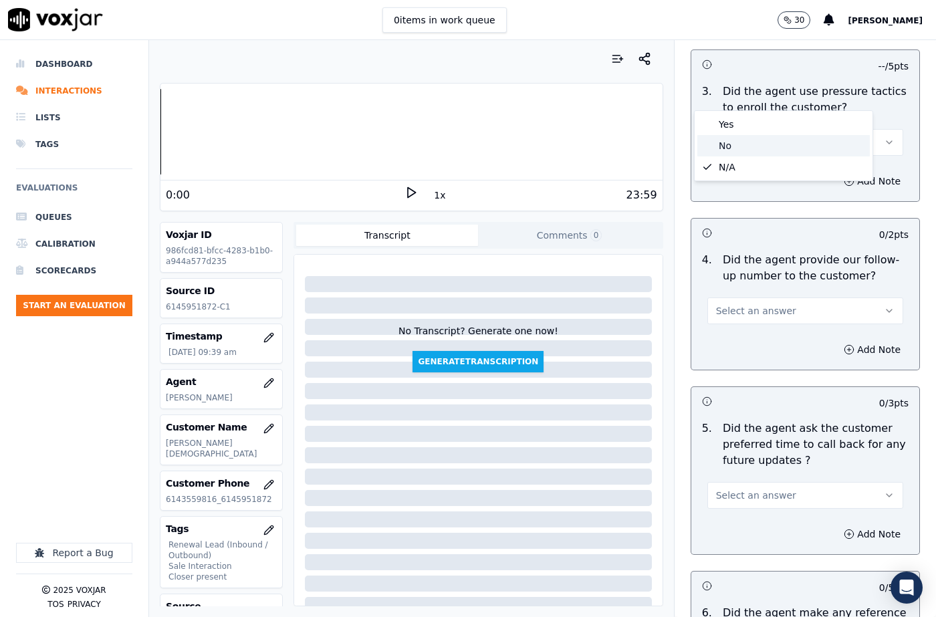
click at [721, 147] on div "No" at bounding box center [783, 145] width 173 height 21
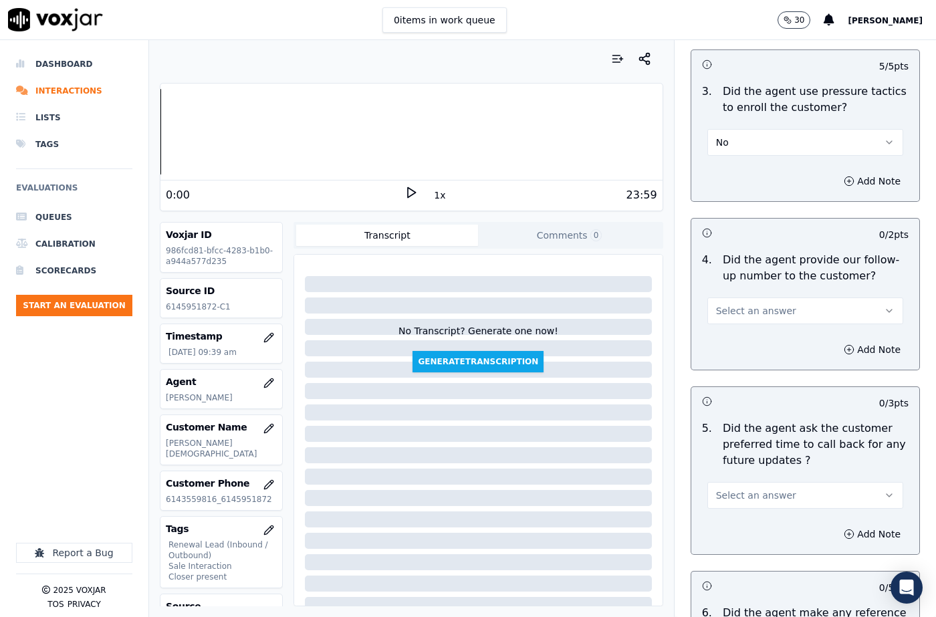
click at [720, 304] on span "Select an answer" at bounding box center [756, 310] width 80 height 13
click at [720, 298] on div "Yes" at bounding box center [783, 292] width 173 height 21
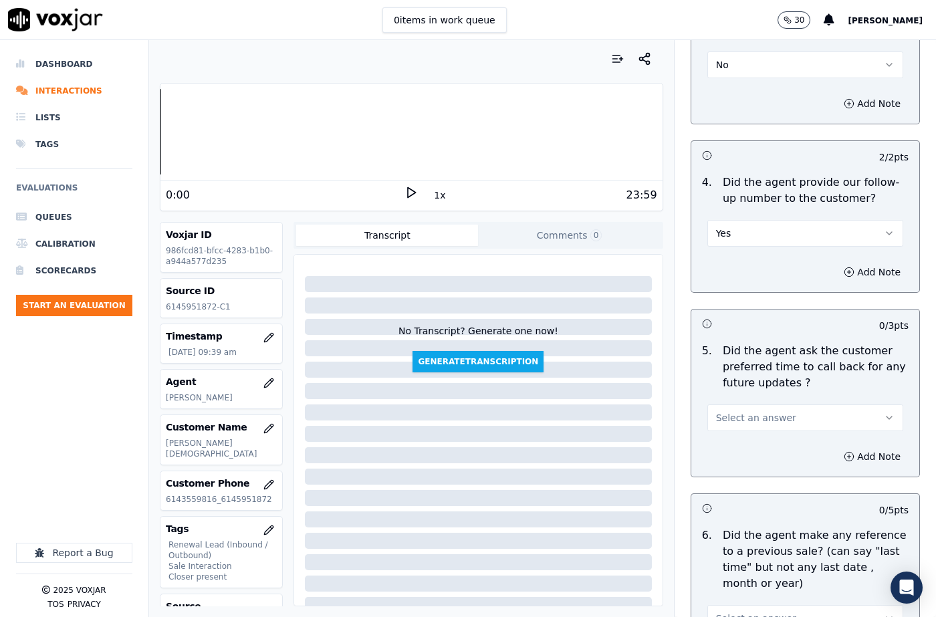
scroll to position [3410, 0]
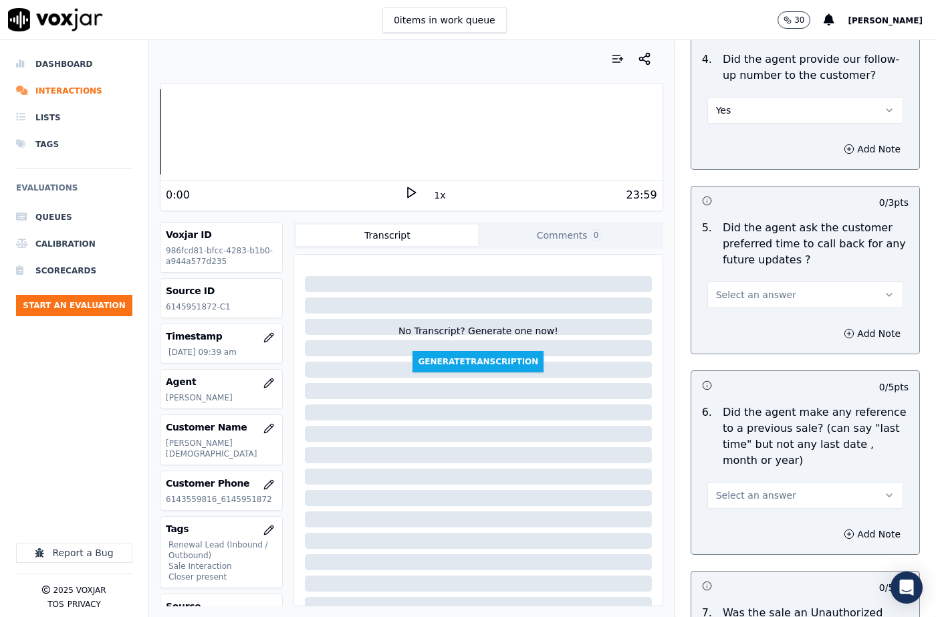
click at [735, 288] on span "Select an answer" at bounding box center [756, 294] width 80 height 13
click at [730, 326] on div "N/A" at bounding box center [783, 319] width 173 height 21
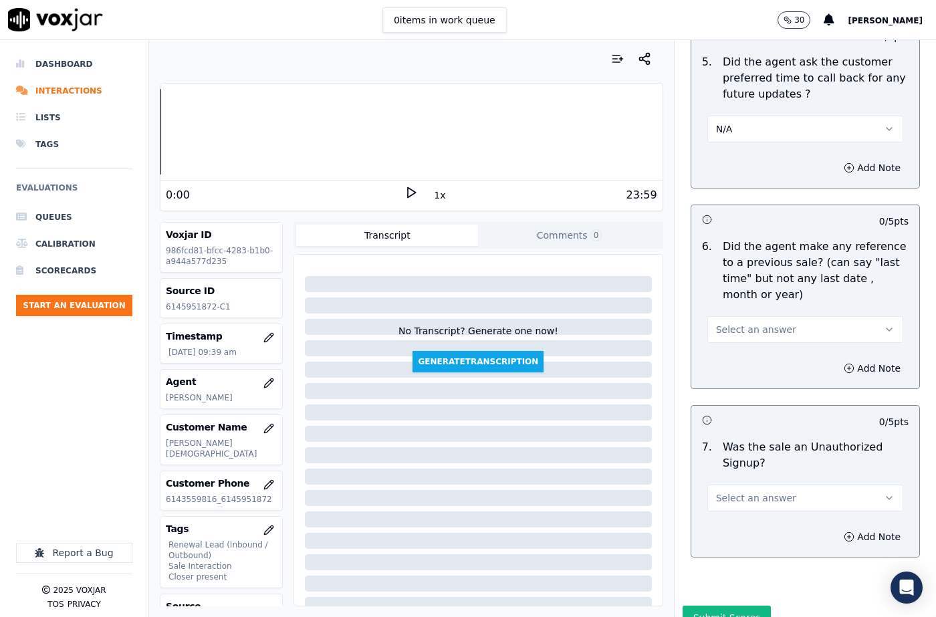
scroll to position [3579, 0]
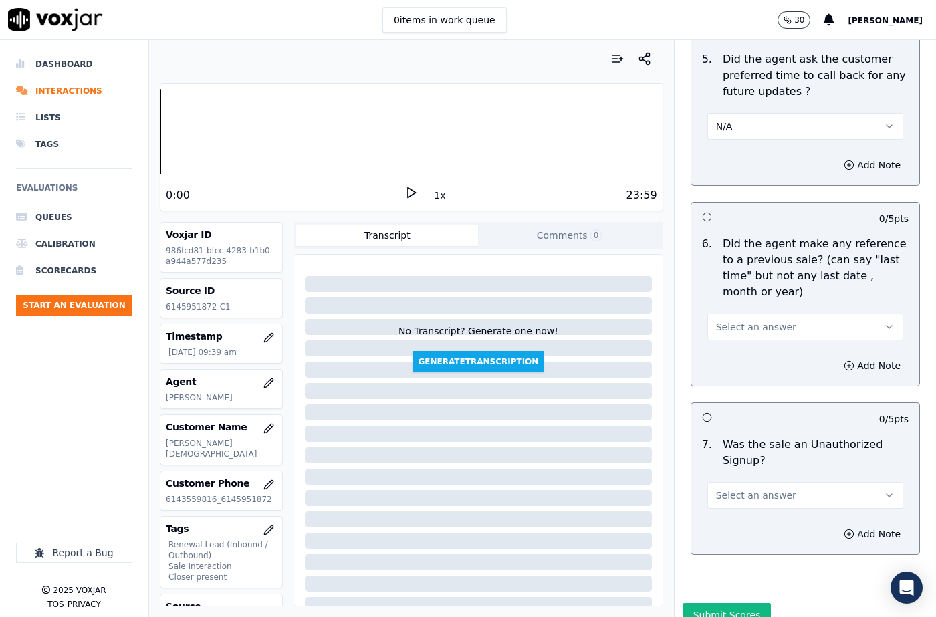
click at [727, 320] on span "Select an answer" at bounding box center [756, 326] width 80 height 13
click at [725, 330] on div "No" at bounding box center [783, 330] width 173 height 21
click at [731, 482] on button "Select an answer" at bounding box center [805, 495] width 196 height 27
click at [728, 495] on div "No" at bounding box center [783, 498] width 173 height 21
drag, startPoint x: 845, startPoint y: 487, endPoint x: 837, endPoint y: 495, distance: 11.3
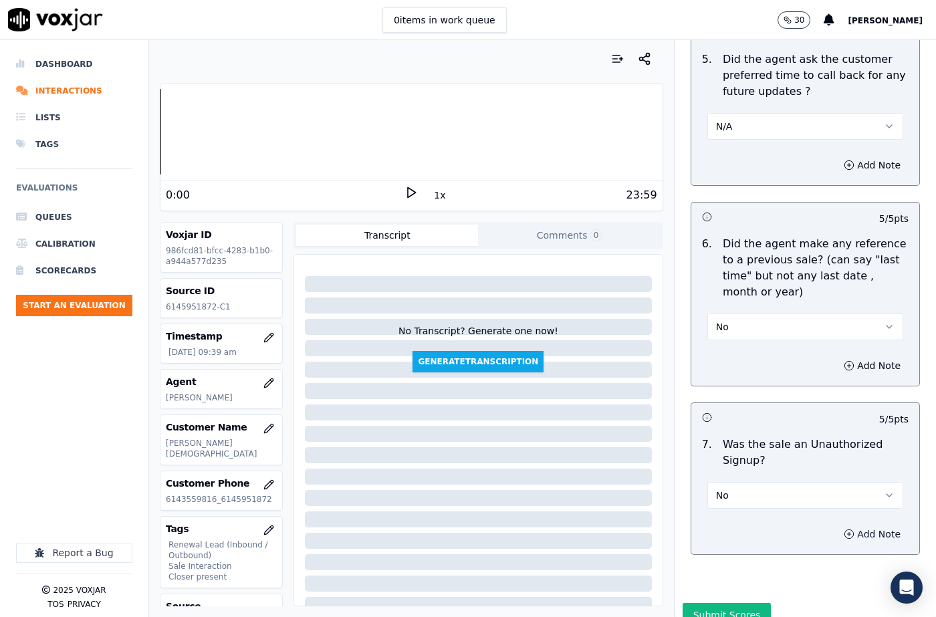
click at [837, 525] on button "Add Note" at bounding box center [872, 534] width 73 height 19
click at [712, 549] on textarea at bounding box center [805, 582] width 207 height 66
click at [800, 549] on textarea "To enrich screen reader interactions, please activate Accessibility in Grammarl…" at bounding box center [805, 582] width 207 height 66
paste textarea "140106 - [PERSON_NAME] called the cx and pitched for the Elec, "This is [PERSON…"
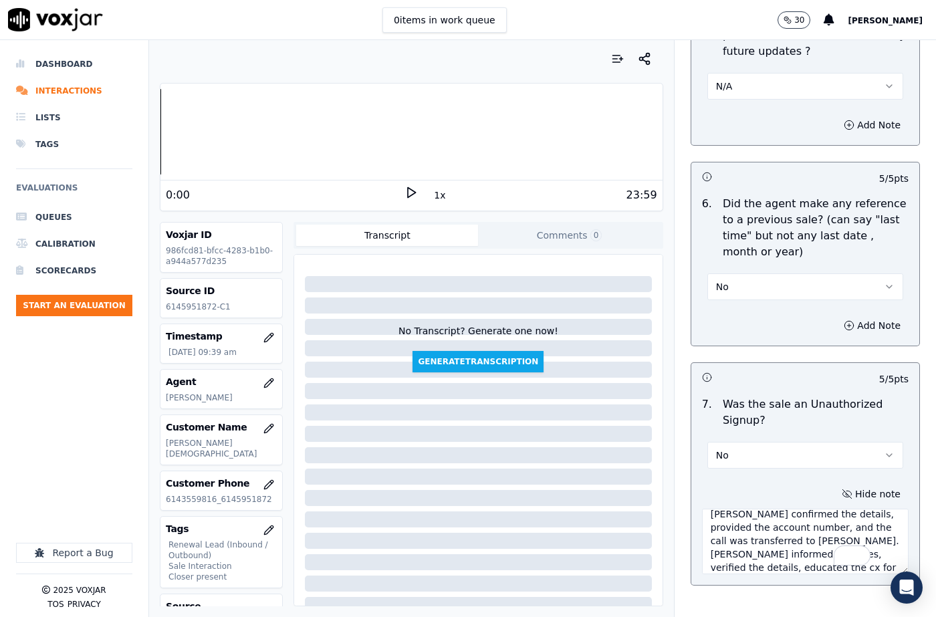
scroll to position [3649, 0]
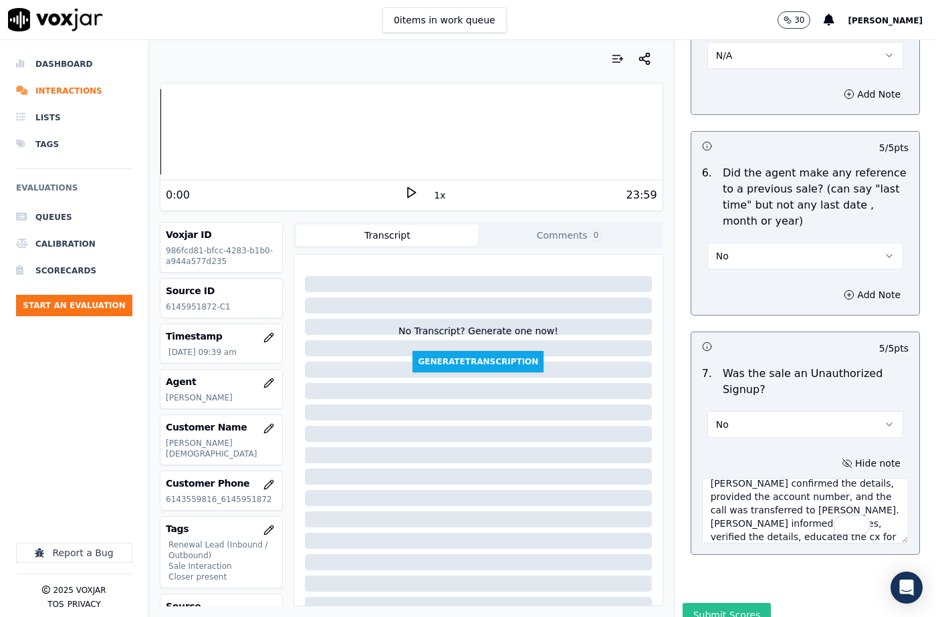
type textarea "140106 - [PERSON_NAME] called the cx and pitched for the Elec, "This is [PERSON…"
click at [713, 603] on button "Submit Scores" at bounding box center [727, 615] width 89 height 24
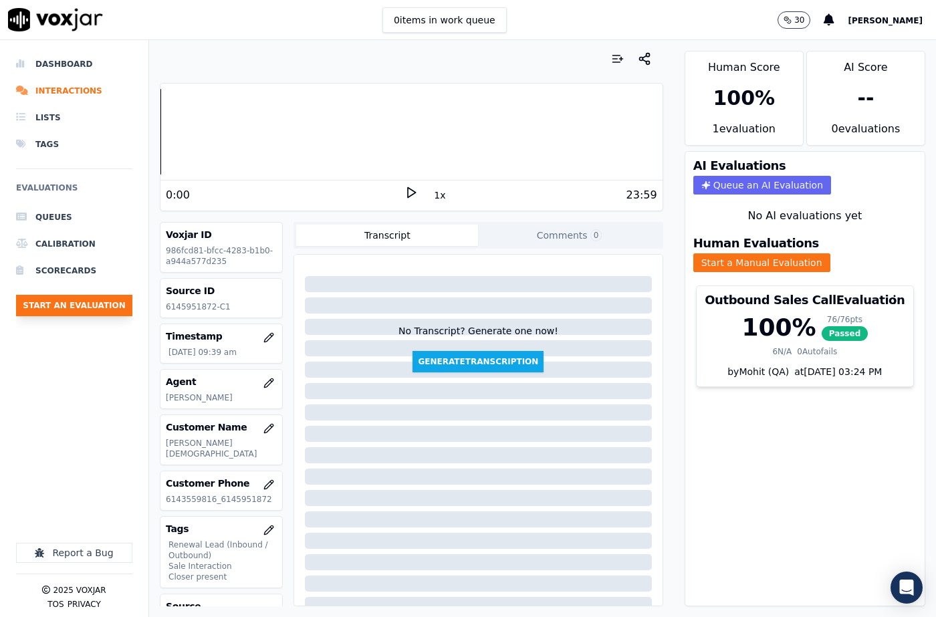
click at [97, 306] on button "Start an Evaluation" at bounding box center [74, 305] width 116 height 21
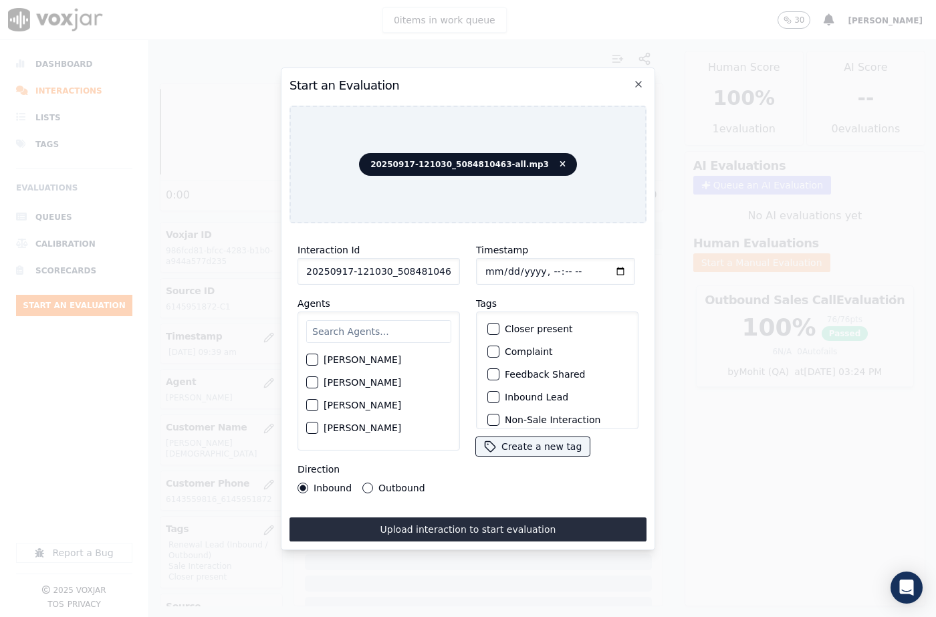
scroll to position [0, 22]
drag, startPoint x: 439, startPoint y: 269, endPoint x: 459, endPoint y: 269, distance: 19.4
click at [459, 269] on div "Interaction Id 20250917-121030_5084810463-all.mp3 Agents [PERSON_NAME] [PERSON_…" at bounding box center [379, 367] width 179 height 267
type input "20250917-121030_5084810463-C1"
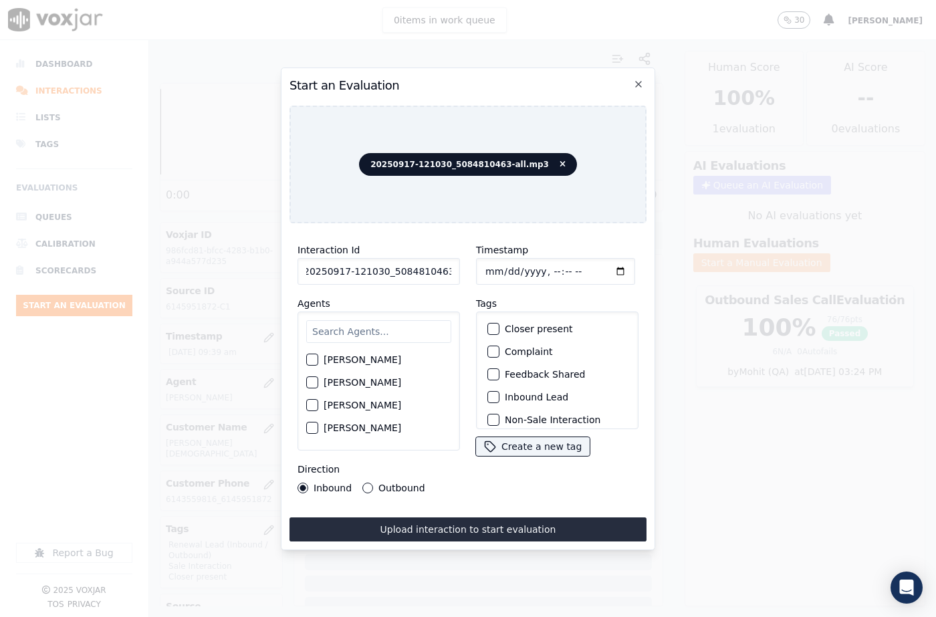
click at [499, 269] on input "Timestamp" at bounding box center [555, 271] width 159 height 27
type input "[DATE]T10:05"
click at [387, 326] on input "text" at bounding box center [378, 331] width 145 height 23
type input "jo"
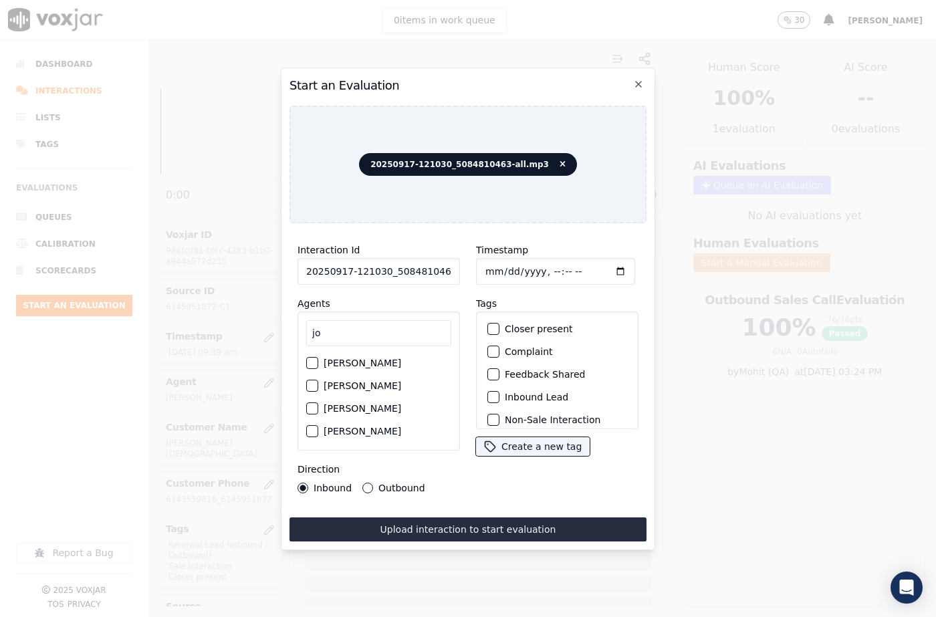
scroll to position [1, 0]
drag, startPoint x: 332, startPoint y: 329, endPoint x: 294, endPoint y: 334, distance: 37.7
click at [294, 334] on div "Interaction Id 20250917-121030_5084810463-C1 Agents jo [PERSON_NAME] [PERSON_NA…" at bounding box center [379, 367] width 179 height 267
type input "edwa"
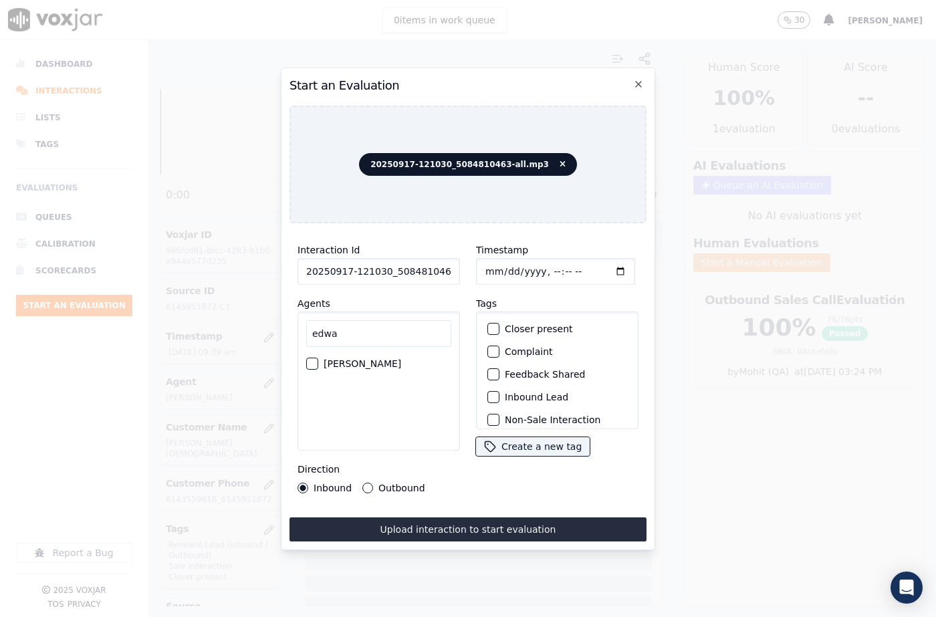
click at [354, 367] on div "[PERSON_NAME]" at bounding box center [378, 363] width 145 height 23
click at [360, 359] on label "[PERSON_NAME]" at bounding box center [363, 363] width 78 height 9
click at [318, 358] on button "[PERSON_NAME]" at bounding box center [312, 364] width 12 height 12
click at [366, 485] on button "Outbound" at bounding box center [367, 488] width 11 height 11
click at [490, 323] on button "Closer present" at bounding box center [493, 329] width 12 height 12
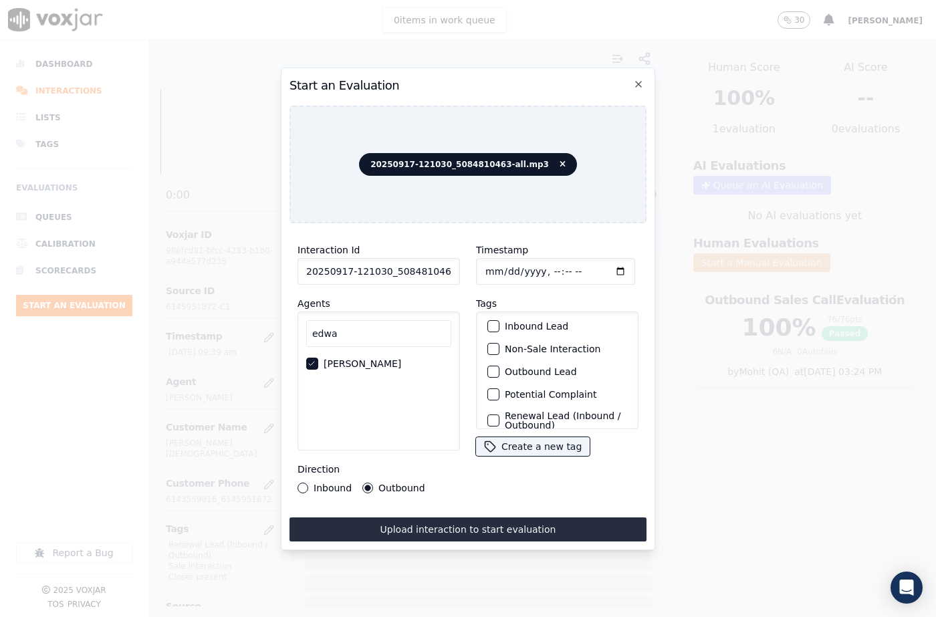
scroll to position [116, 0]
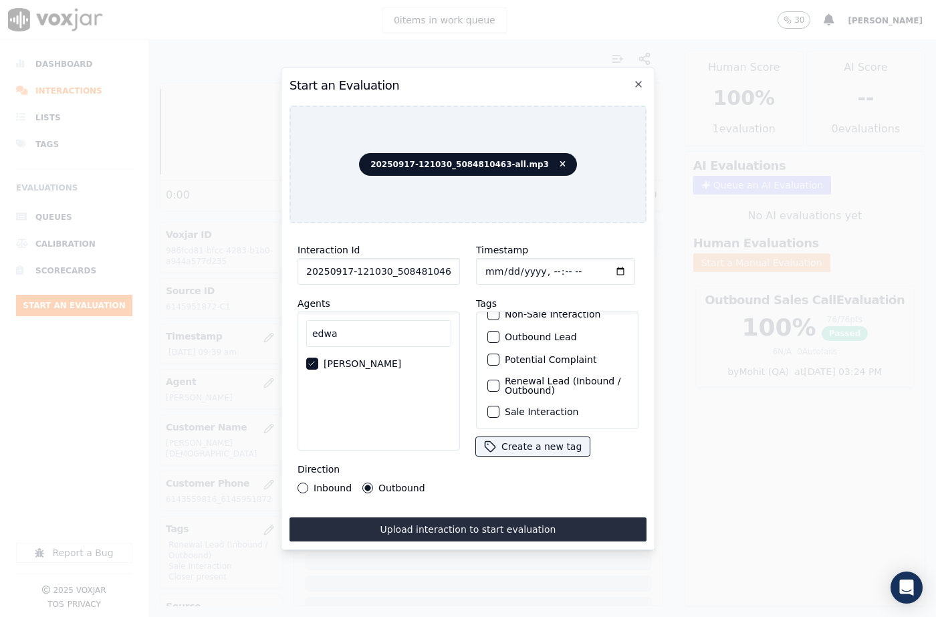
click at [491, 407] on div "button" at bounding box center [492, 411] width 9 height 9
drag, startPoint x: 487, startPoint y: 368, endPoint x: 491, endPoint y: 462, distance: 94.4
click at [488, 381] on div "button" at bounding box center [492, 385] width 9 height 9
drag, startPoint x: 477, startPoint y: 524, endPoint x: 461, endPoint y: 385, distance: 139.3
click at [477, 523] on button "Upload interaction to start evaluation" at bounding box center [468, 530] width 357 height 24
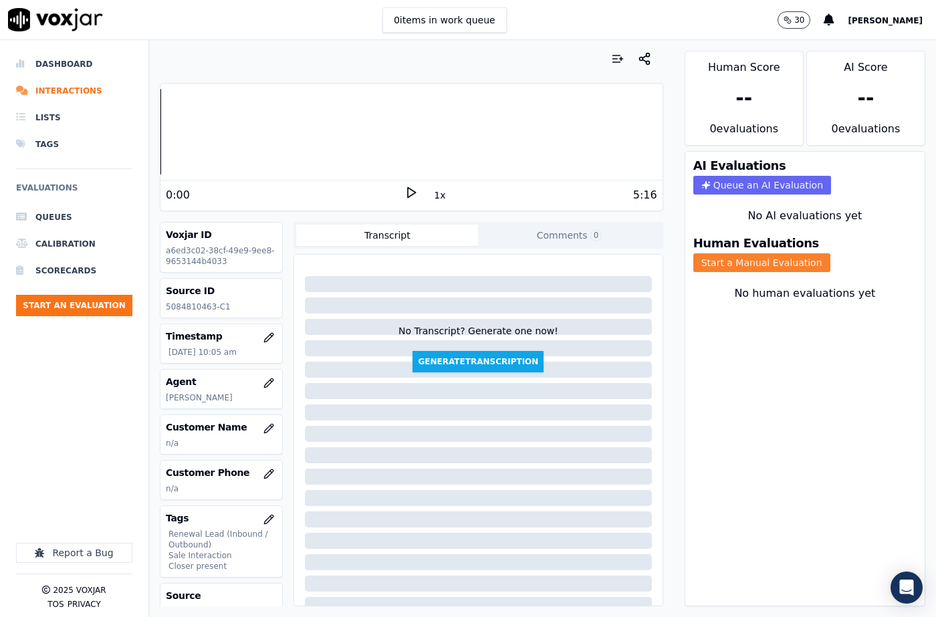
click at [753, 253] on button "Start a Manual Evaluation" at bounding box center [761, 262] width 137 height 19
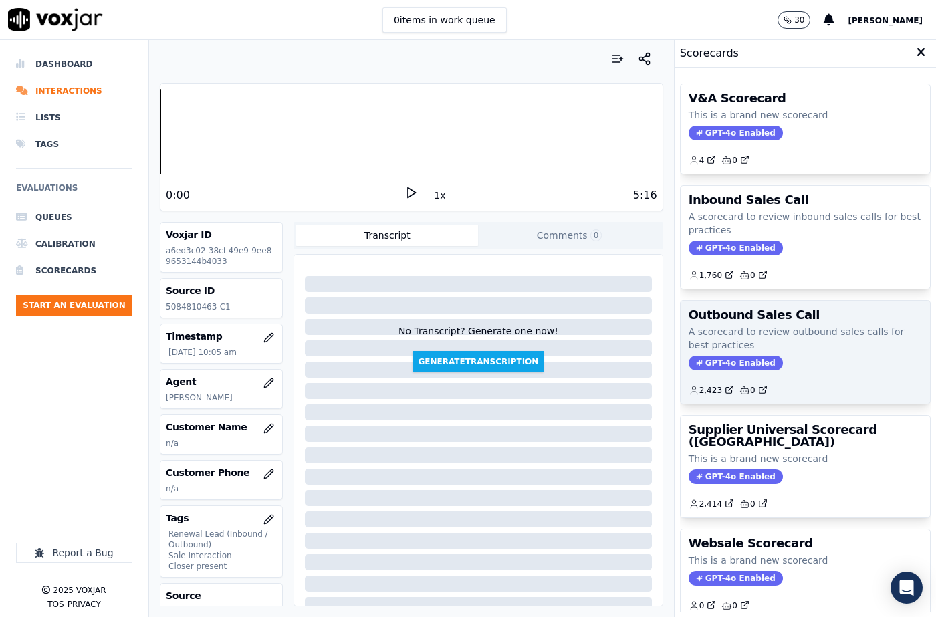
click at [723, 357] on span "GPT-4o Enabled" at bounding box center [736, 363] width 94 height 15
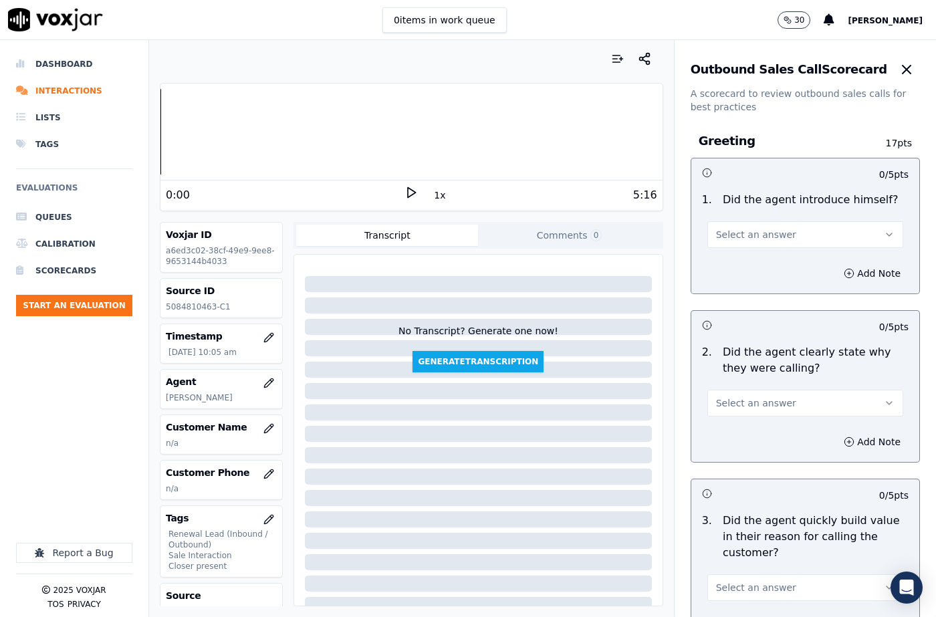
click at [733, 237] on span "Select an answer" at bounding box center [756, 234] width 80 height 13
click at [742, 259] on div "Yes" at bounding box center [783, 264] width 173 height 21
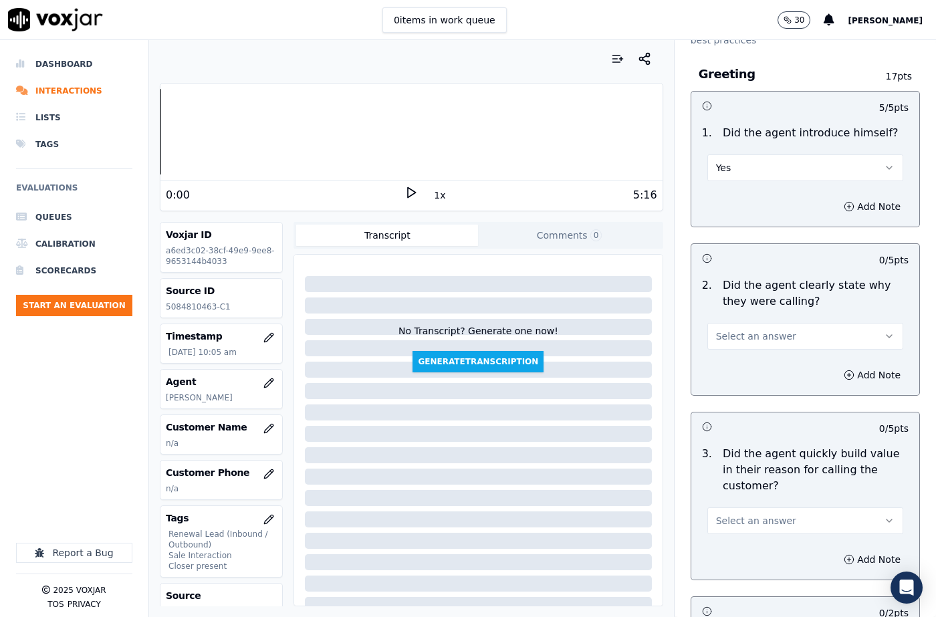
click at [739, 344] on button "Select an answer" at bounding box center [805, 336] width 196 height 27
click at [738, 366] on div "Yes" at bounding box center [783, 366] width 173 height 21
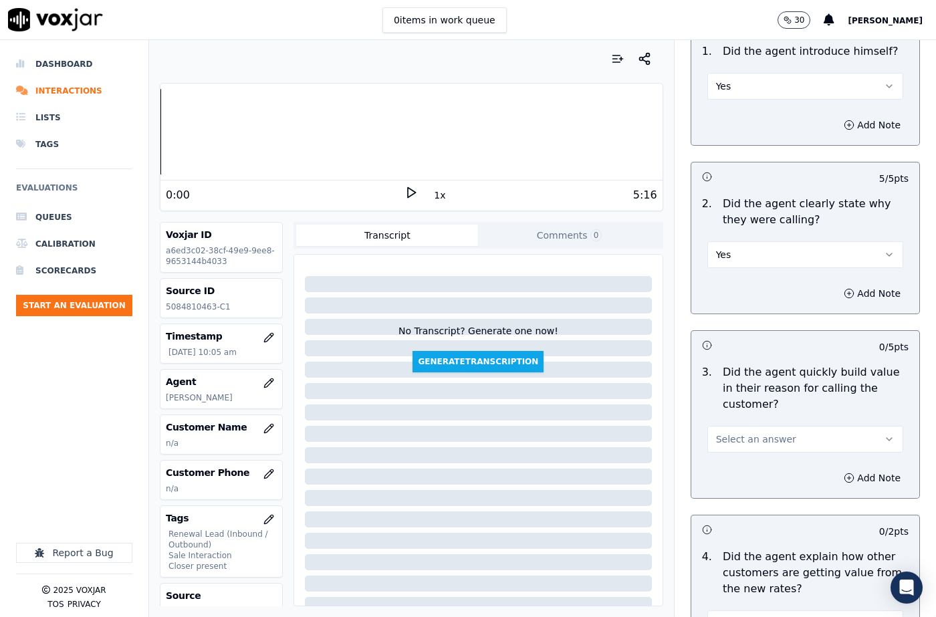
scroll to position [267, 0]
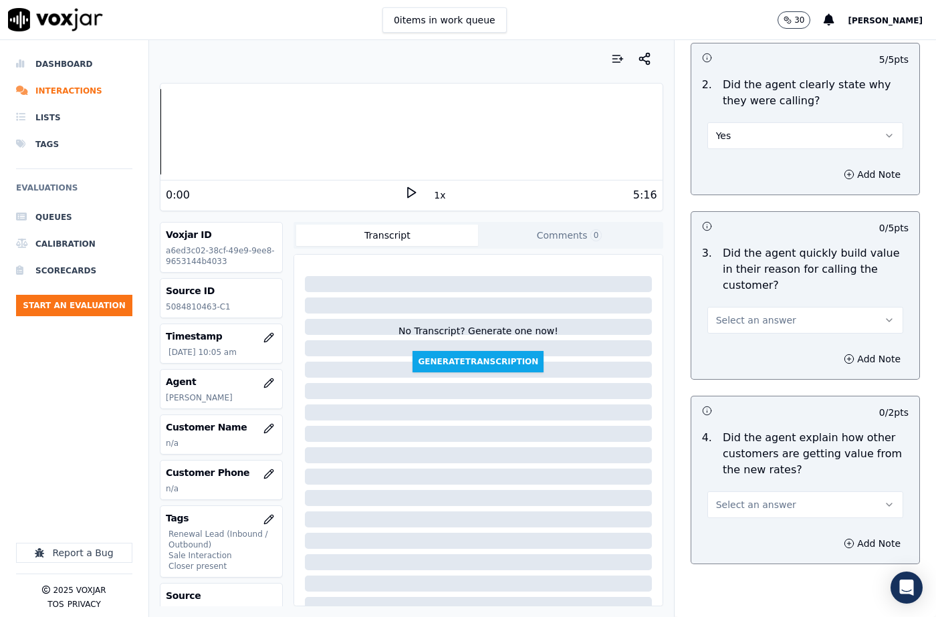
click at [733, 322] on span "Select an answer" at bounding box center [756, 320] width 80 height 13
click at [738, 353] on div "Yes" at bounding box center [783, 350] width 173 height 21
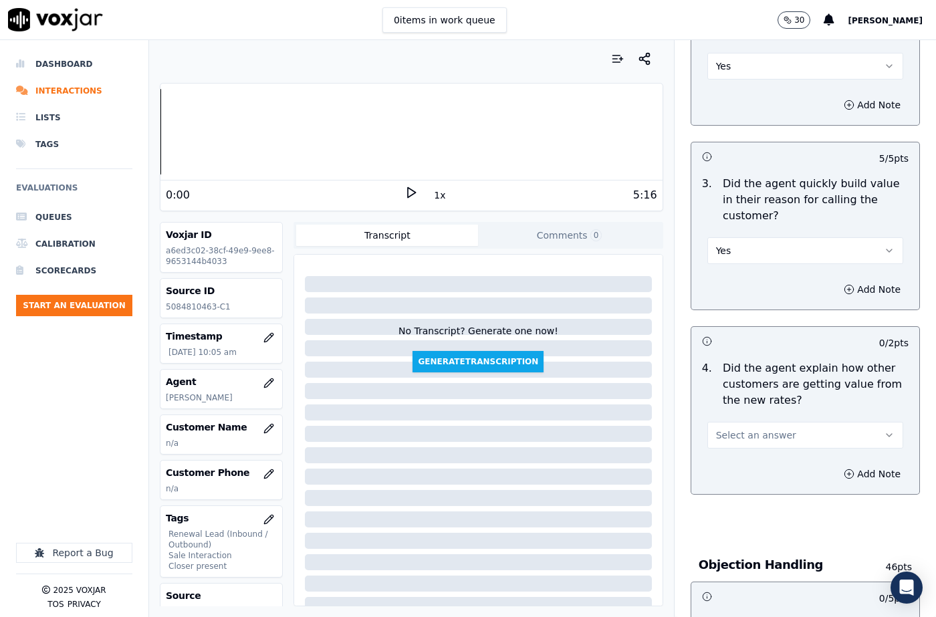
scroll to position [401, 0]
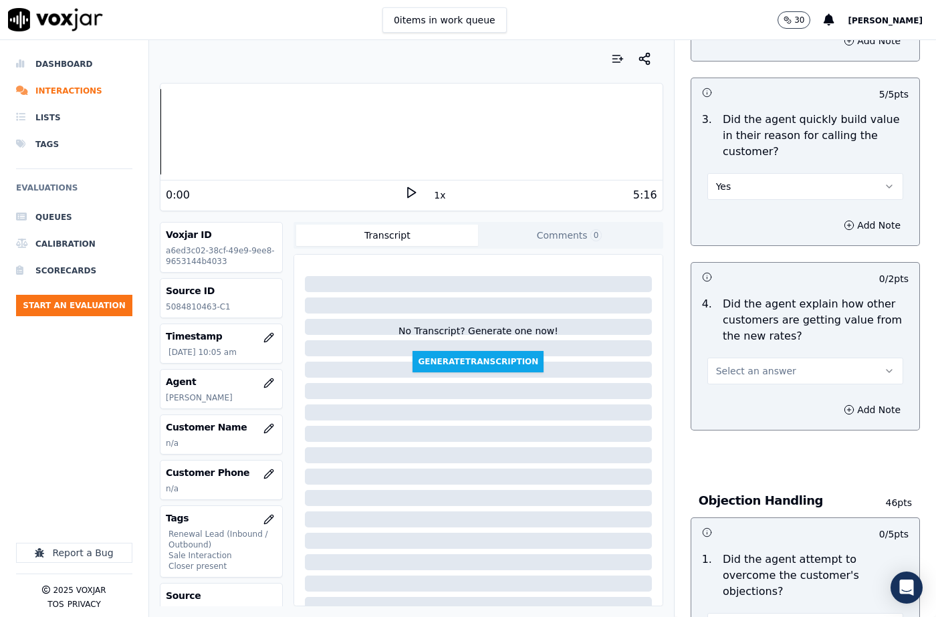
click at [738, 366] on span "Select an answer" at bounding box center [756, 370] width 80 height 13
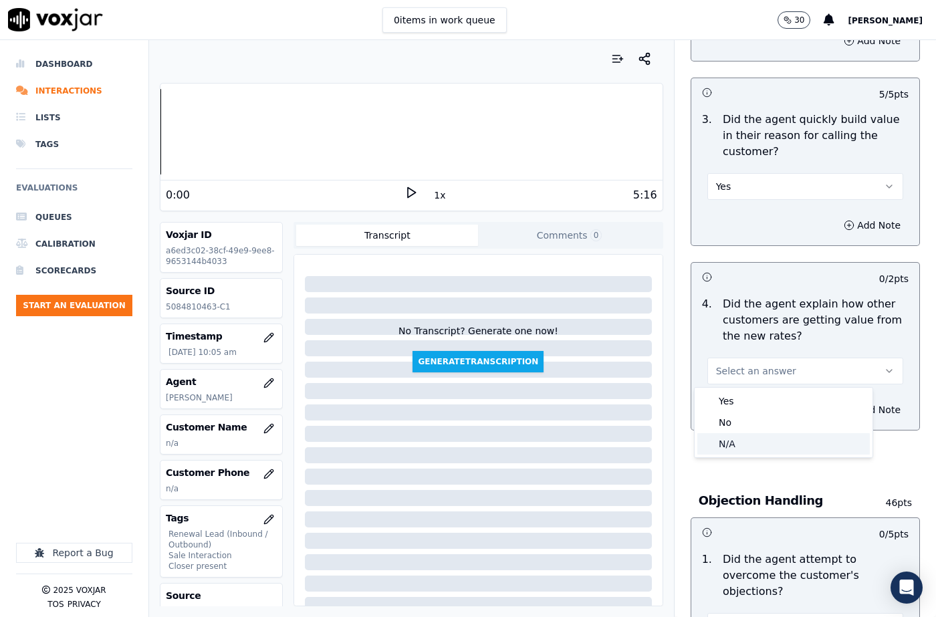
click at [742, 440] on div "N/A" at bounding box center [783, 443] width 173 height 21
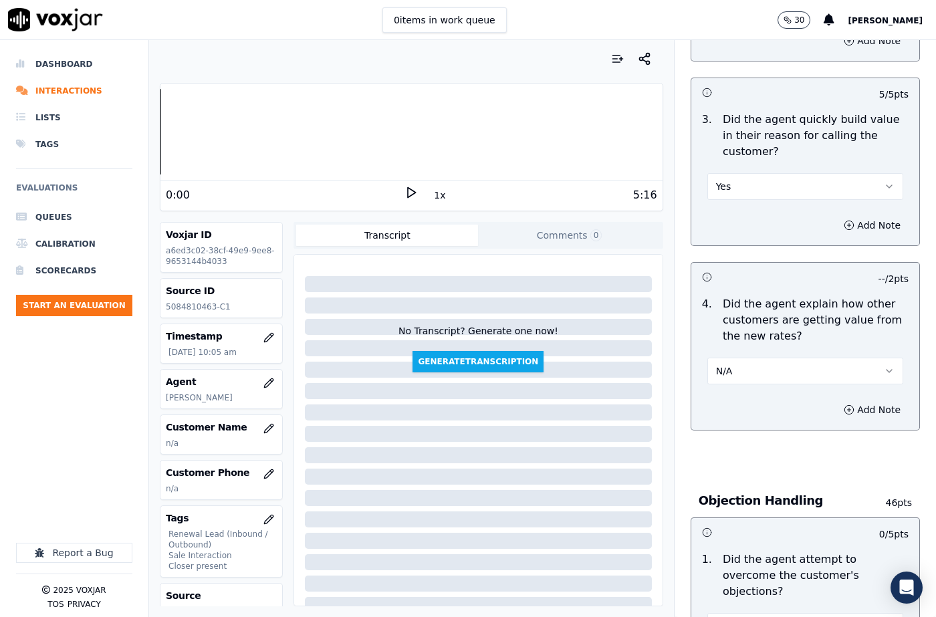
scroll to position [535, 0]
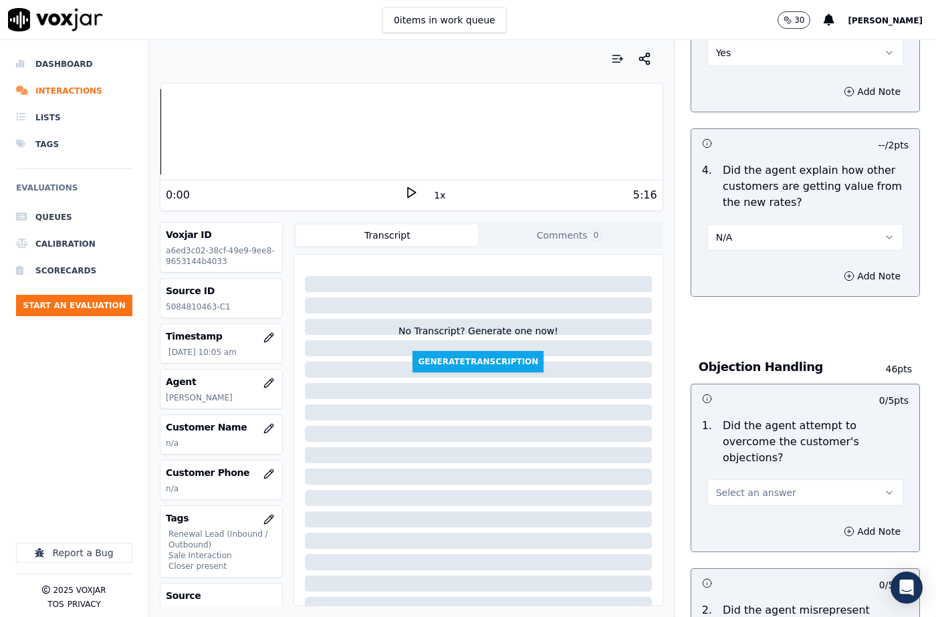
click at [746, 486] on span "Select an answer" at bounding box center [756, 492] width 80 height 13
click at [741, 546] on div "N/A" at bounding box center [783, 549] width 173 height 21
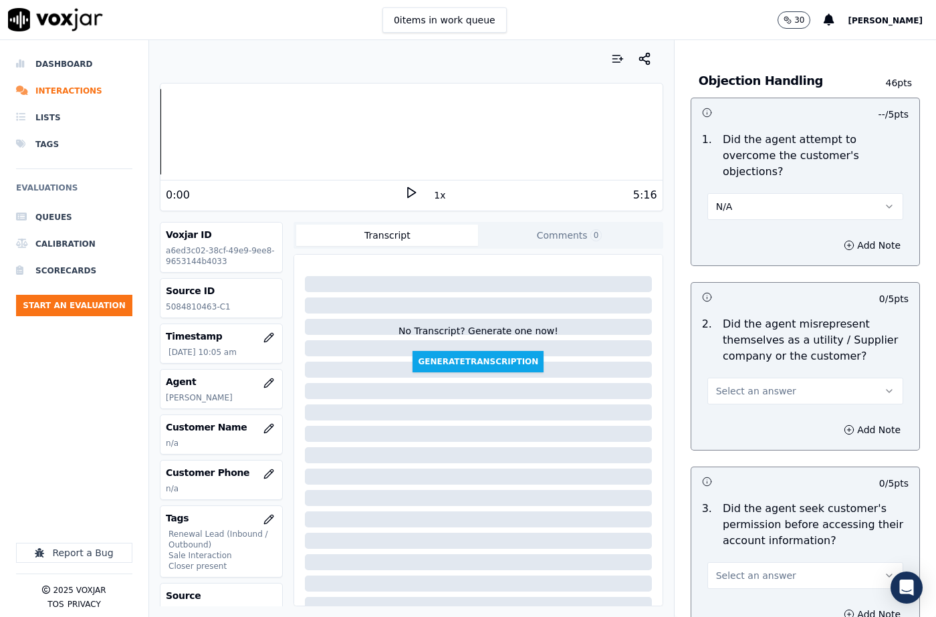
scroll to position [936, 0]
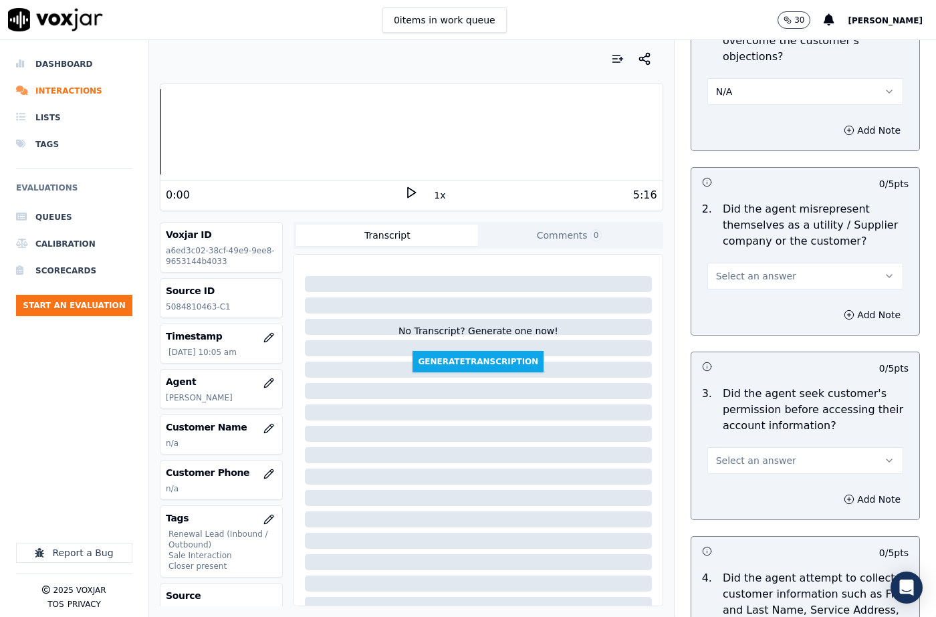
drag, startPoint x: 738, startPoint y: 261, endPoint x: 739, endPoint y: 272, distance: 11.4
click at [739, 269] on span "Select an answer" at bounding box center [756, 275] width 80 height 13
click at [738, 308] on div "No" at bounding box center [783, 311] width 173 height 21
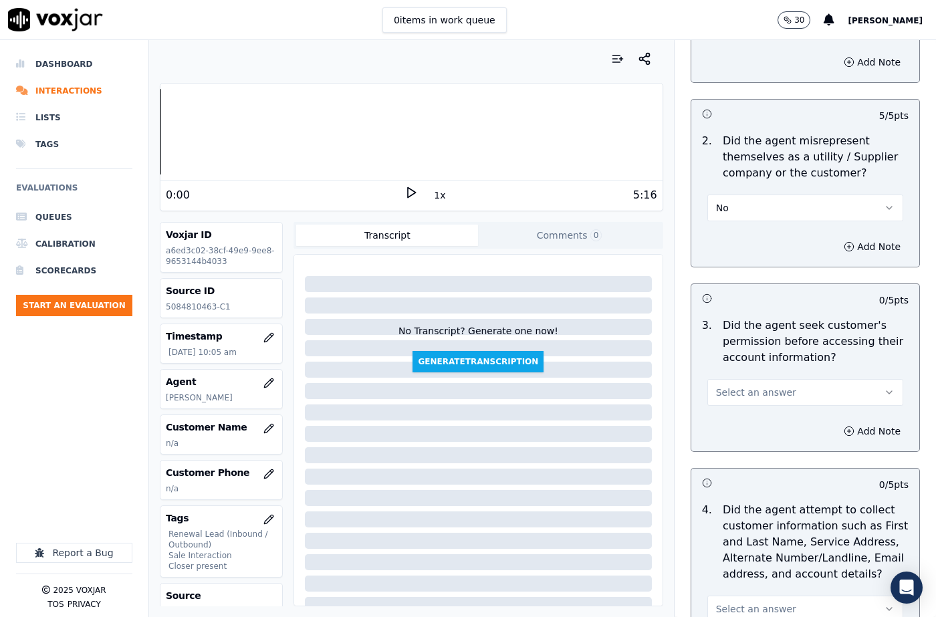
scroll to position [1070, 0]
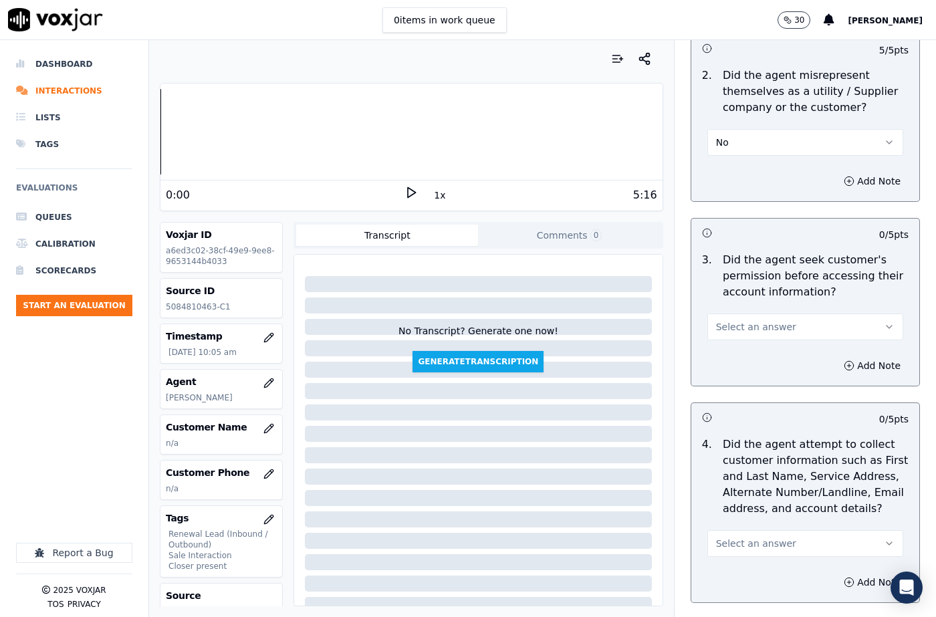
click at [742, 321] on button "Select an answer" at bounding box center [805, 327] width 196 height 27
click at [733, 360] on div "No" at bounding box center [783, 362] width 173 height 21
click at [853, 356] on button "Add Note" at bounding box center [872, 365] width 73 height 19
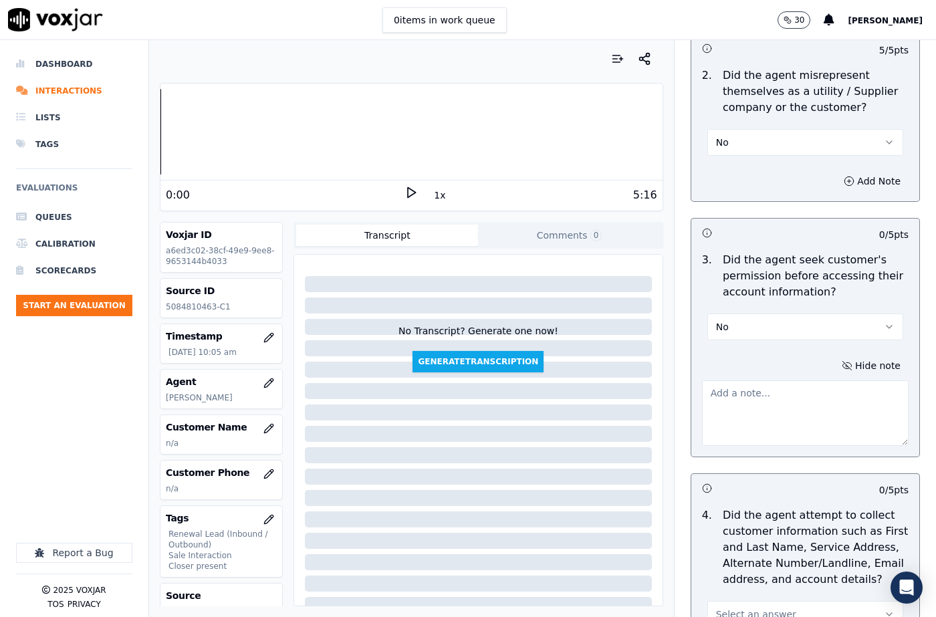
click at [737, 391] on textarea at bounding box center [805, 413] width 207 height 66
paste textarea "@4:05 [PERSON_NAME] gave the account number without taking permission to access…"
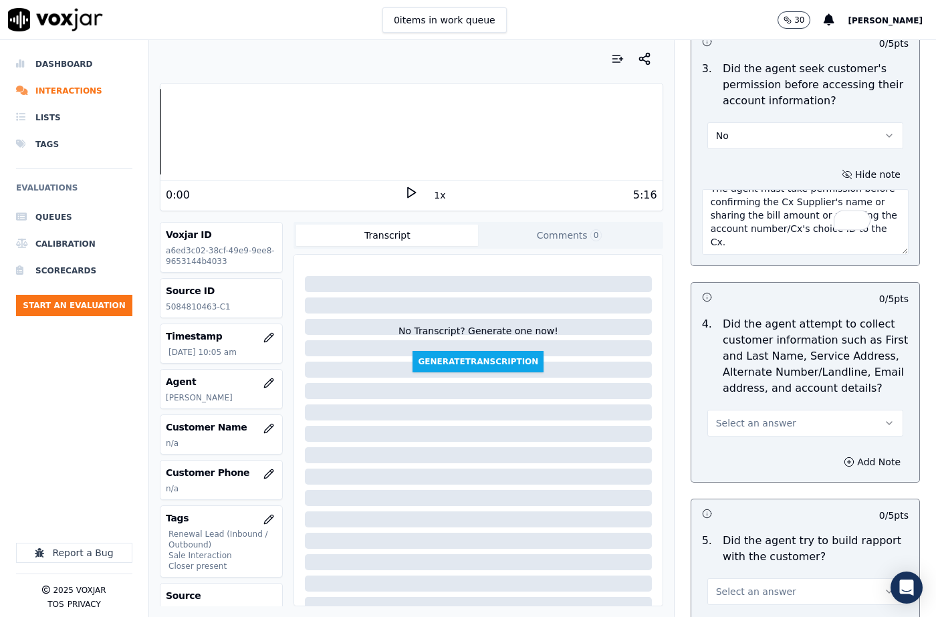
scroll to position [1270, 0]
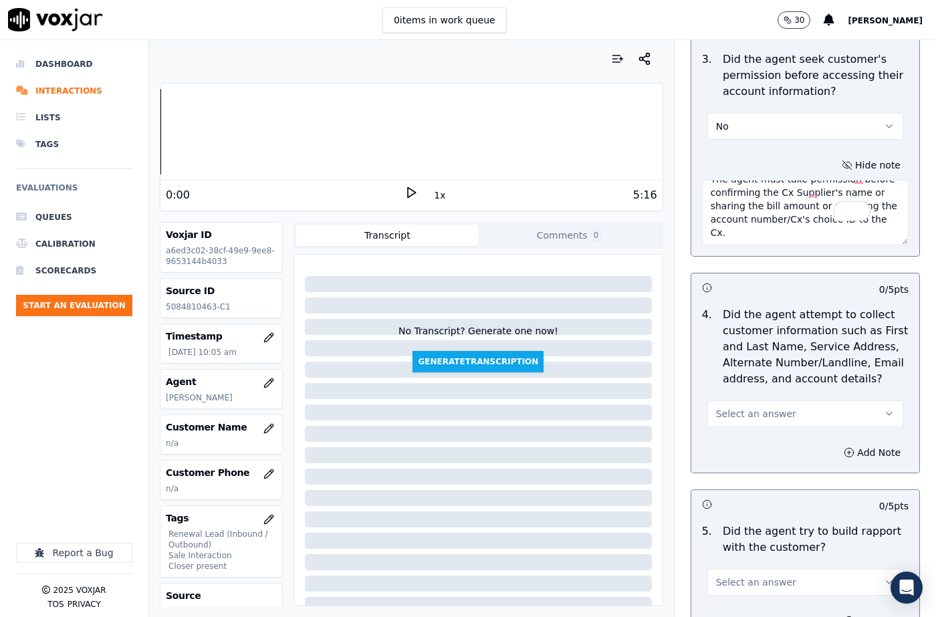
type textarea "@4:05 [PERSON_NAME] gave the account number without taking permission to access…"
click at [738, 407] on span "Select an answer" at bounding box center [756, 413] width 80 height 13
click at [740, 477] on div "N/A" at bounding box center [783, 470] width 173 height 21
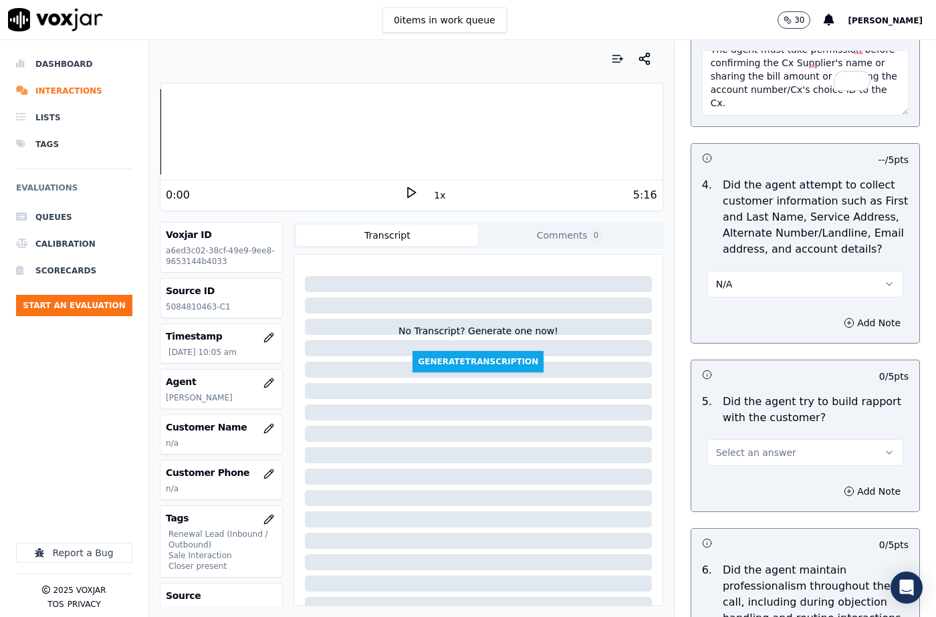
scroll to position [1471, 0]
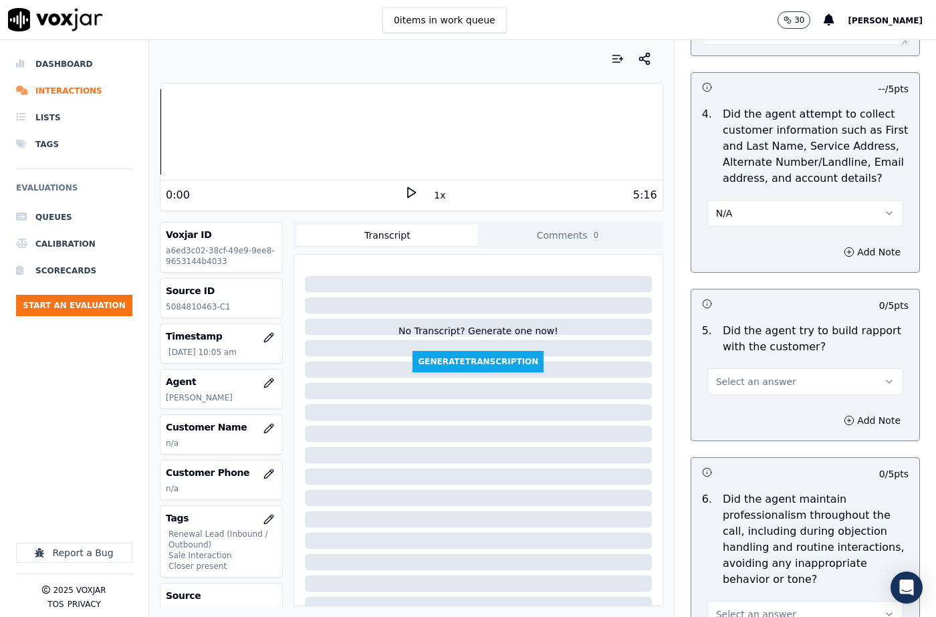
click at [736, 378] on button "Select an answer" at bounding box center [805, 381] width 196 height 27
click at [734, 399] on div "Yes" at bounding box center [783, 395] width 173 height 21
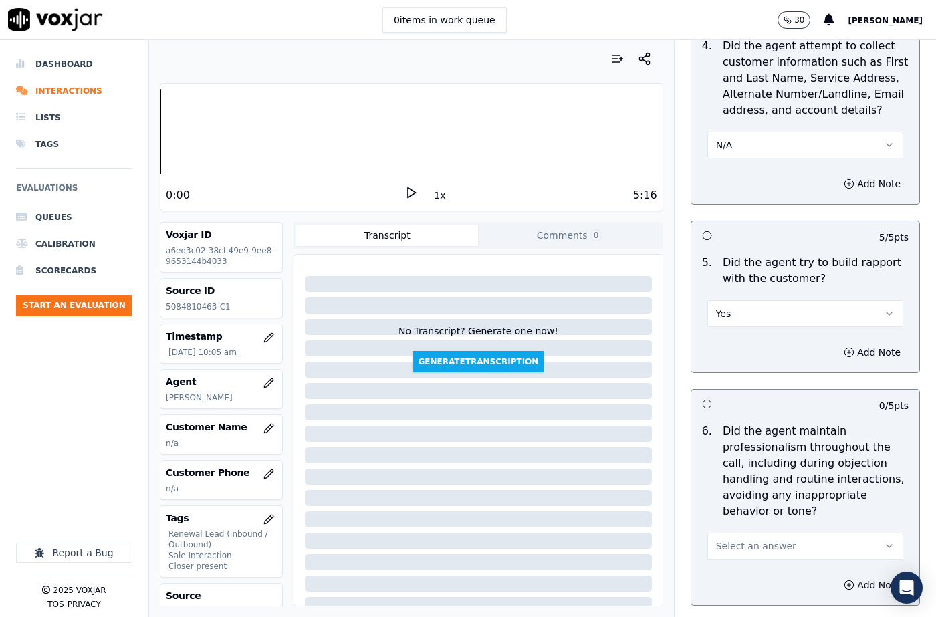
scroll to position [1605, 0]
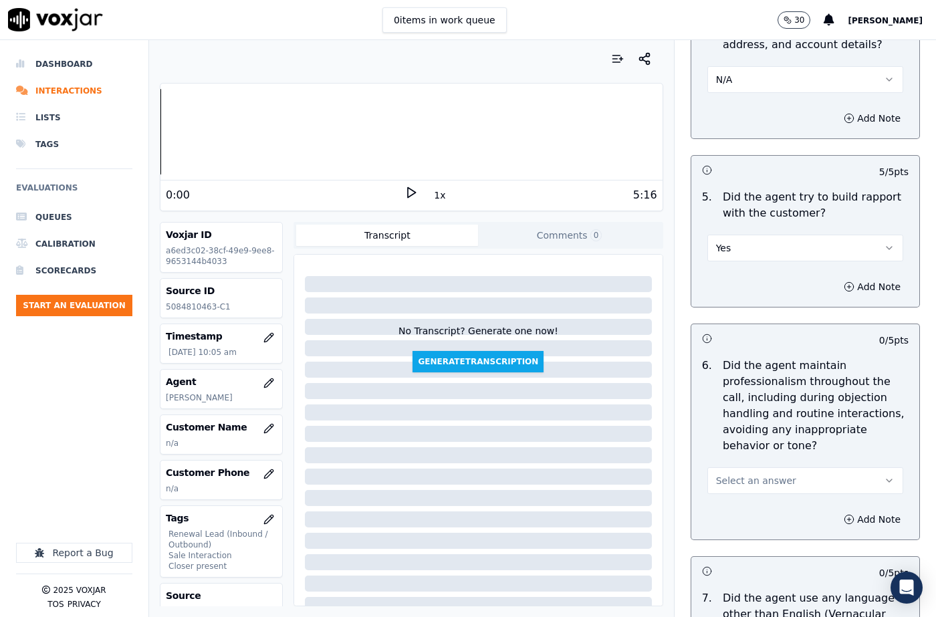
click at [749, 474] on span "Select an answer" at bounding box center [756, 480] width 80 height 13
click at [734, 478] on div "Yes" at bounding box center [783, 478] width 173 height 21
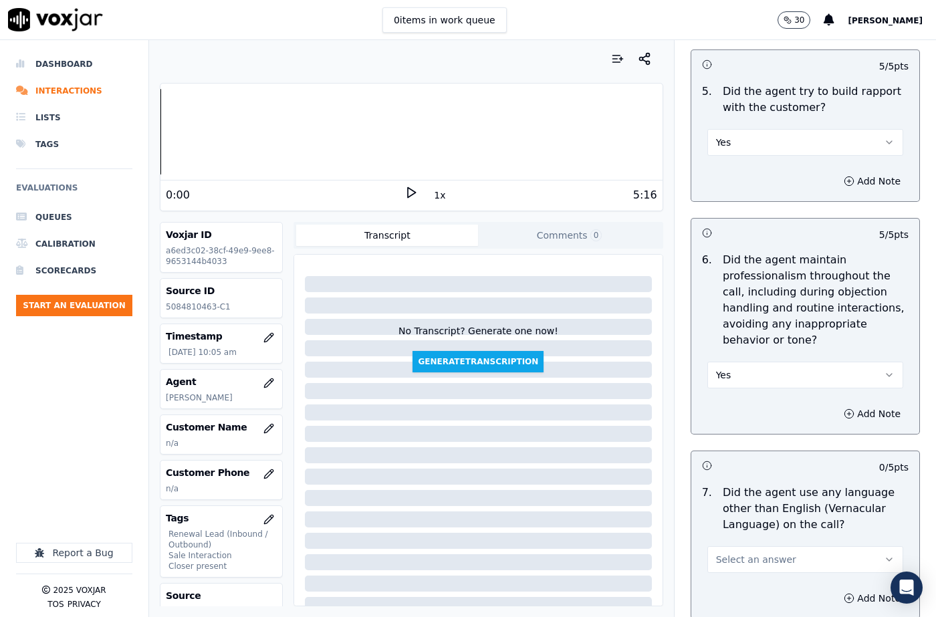
scroll to position [1805, 0]
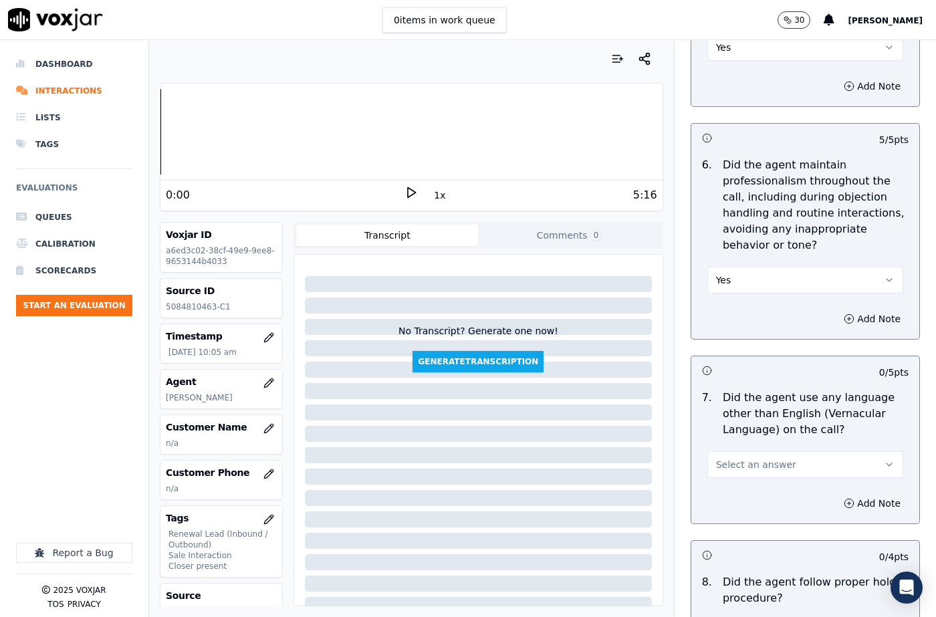
click at [752, 458] on span "Select an answer" at bounding box center [756, 464] width 80 height 13
click at [729, 486] on div "No" at bounding box center [783, 483] width 173 height 21
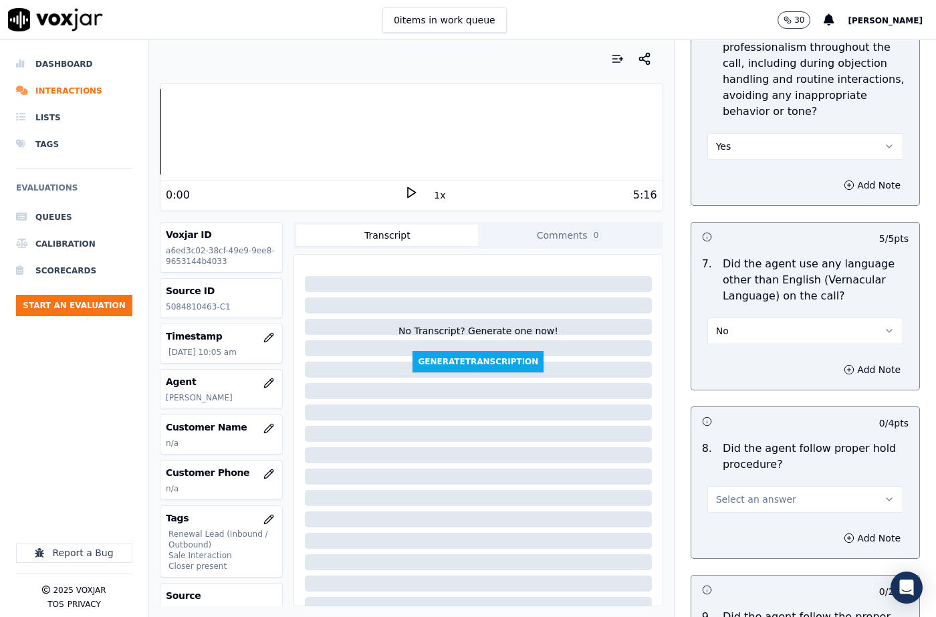
drag, startPoint x: 740, startPoint y: 464, endPoint x: 742, endPoint y: 478, distance: 14.1
click at [741, 493] on span "Select an answer" at bounding box center [756, 499] width 80 height 13
click at [738, 540] on div "N/A" at bounding box center [783, 540] width 173 height 21
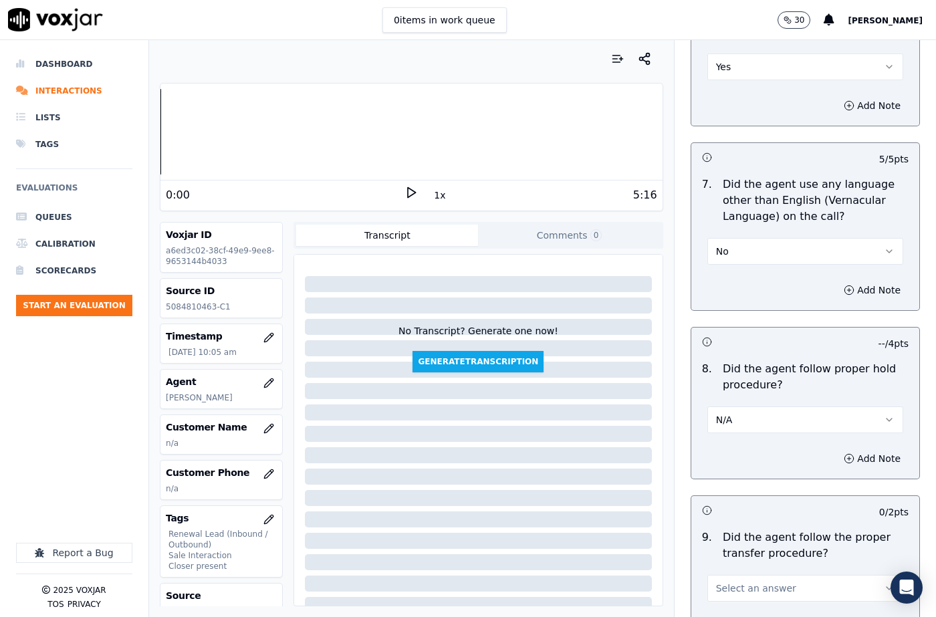
scroll to position [2140, 0]
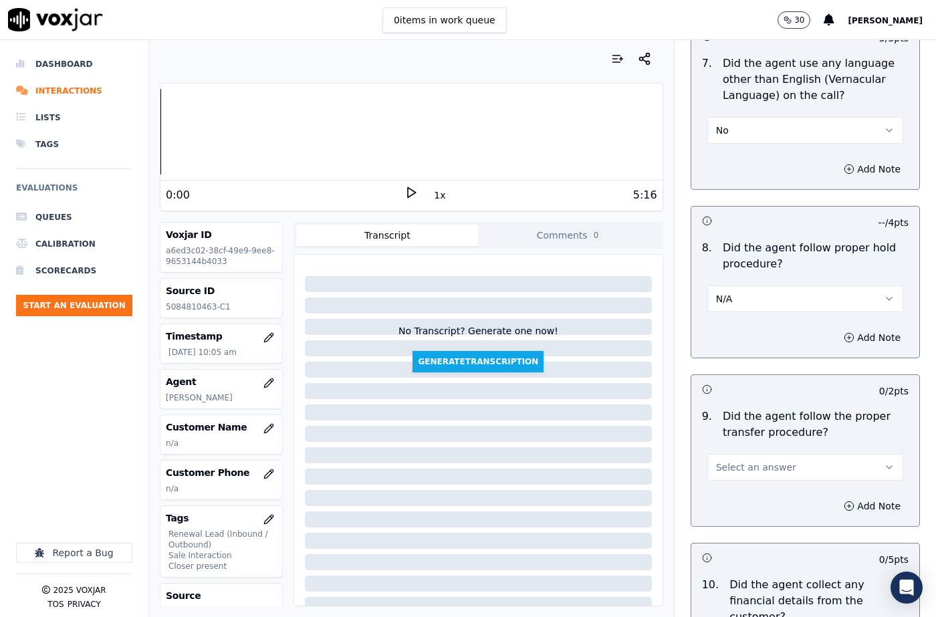
click at [752, 461] on span "Select an answer" at bounding box center [756, 467] width 80 height 13
click at [750, 467] on div "Yes" at bounding box center [783, 465] width 173 height 21
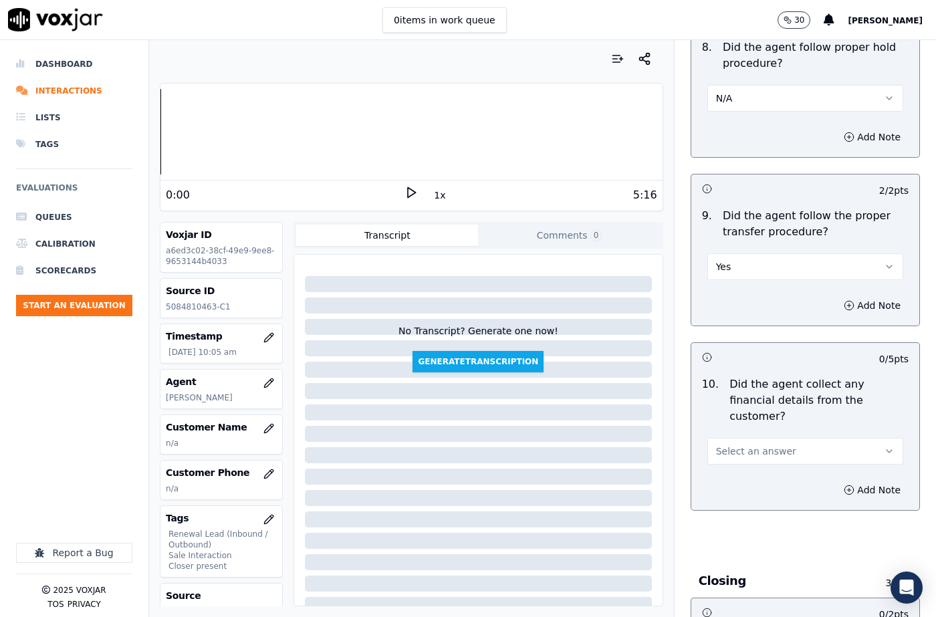
click at [744, 438] on button "Select an answer" at bounding box center [805, 451] width 196 height 27
click at [735, 457] on div "No" at bounding box center [783, 454] width 173 height 21
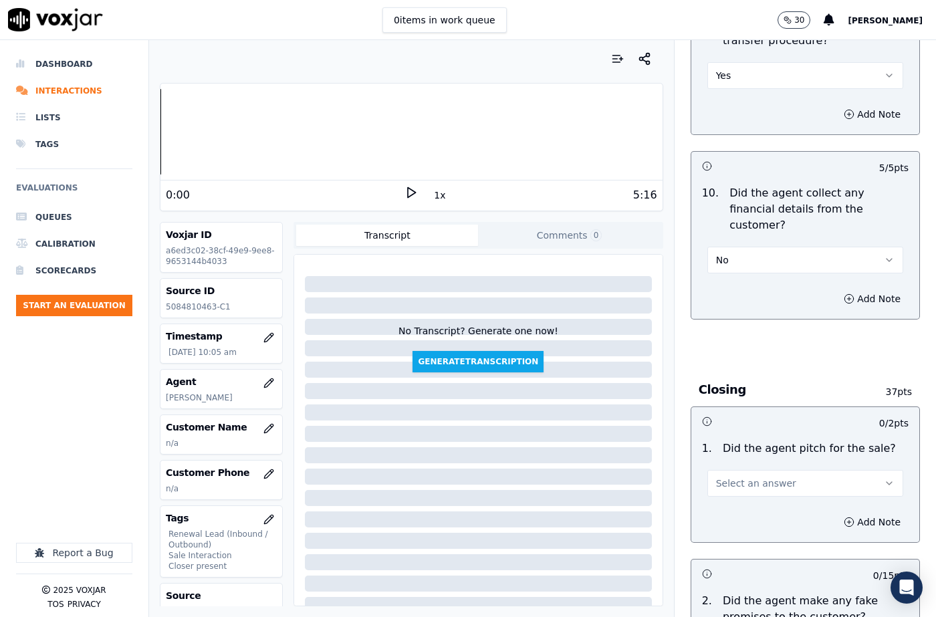
scroll to position [2608, 0]
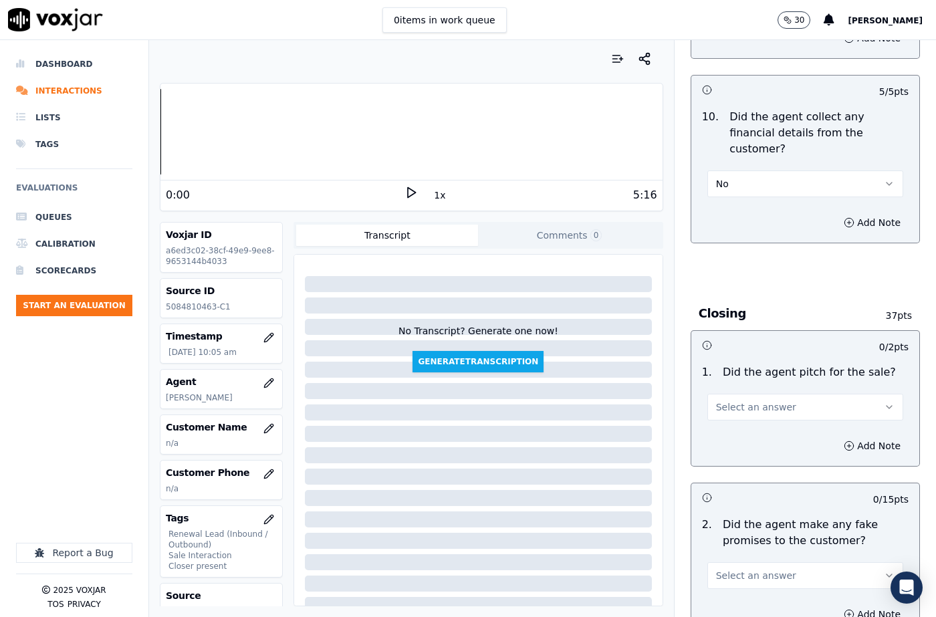
click at [763, 401] on span "Select an answer" at bounding box center [756, 407] width 80 height 13
click at [756, 384] on div "Yes" at bounding box center [783, 388] width 173 height 21
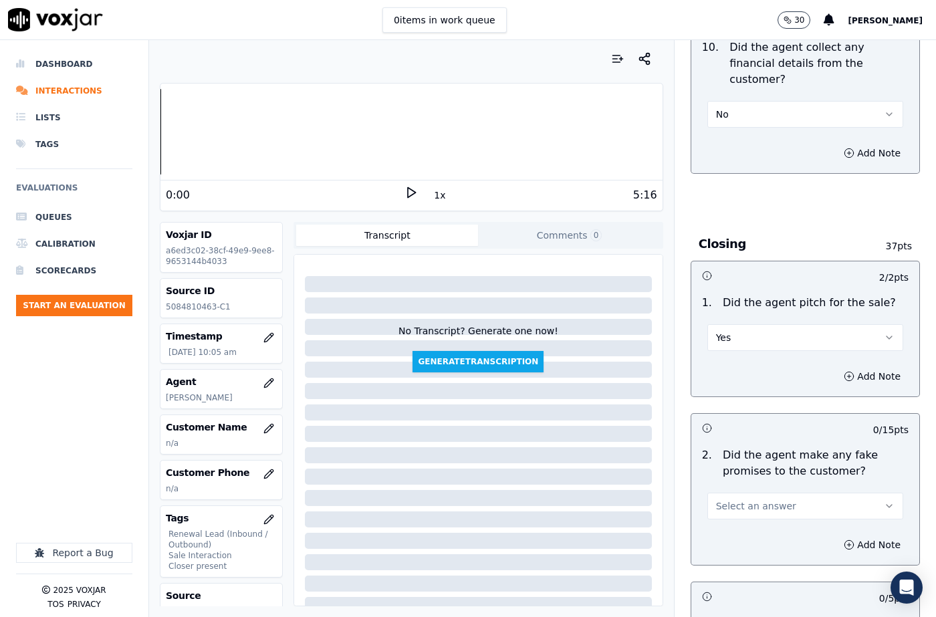
scroll to position [2741, 0]
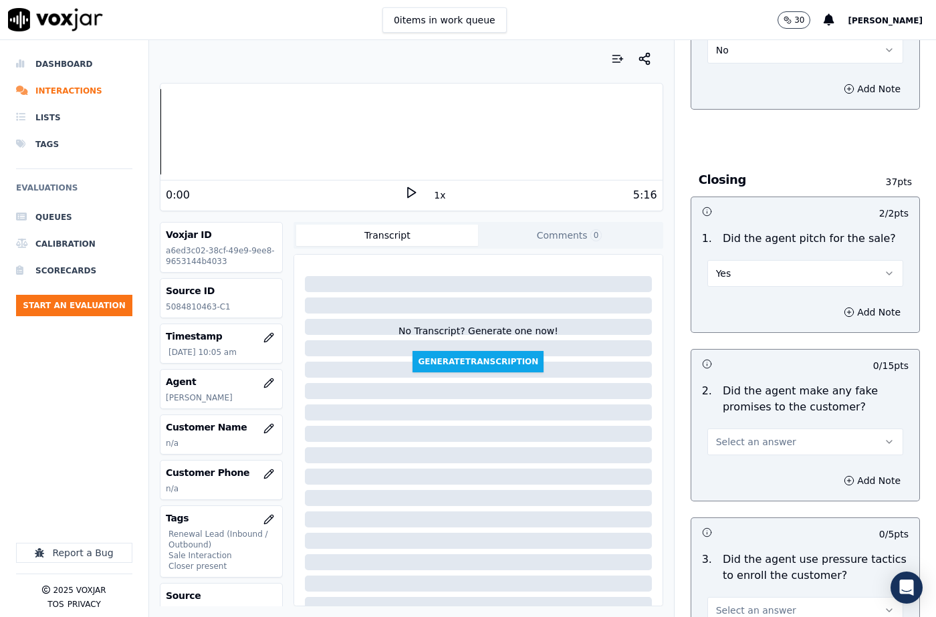
click at [754, 435] on span "Select an answer" at bounding box center [756, 441] width 80 height 13
click at [739, 463] on div "N/A" at bounding box center [783, 466] width 173 height 21
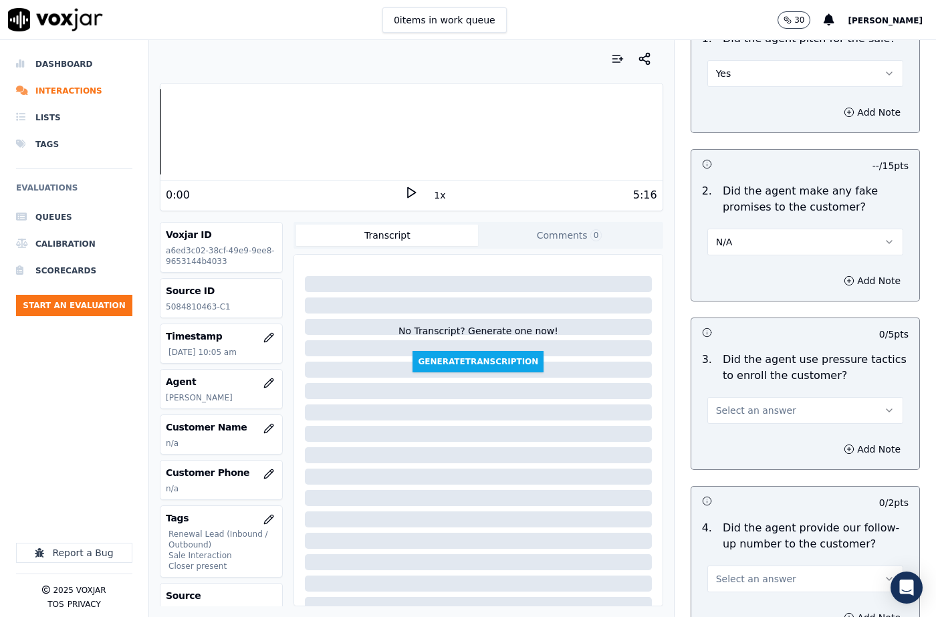
scroll to position [2942, 0]
click at [744, 397] on button "Select an answer" at bounding box center [805, 410] width 196 height 27
click at [727, 416] on div "No" at bounding box center [783, 413] width 173 height 21
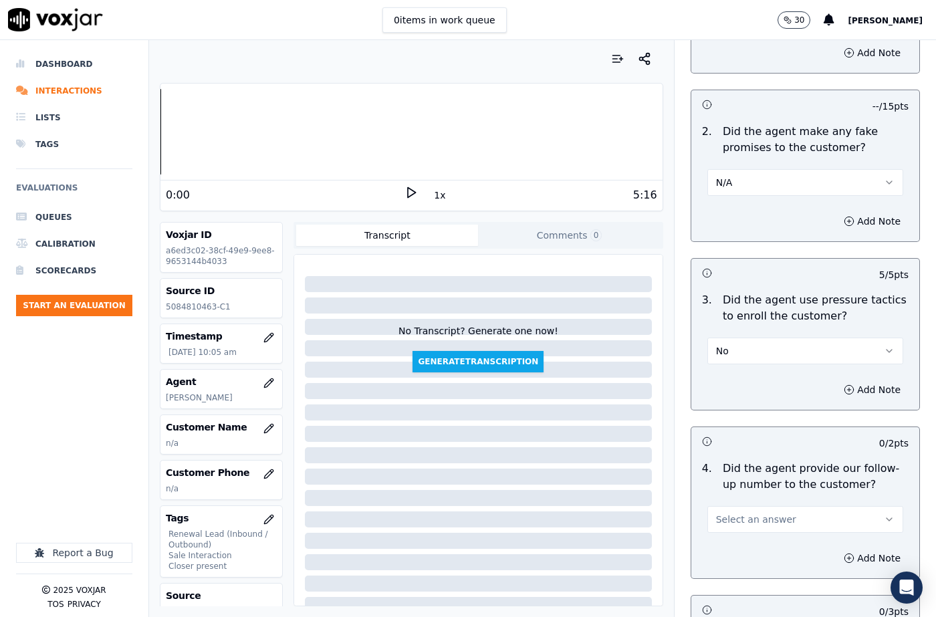
scroll to position [3076, 0]
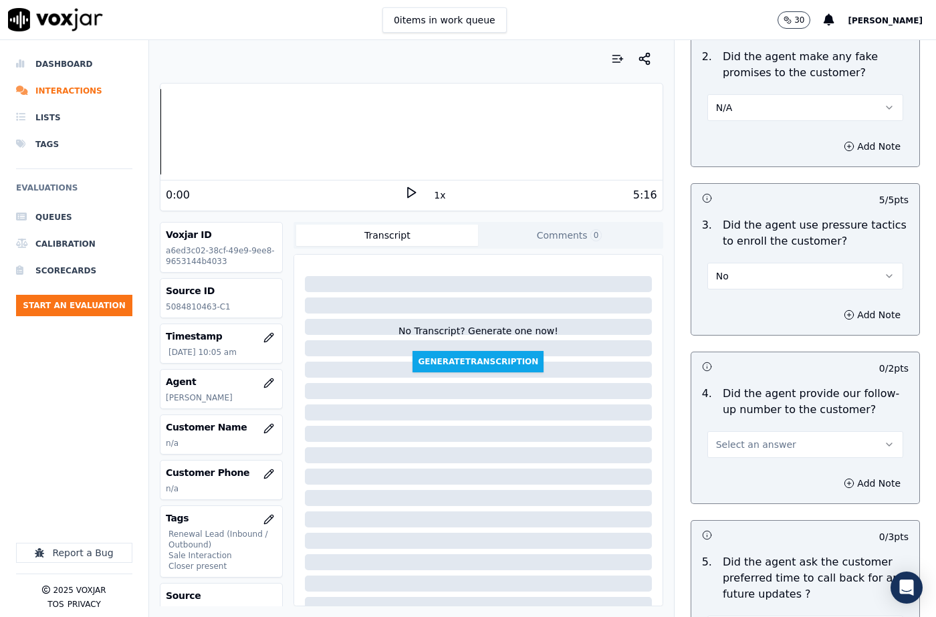
click at [736, 431] on button "Select an answer" at bounding box center [805, 444] width 196 height 27
click at [731, 429] on div "Yes" at bounding box center [783, 426] width 173 height 21
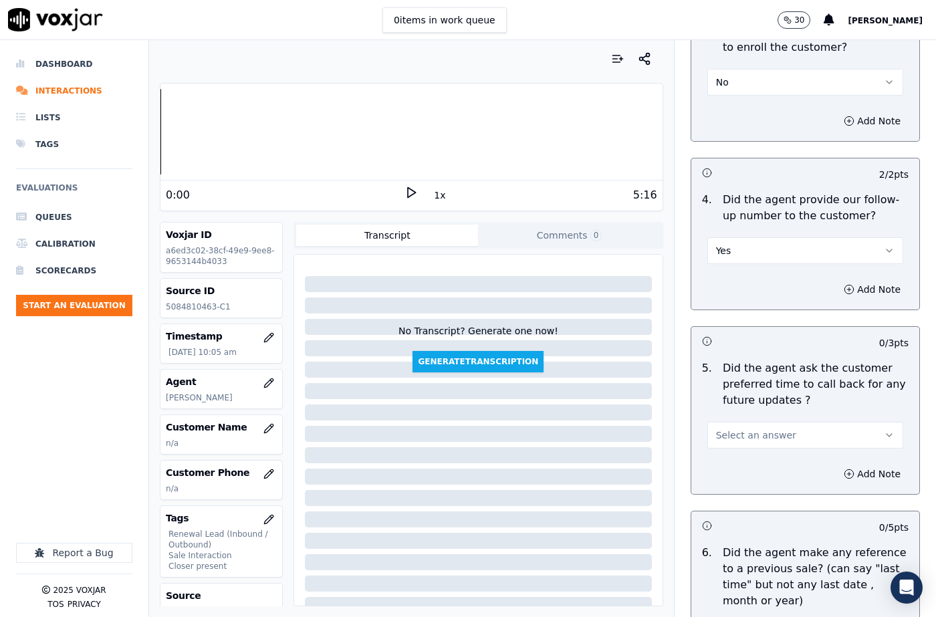
scroll to position [3276, 0]
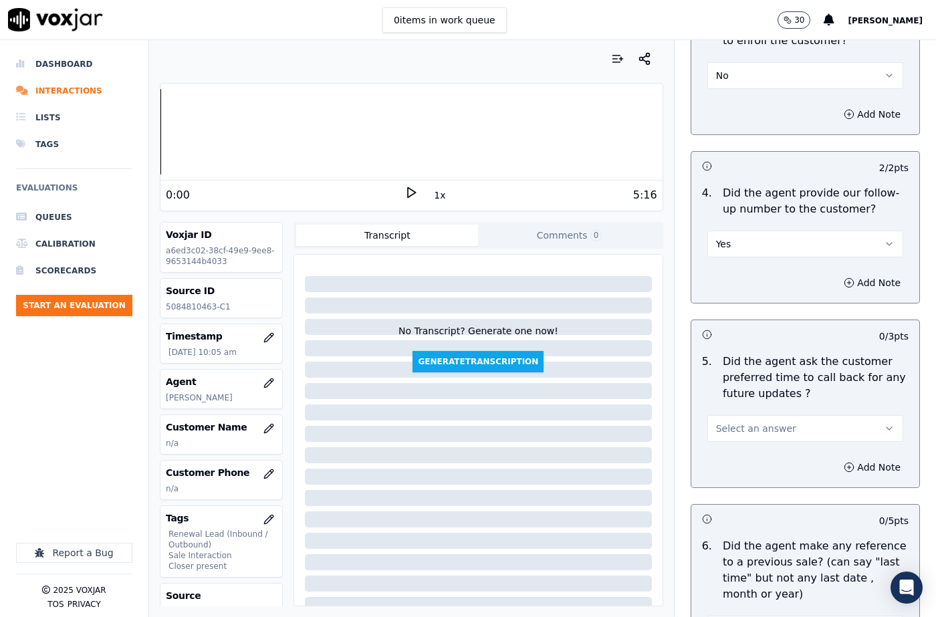
click at [753, 422] on span "Select an answer" at bounding box center [756, 428] width 80 height 13
click at [742, 453] on div "N/A" at bounding box center [783, 453] width 173 height 21
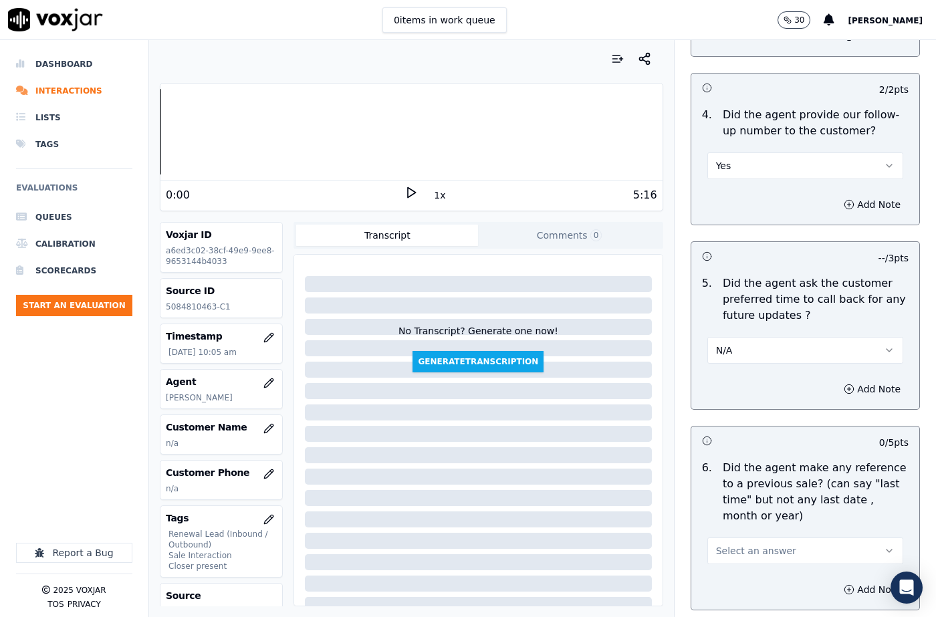
scroll to position [3477, 0]
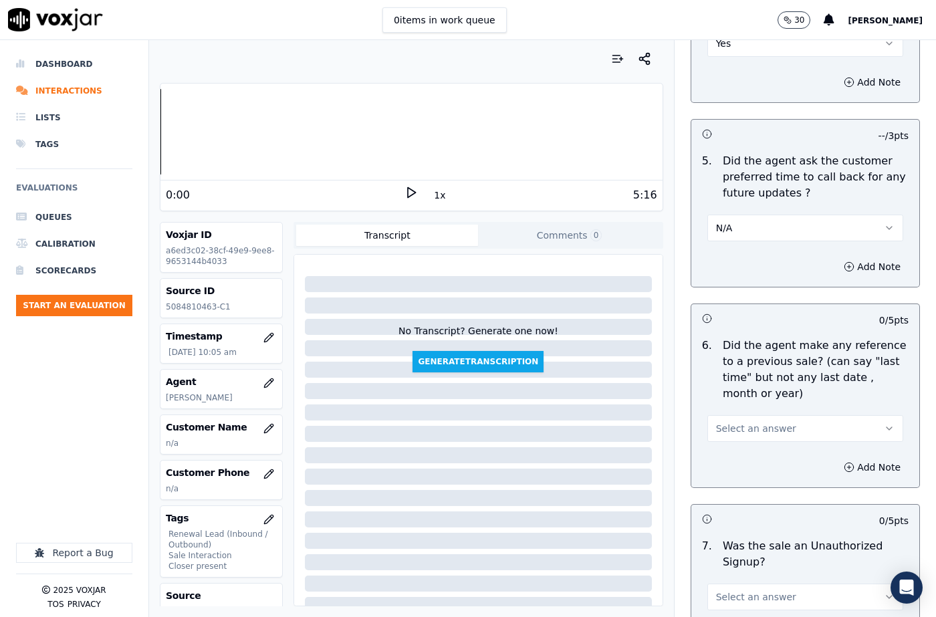
click at [761, 415] on button "Select an answer" at bounding box center [805, 428] width 196 height 27
click at [743, 431] on div "No" at bounding box center [783, 431] width 173 height 21
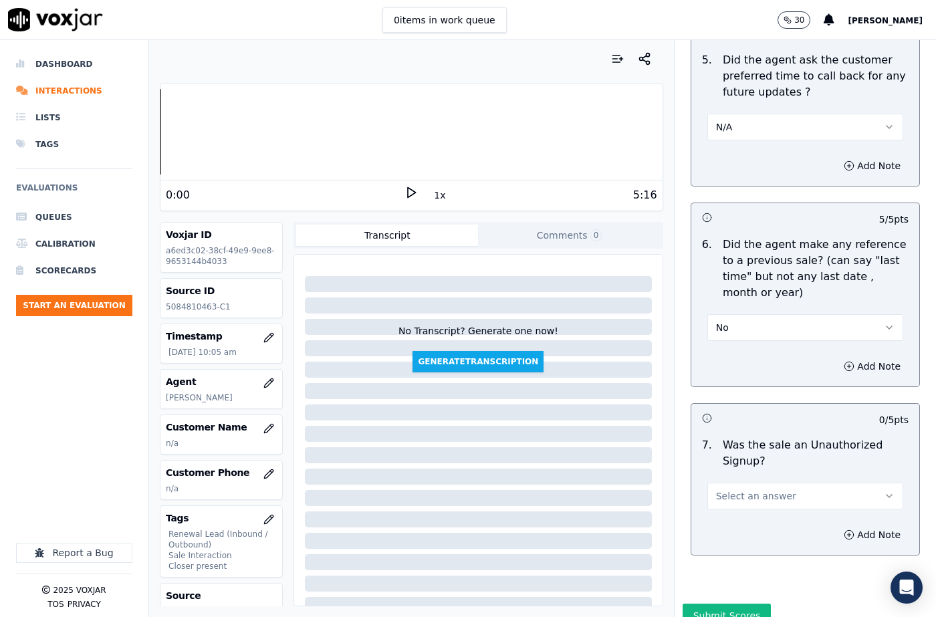
scroll to position [3579, 0]
click at [739, 463] on div "7 . Was the sale an Unauthorized Signup? Select an answer" at bounding box center [805, 472] width 228 height 83
click at [735, 482] on button "Select an answer" at bounding box center [805, 495] width 196 height 27
click at [740, 489] on div "No" at bounding box center [783, 498] width 173 height 21
click at [838, 525] on button "Add Note" at bounding box center [872, 534] width 73 height 19
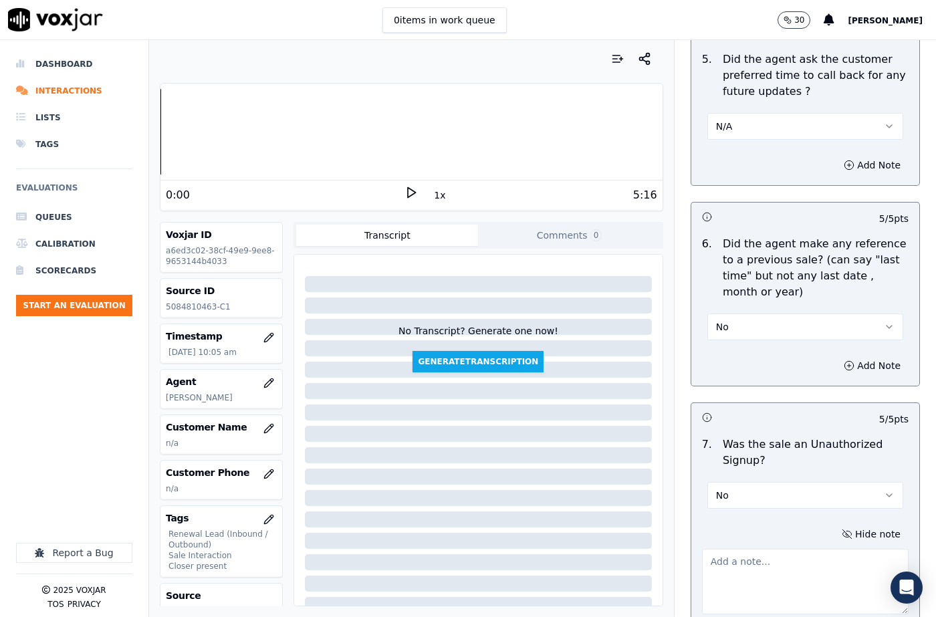
click at [710, 549] on textarea at bounding box center [805, 582] width 207 height 66
